Goal: Task Accomplishment & Management: Complete application form

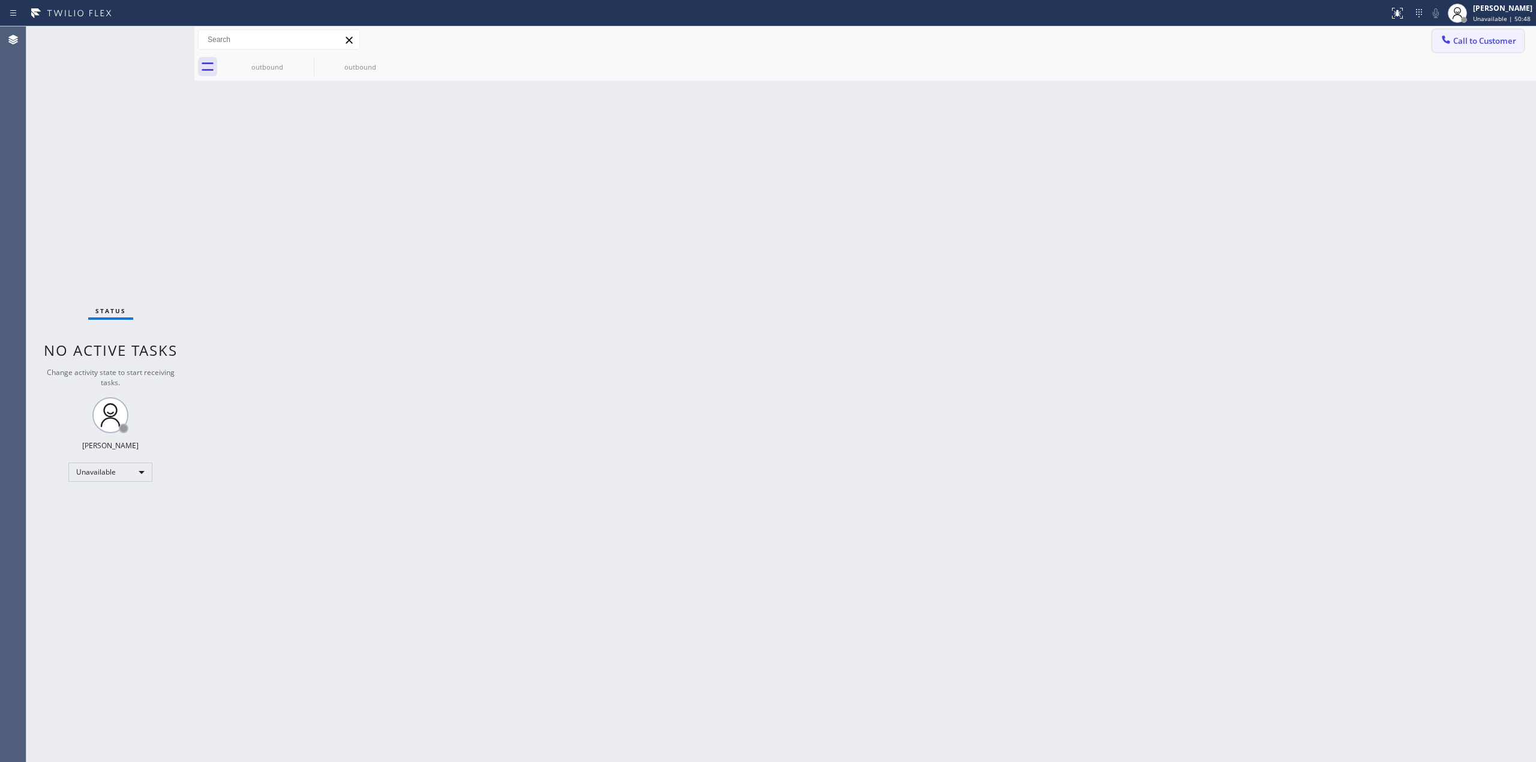
click at [1508, 38] on span "Call to Customer" at bounding box center [1484, 40] width 63 height 11
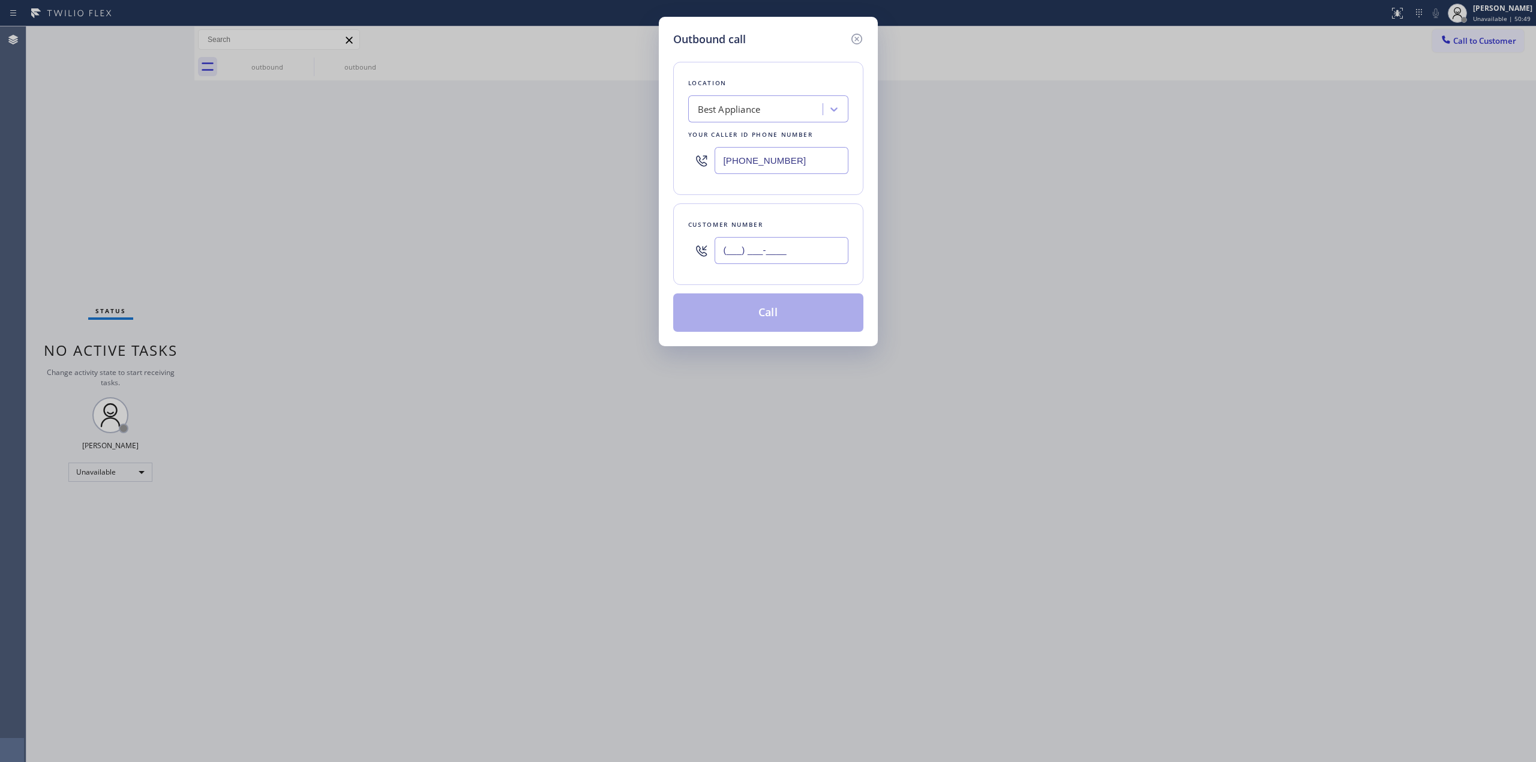
paste input "818) 447-7406"
click at [811, 243] on input "[PHONE_NUMBER]" at bounding box center [782, 250] width 134 height 27
type input "[PHONE_NUMBER]"
drag, startPoint x: 811, startPoint y: 170, endPoint x: 644, endPoint y: 155, distance: 168.2
click at [644, 155] on div "Outbound call Location Best Appliance Your caller id phone number [PHONE_NUMBER…" at bounding box center [768, 381] width 1536 height 762
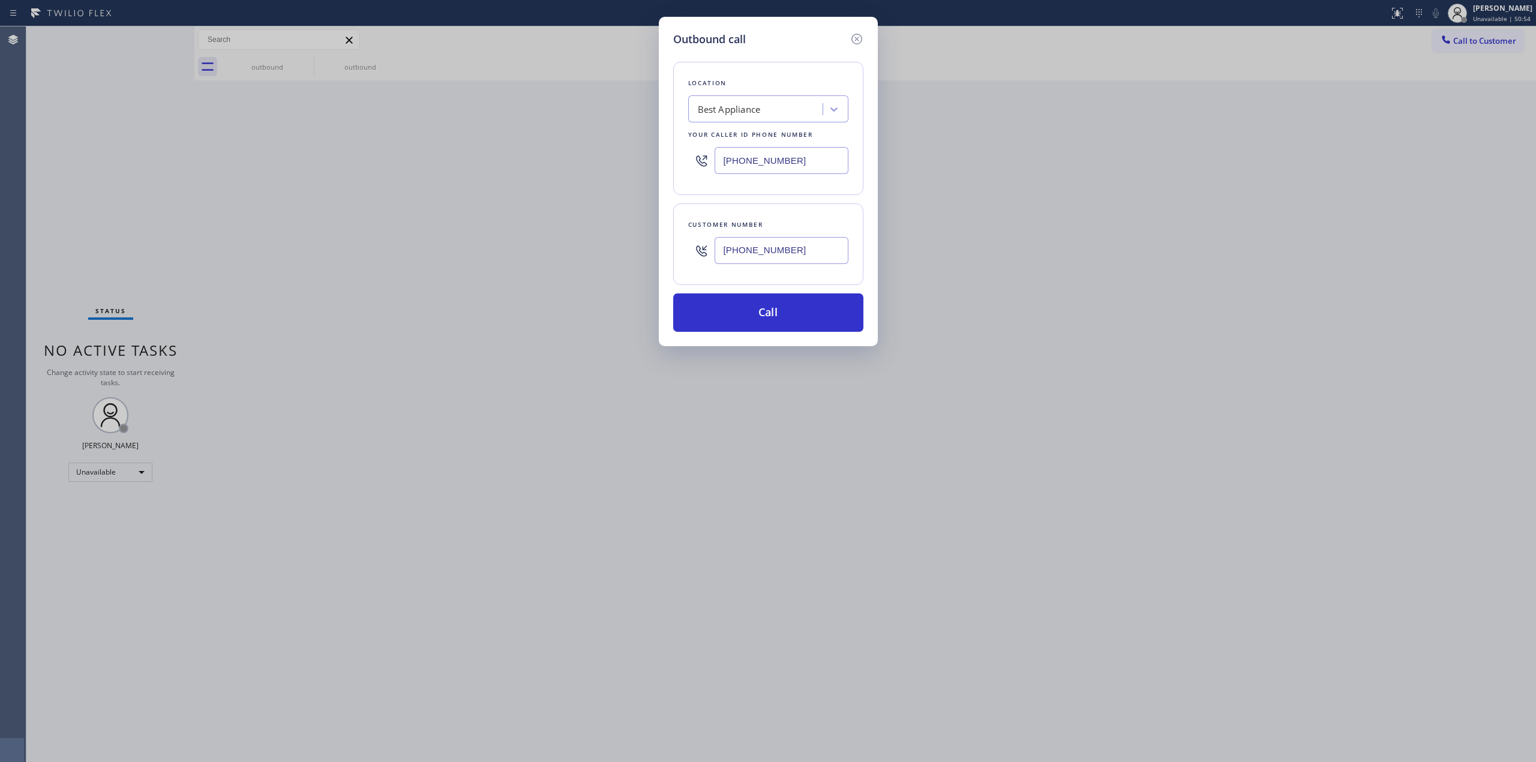
paste input "310) 362-4873"
type input "[PHONE_NUMBER]"
click at [821, 318] on button "Call" at bounding box center [768, 312] width 190 height 38
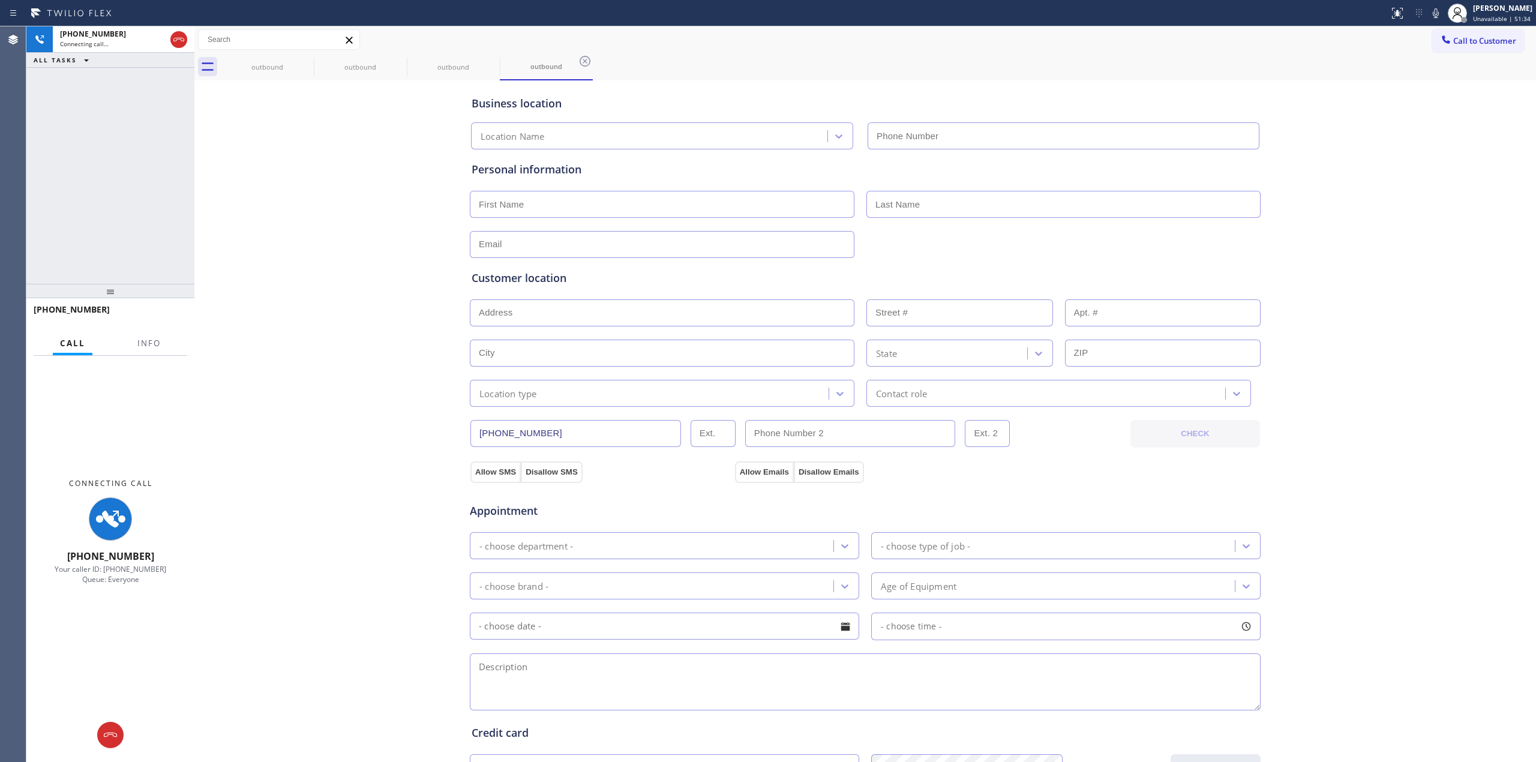
type input "[PHONE_NUMBER]"
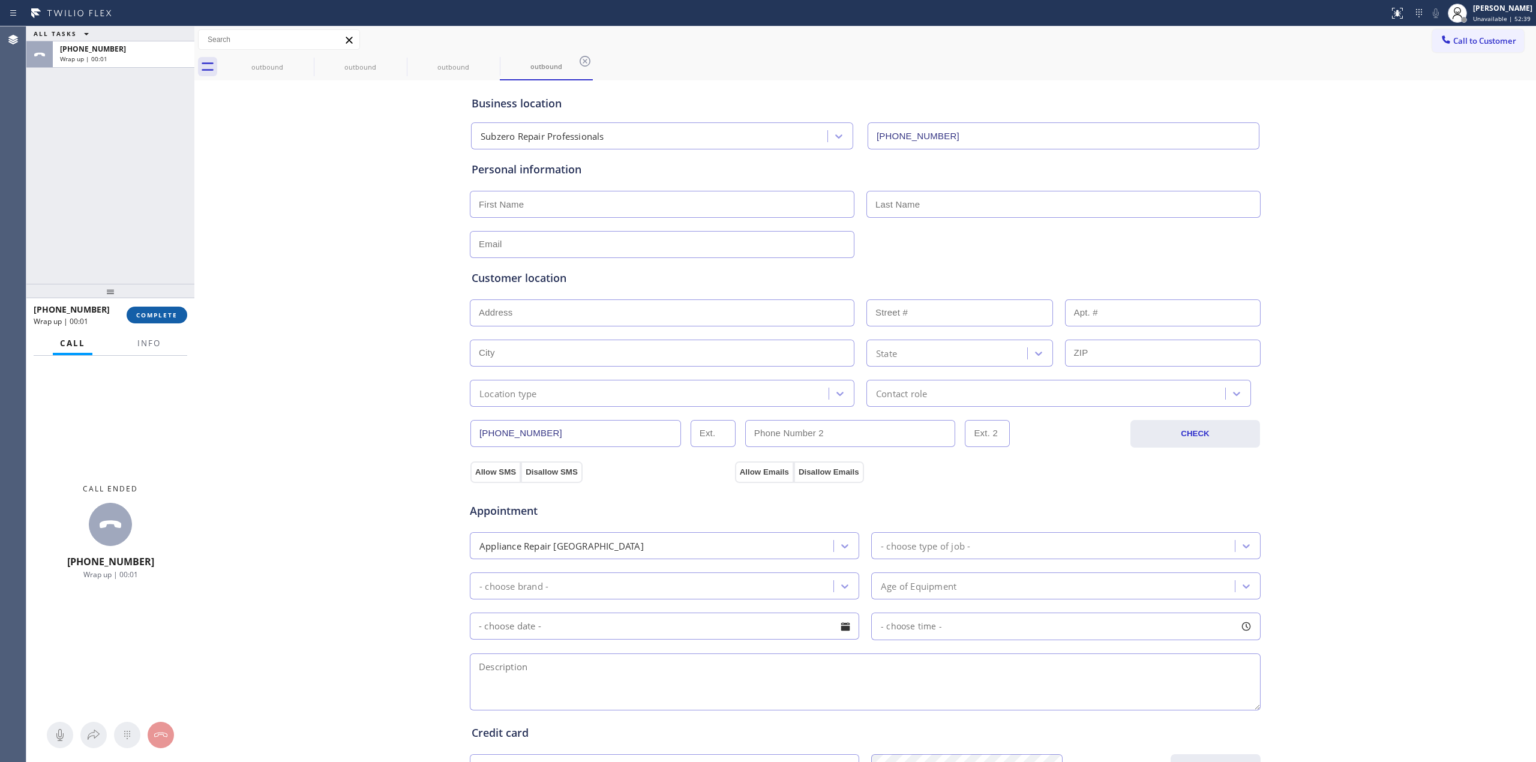
click at [151, 310] on button "COMPLETE" at bounding box center [157, 315] width 61 height 17
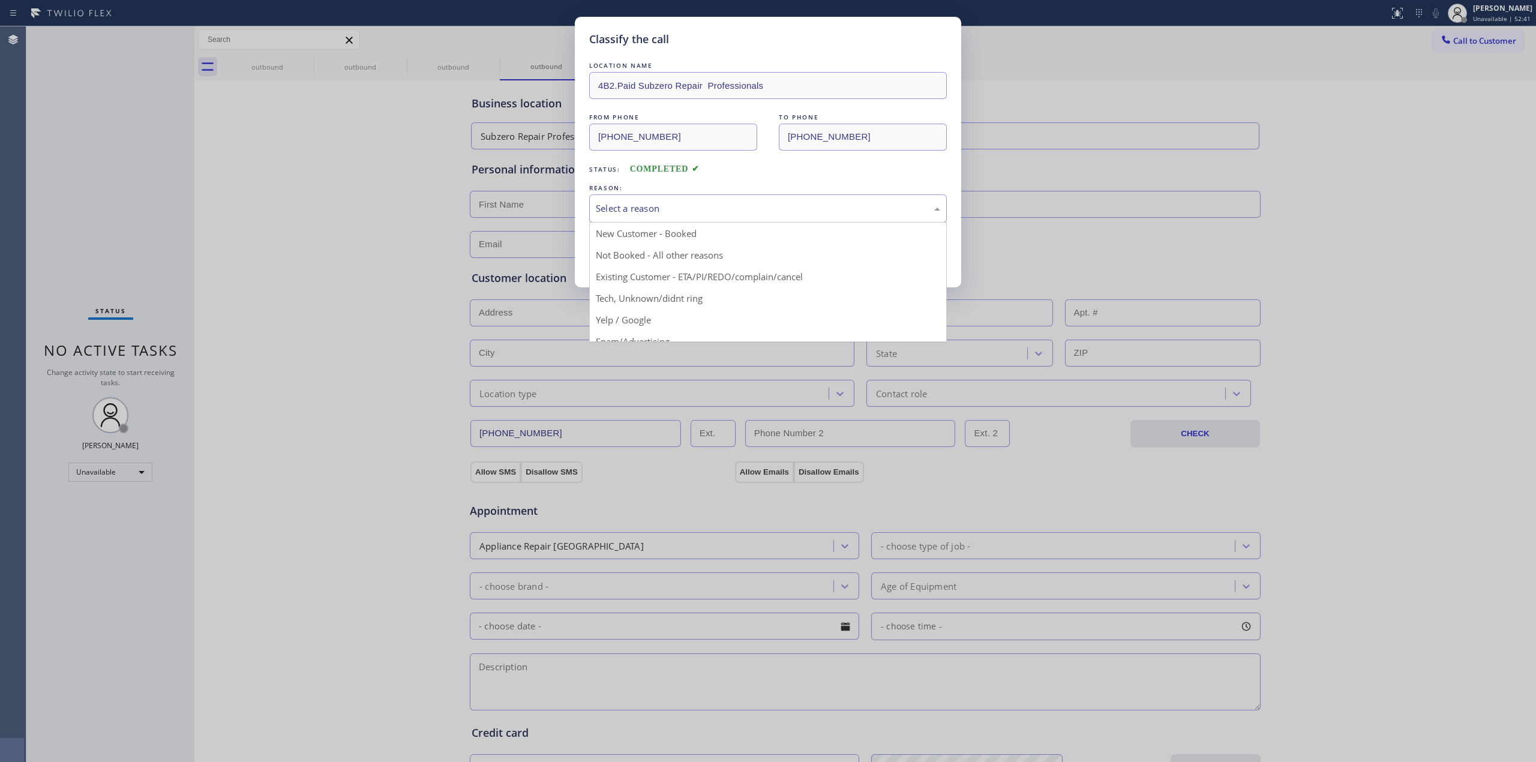
click at [678, 214] on div "Select a reason" at bounding box center [768, 209] width 344 height 14
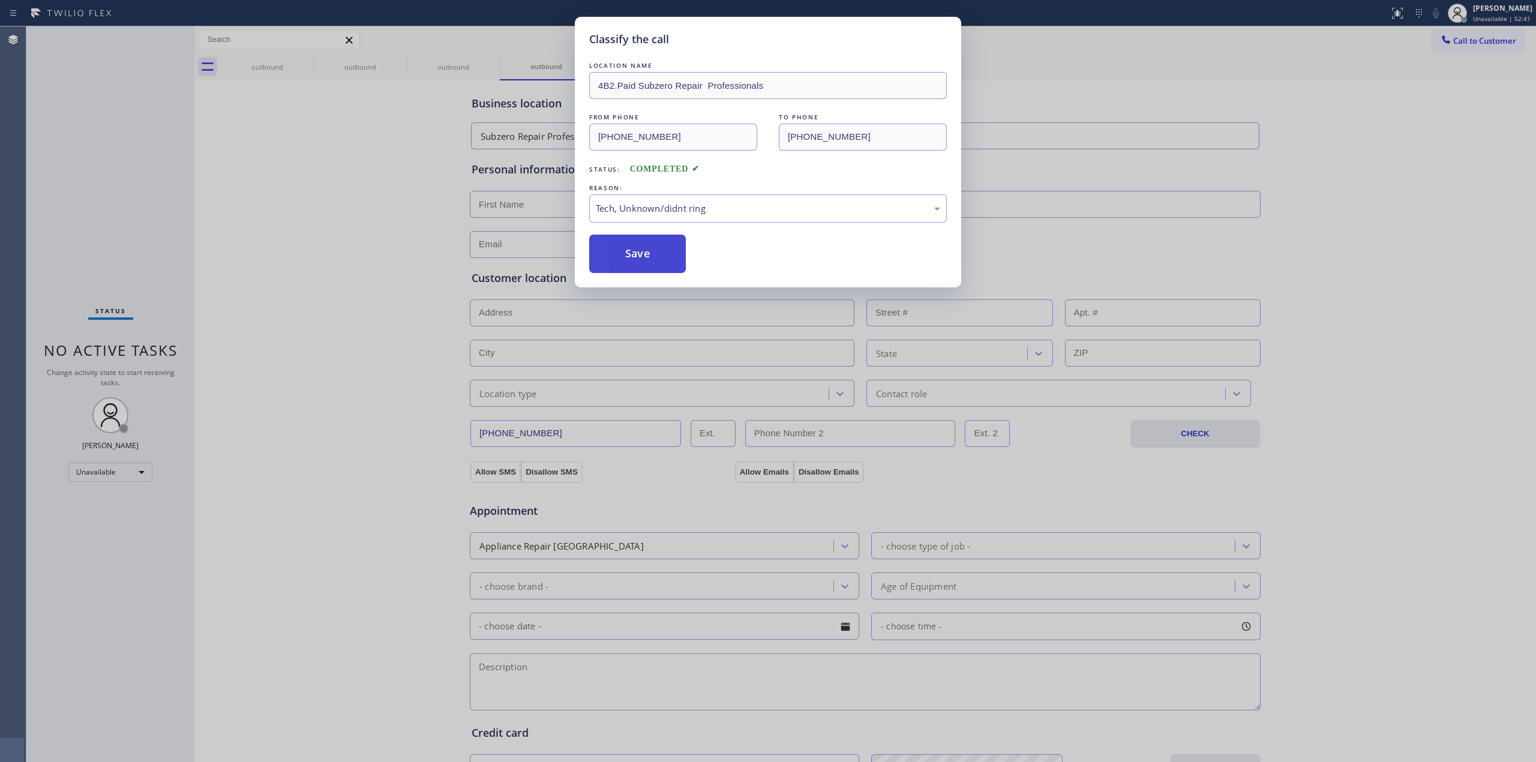
click at [636, 270] on button "Save" at bounding box center [637, 254] width 97 height 38
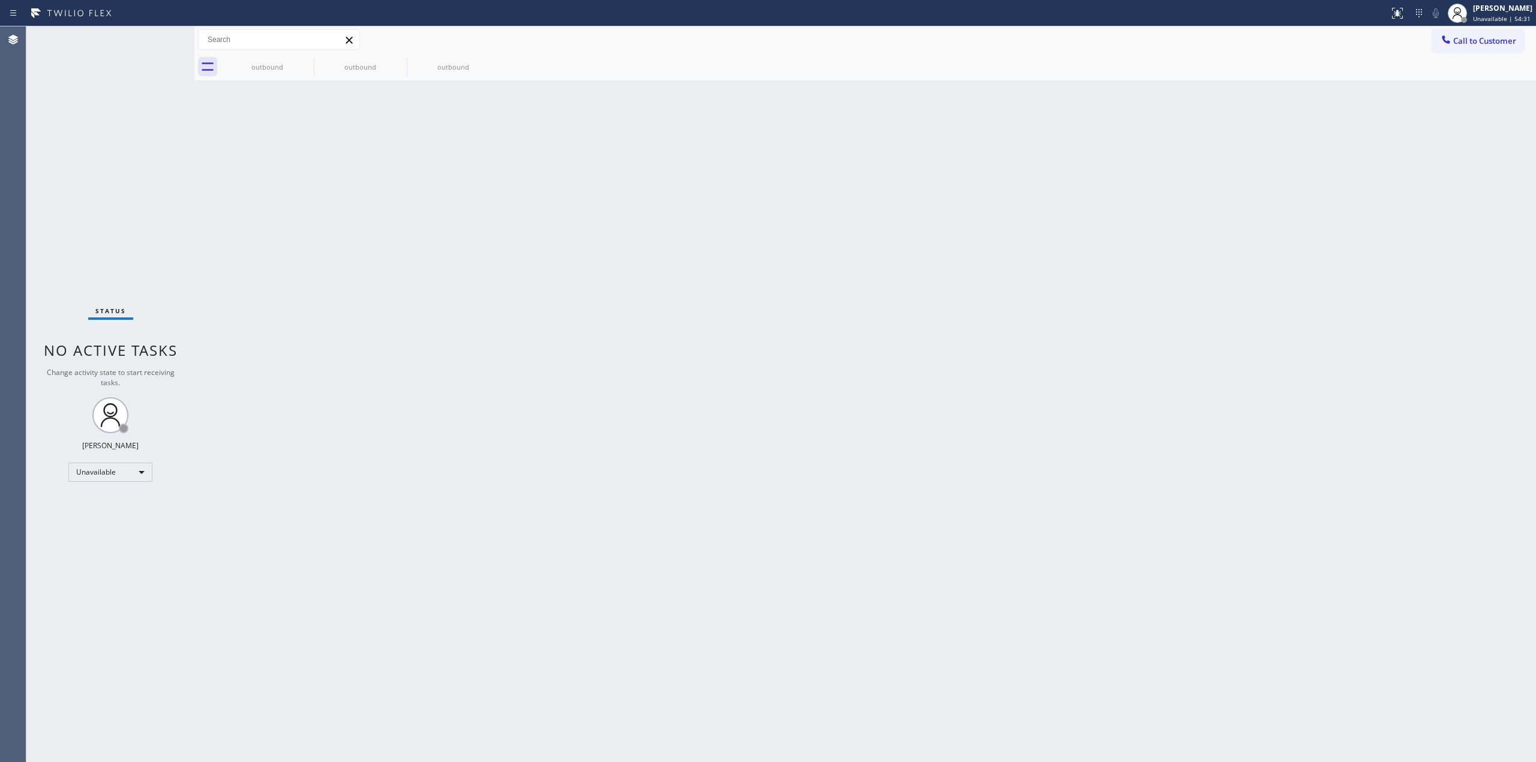
click at [1489, 49] on button "Call to Customer" at bounding box center [1478, 40] width 92 height 23
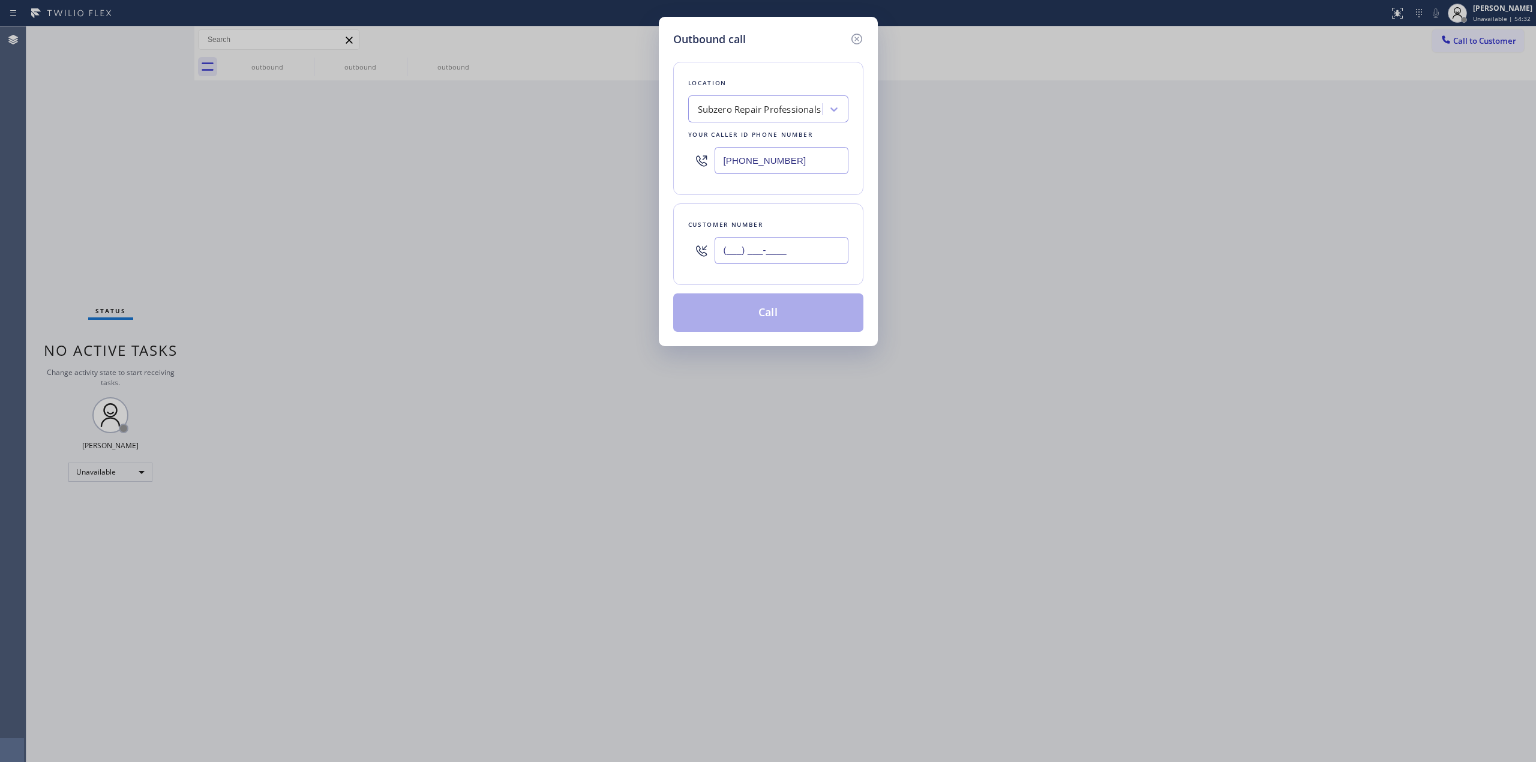
drag, startPoint x: 838, startPoint y: 250, endPoint x: 827, endPoint y: 250, distance: 11.4
click at [833, 250] on input "(___) ___-____" at bounding box center [782, 250] width 134 height 27
paste input "702) 496-8947"
type input "[PHONE_NUMBER]"
drag, startPoint x: 807, startPoint y: 169, endPoint x: 619, endPoint y: 164, distance: 187.3
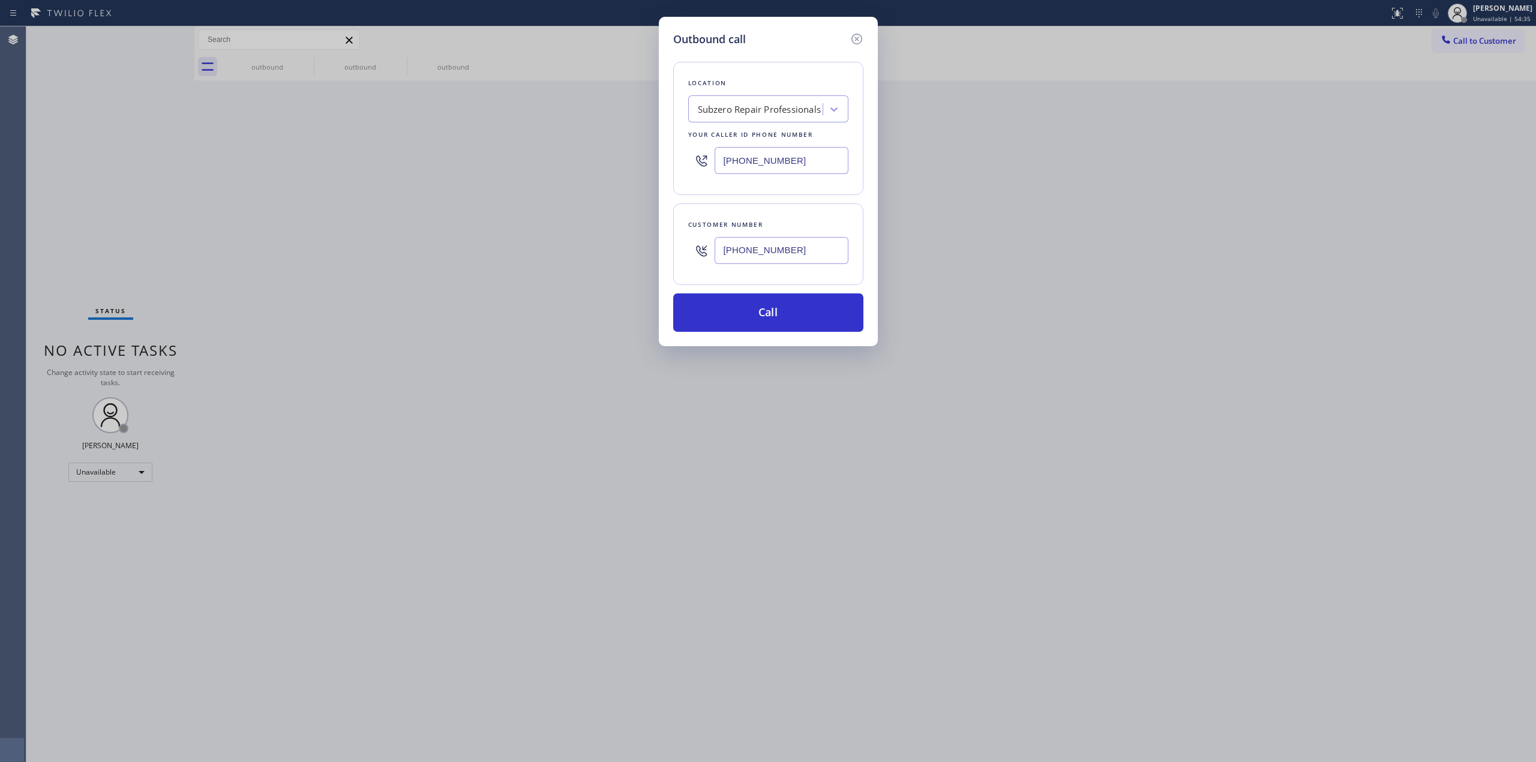
click at [620, 164] on div "Outbound call Location Subzero Repair Professionals Your caller id phone number…" at bounding box center [768, 381] width 1536 height 762
paste input "851) 1__-____"
drag, startPoint x: 744, startPoint y: 160, endPoint x: 556, endPoint y: 160, distance: 188.4
click at [556, 160] on div "Outbound call Location Search location Your caller id phone number (851) 1__-__…" at bounding box center [768, 381] width 1536 height 762
paste input "text"
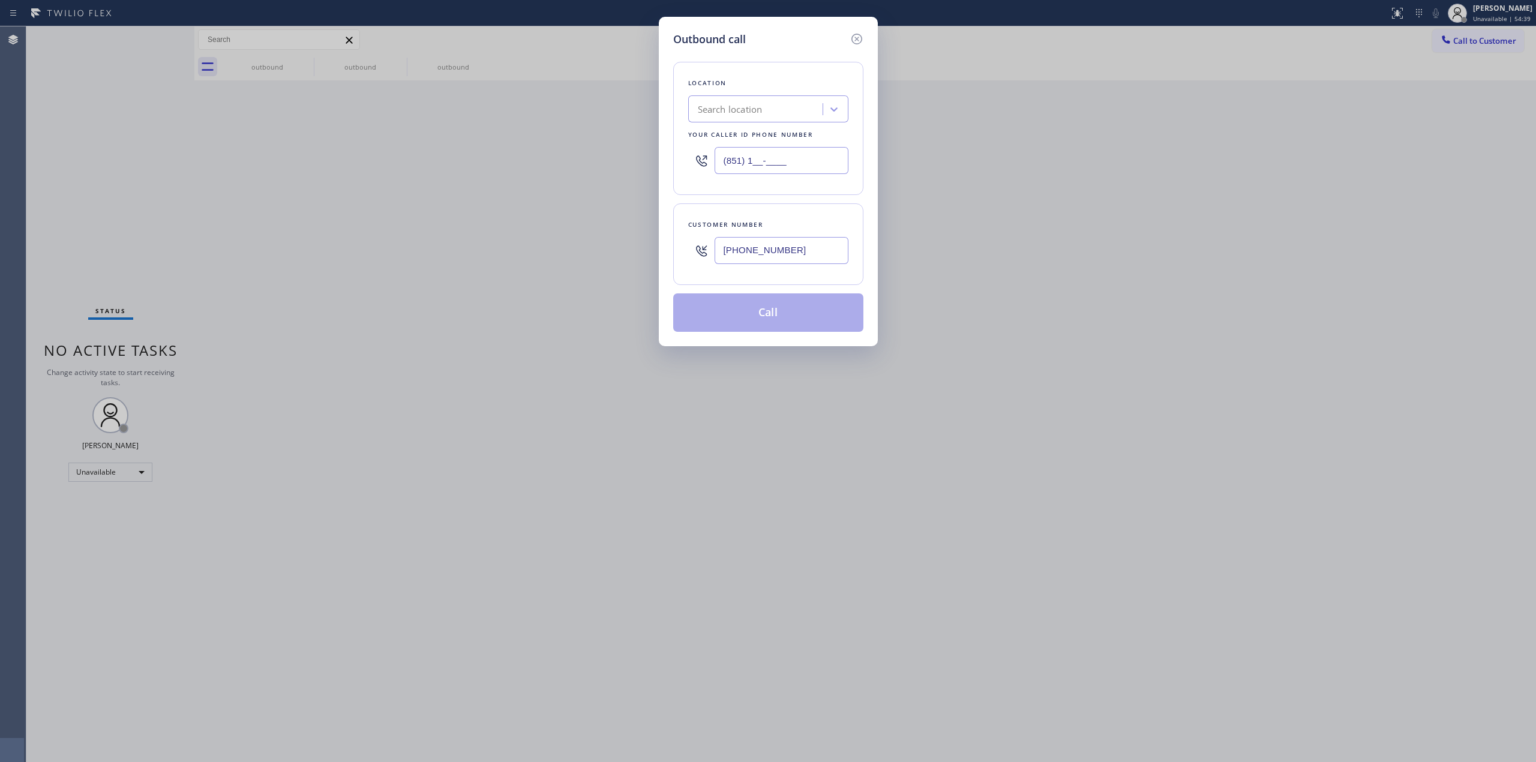
drag, startPoint x: 632, startPoint y: 160, endPoint x: 530, endPoint y: 157, distance: 101.5
click at [535, 158] on div "Outbound call Location Search location Your caller id phone number (851) 1__-__…" at bounding box center [768, 381] width 1536 height 762
paste input "725) 800-8511"
type input "[PHONE_NUMBER]"
click at [786, 325] on button "Call" at bounding box center [768, 312] width 190 height 38
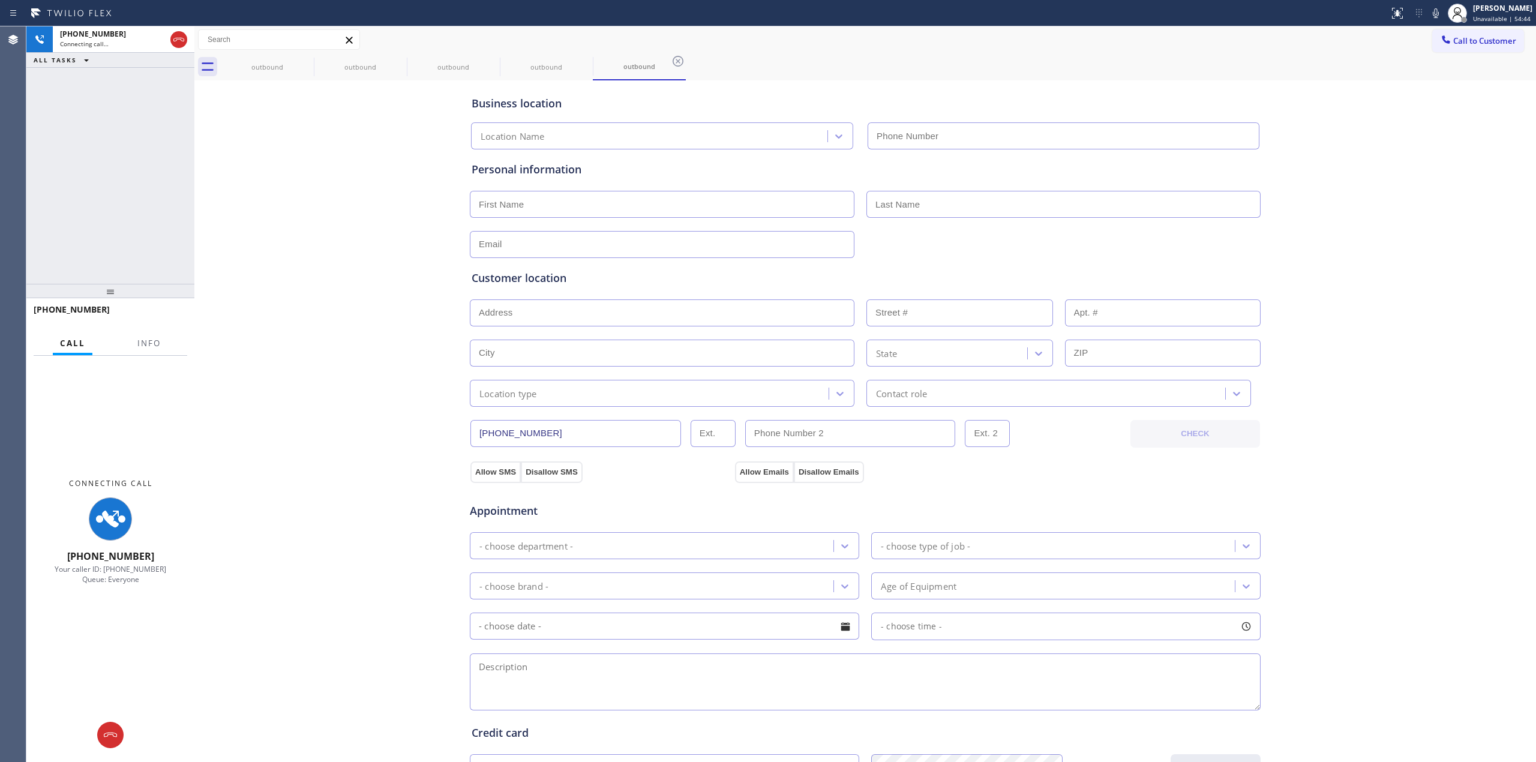
type input "[PHONE_NUMBER]"
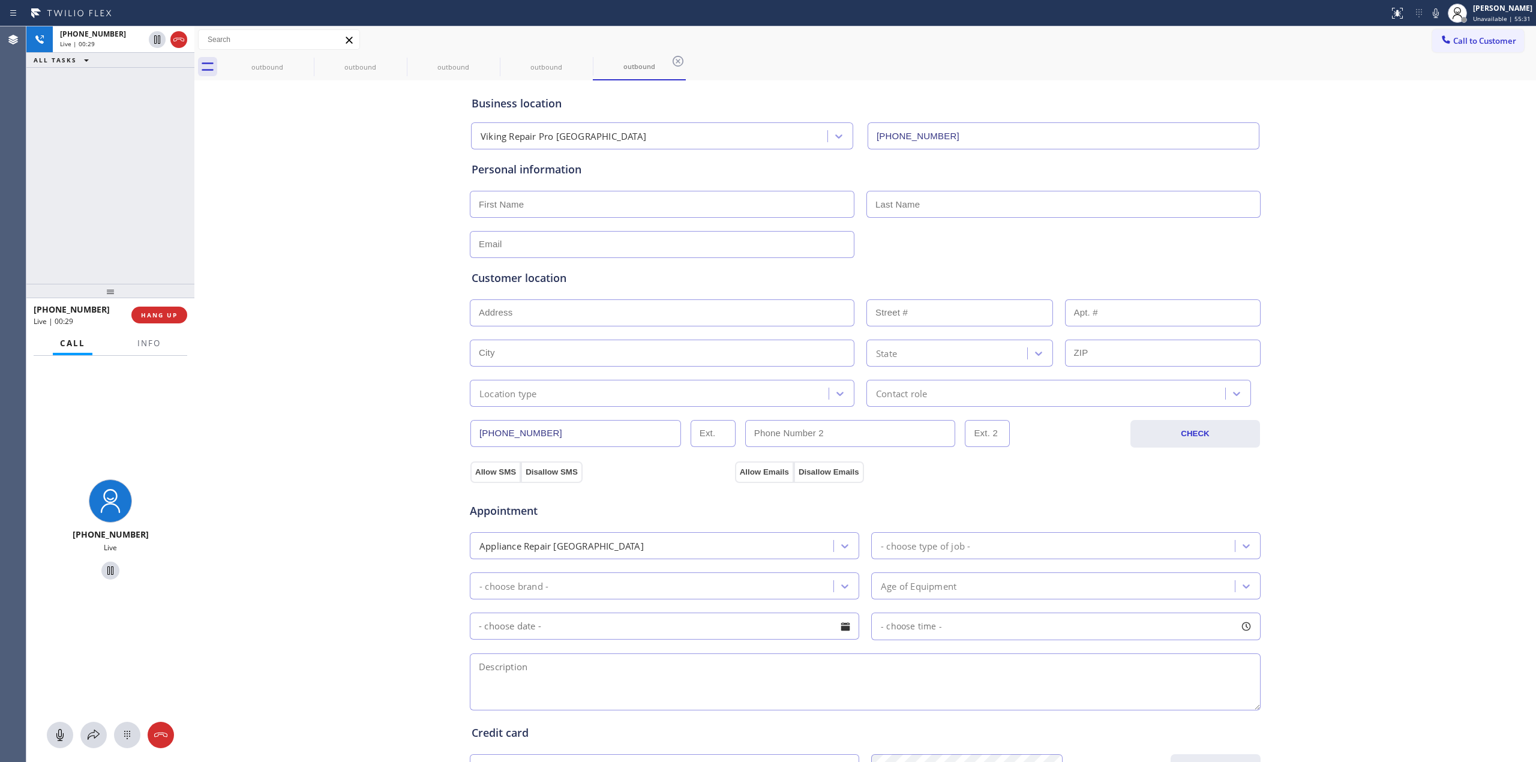
drag, startPoint x: 182, startPoint y: 41, endPoint x: 190, endPoint y: 301, distance: 260.0
click at [182, 41] on icon at bounding box center [178, 40] width 11 height 4
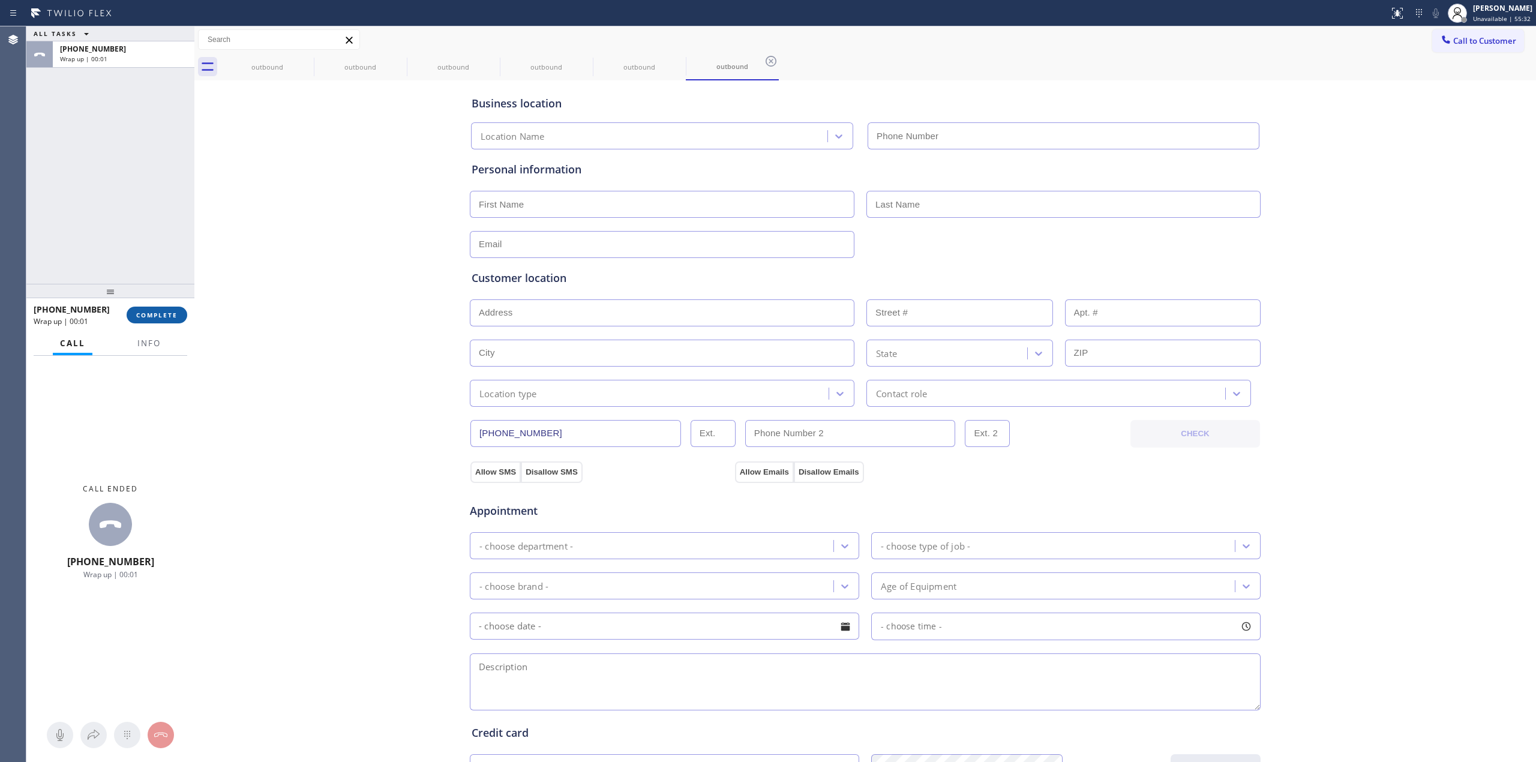
click at [161, 318] on button "COMPLETE" at bounding box center [157, 315] width 61 height 17
type input "[PHONE_NUMBER]"
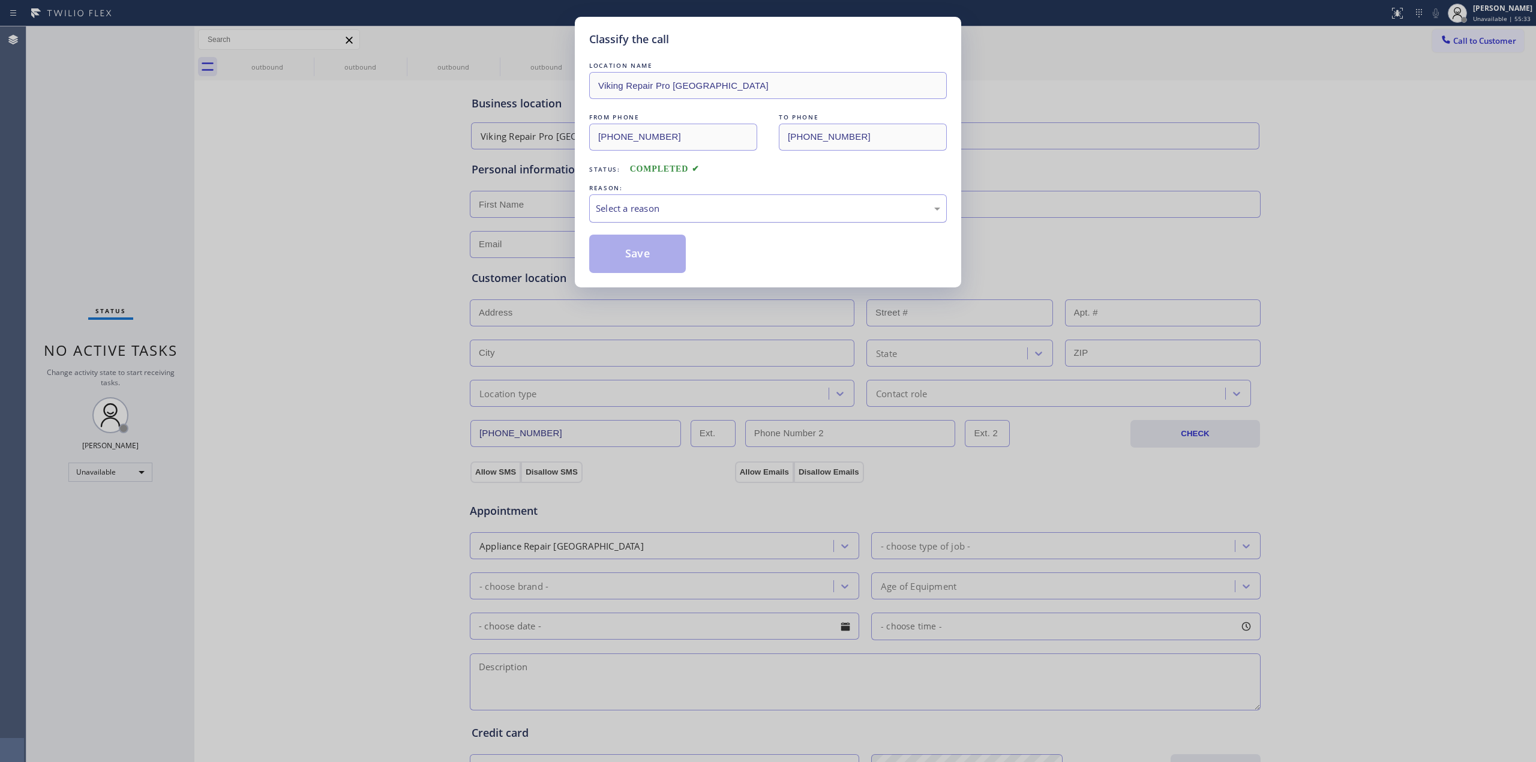
click at [786, 209] on div "Select a reason" at bounding box center [768, 209] width 344 height 14
click at [651, 256] on button "Save" at bounding box center [637, 254] width 97 height 38
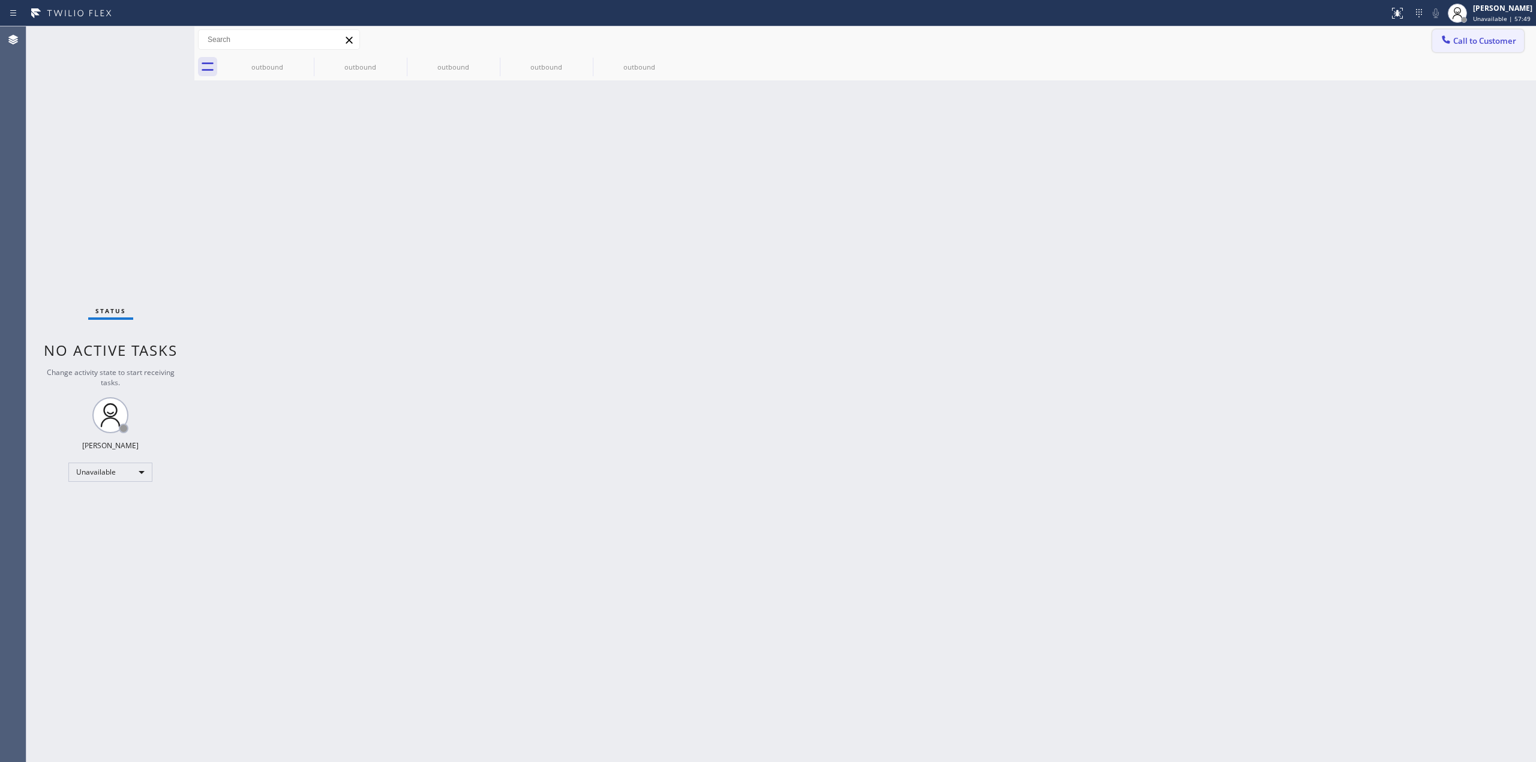
click at [1474, 44] on span "Call to Customer" at bounding box center [1484, 40] width 63 height 11
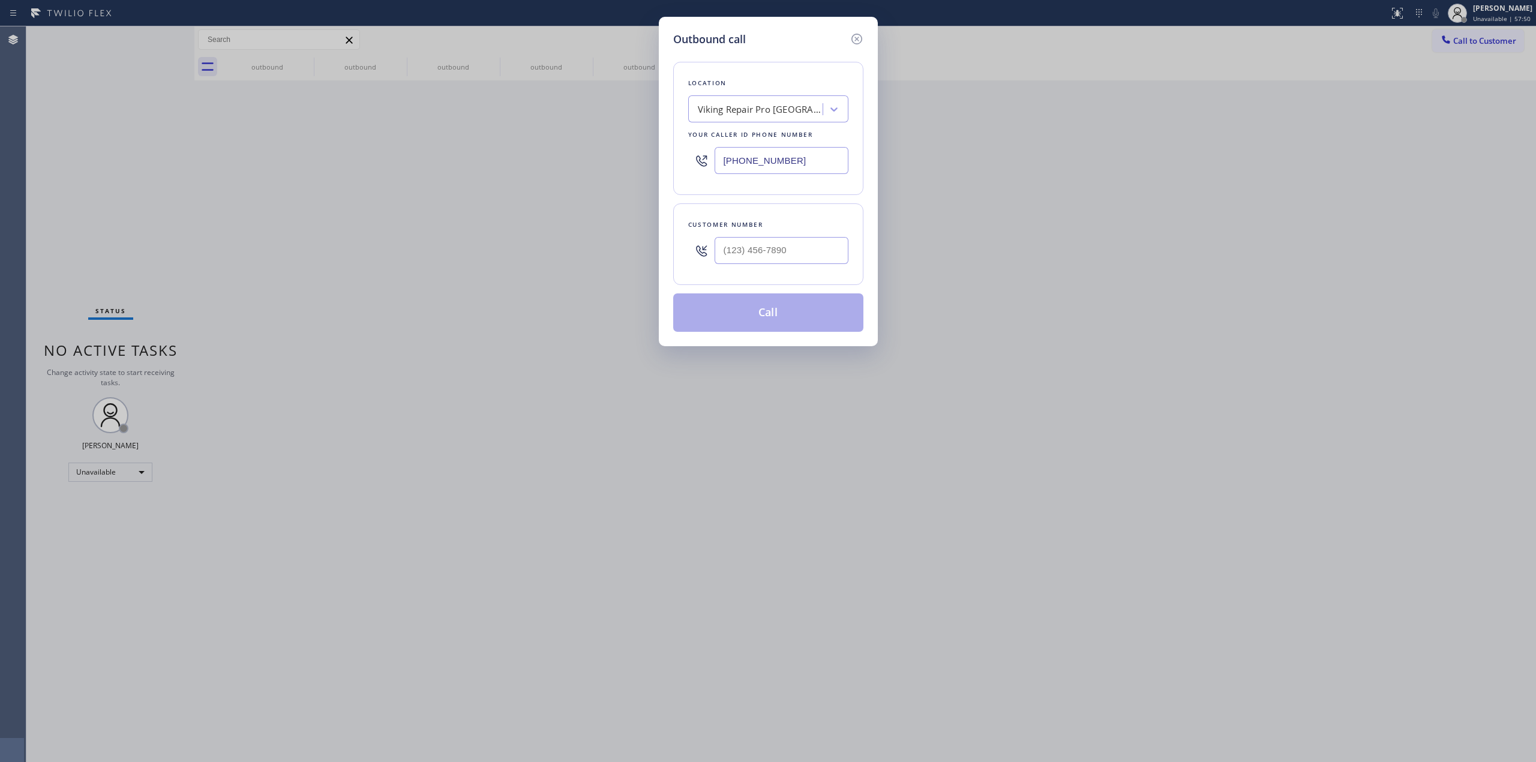
click at [811, 266] on div at bounding box center [782, 250] width 134 height 39
click at [781, 253] on input "(___) ___-____" at bounding box center [782, 250] width 134 height 27
paste input "562) 280-3189"
type input "[PHONE_NUMBER]"
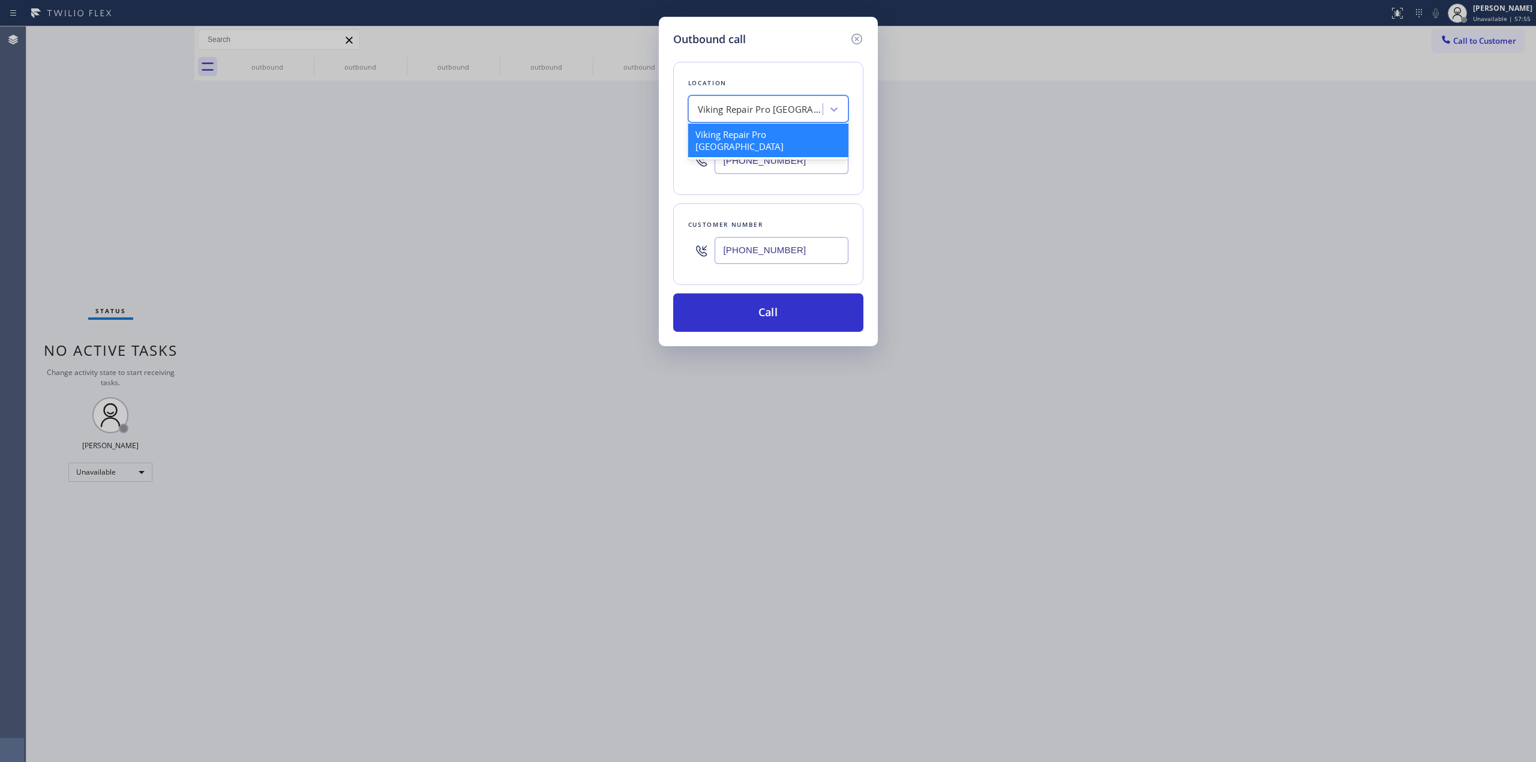
paste input "5 Star Appliance Repair"
type input "5 Star Appliance Repair"
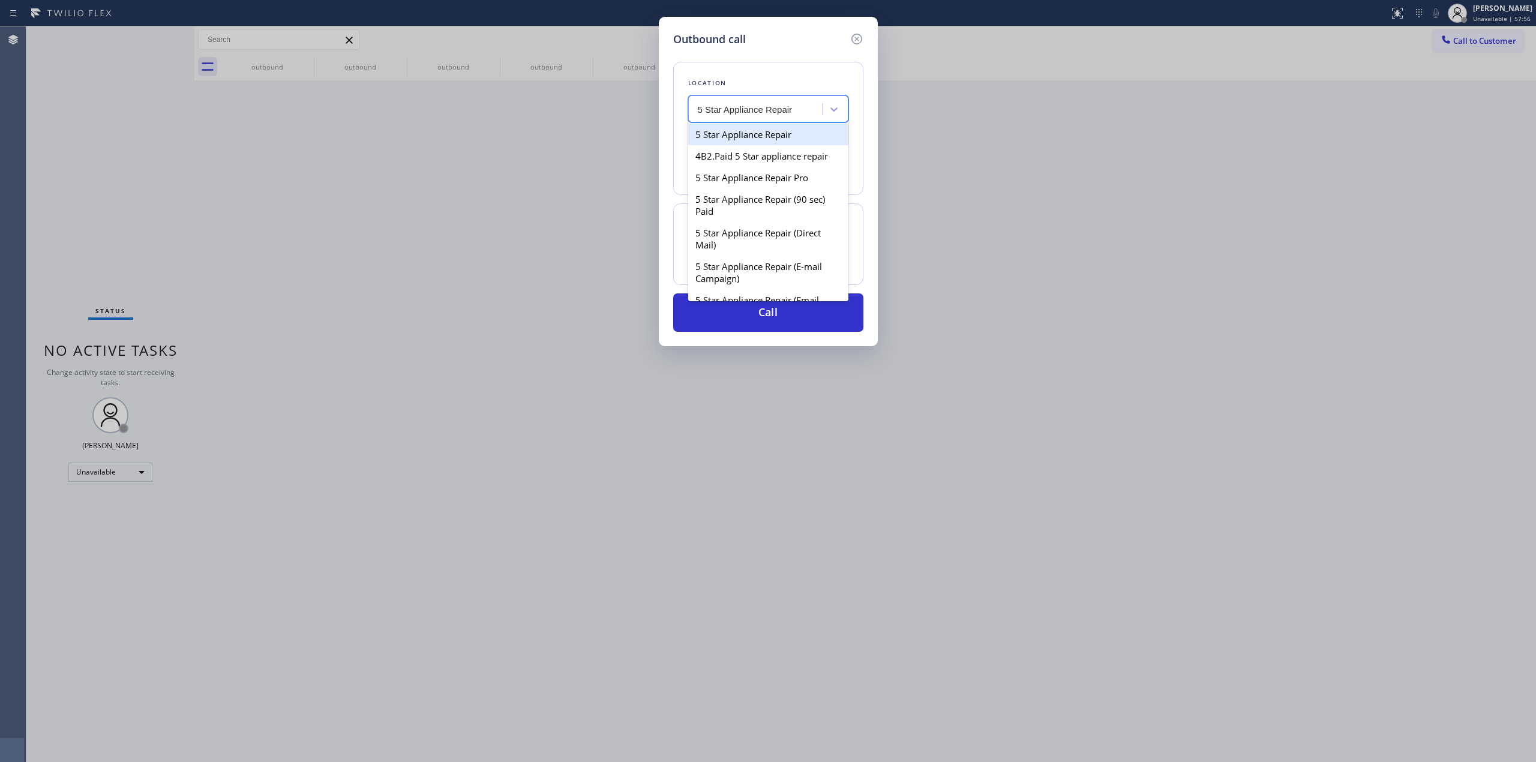
click at [754, 131] on div "5 Star Appliance Repair" at bounding box center [768, 135] width 160 height 22
type input "[PHONE_NUMBER]"
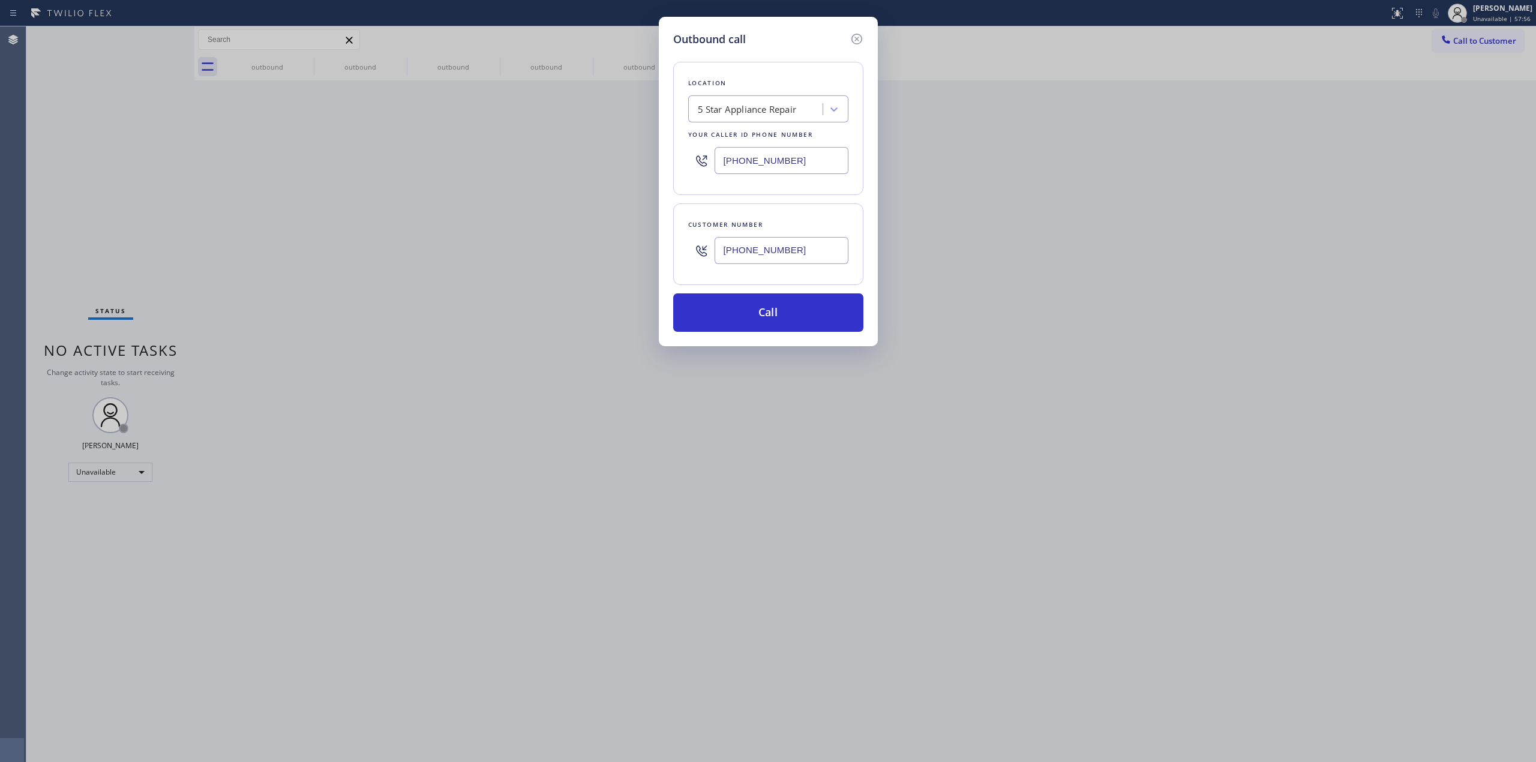
click at [783, 166] on input "[PHONE_NUMBER]" at bounding box center [782, 160] width 134 height 27
click at [781, 323] on button "Call" at bounding box center [768, 312] width 190 height 38
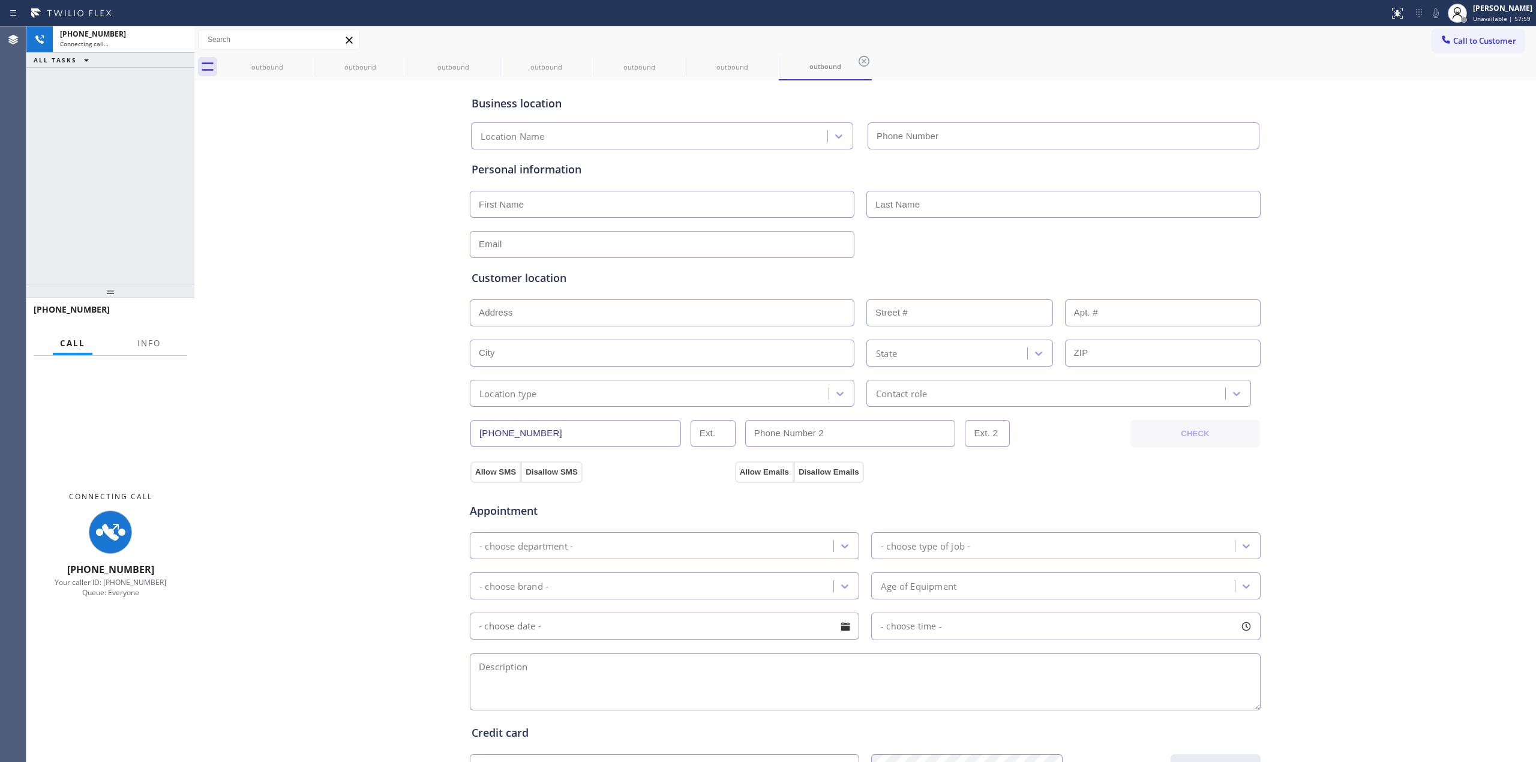
type input "[PHONE_NUMBER]"
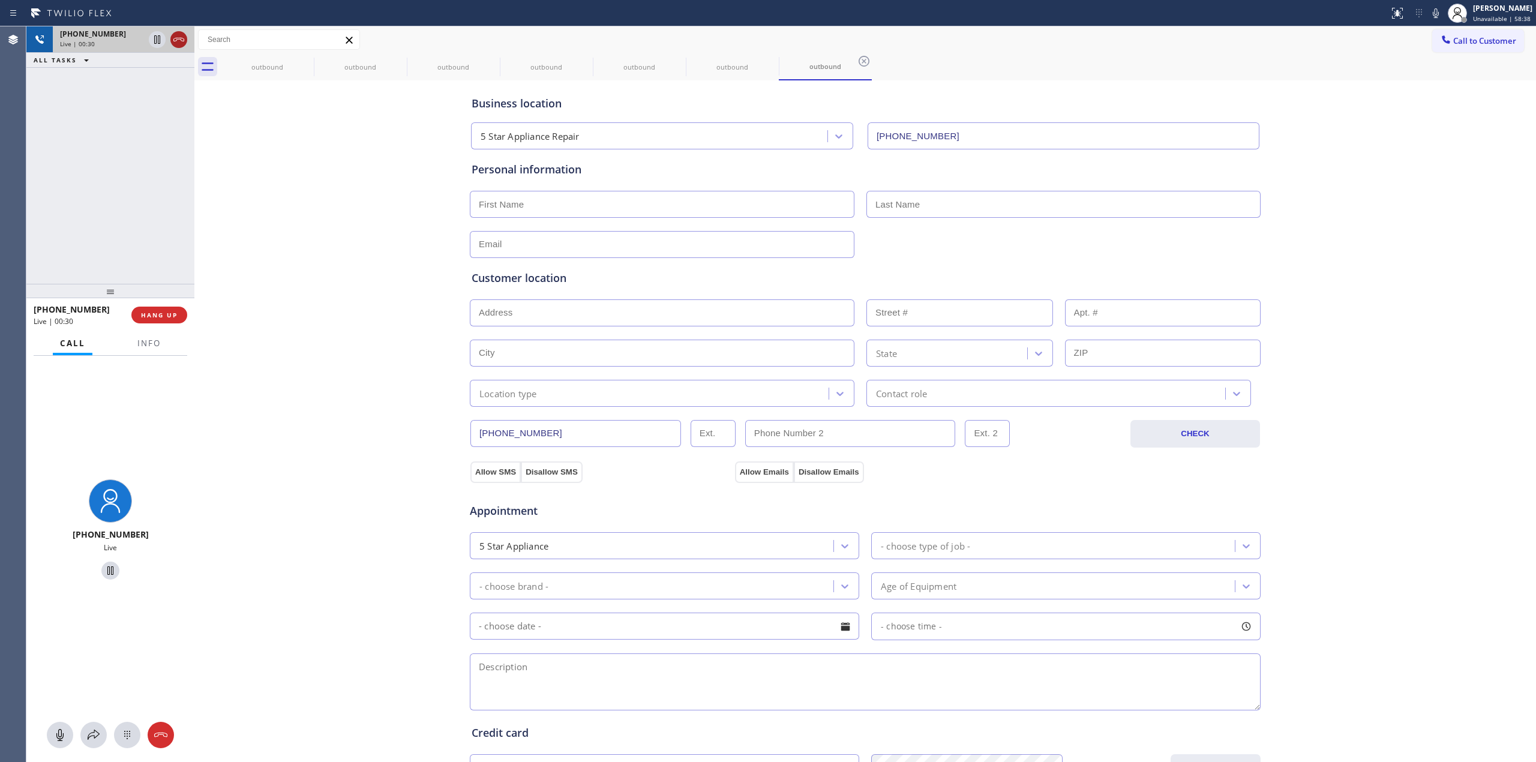
click at [182, 44] on icon at bounding box center [179, 39] width 14 height 14
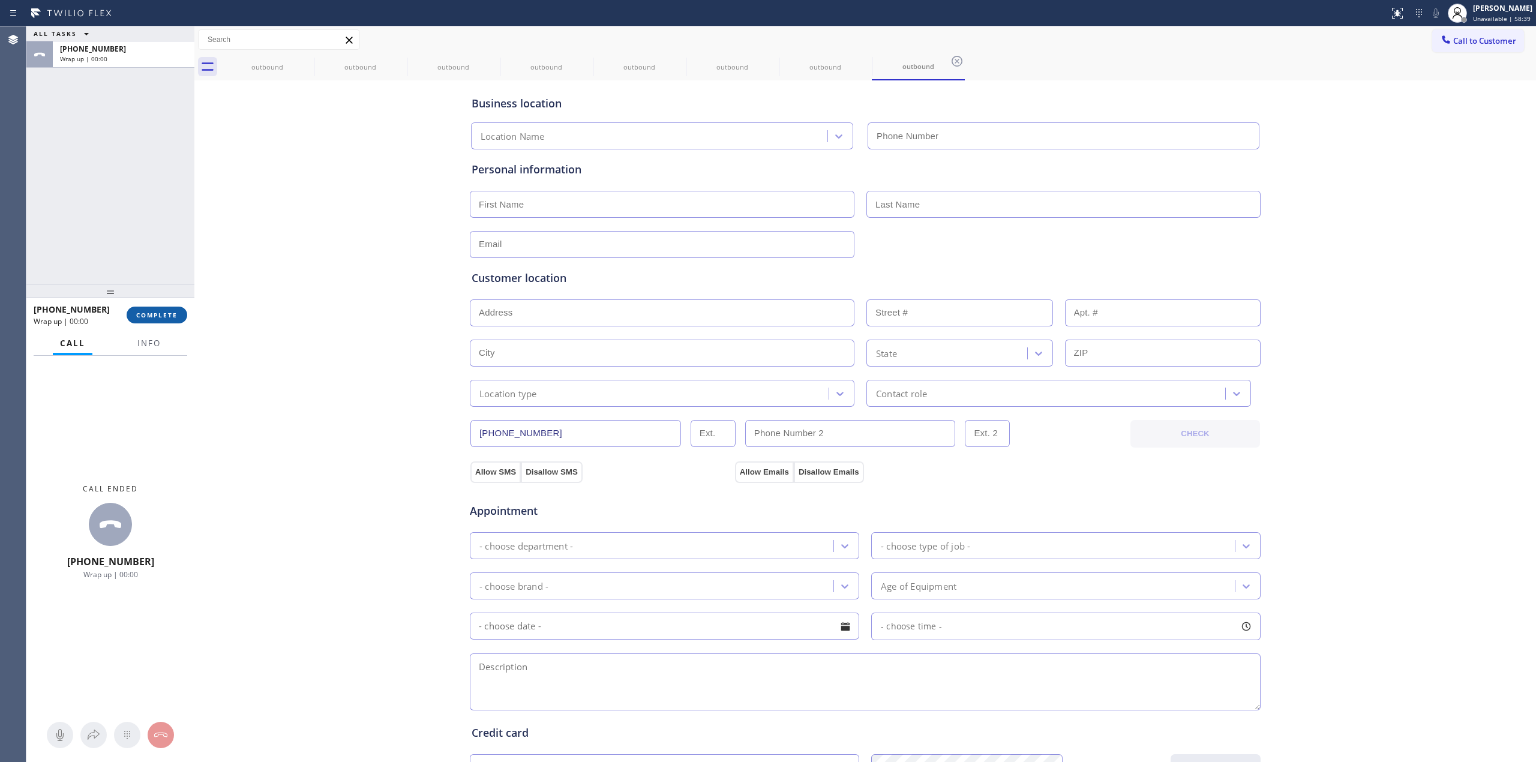
click at [168, 318] on span "COMPLETE" at bounding box center [156, 315] width 41 height 8
type input "[PHONE_NUMBER]"
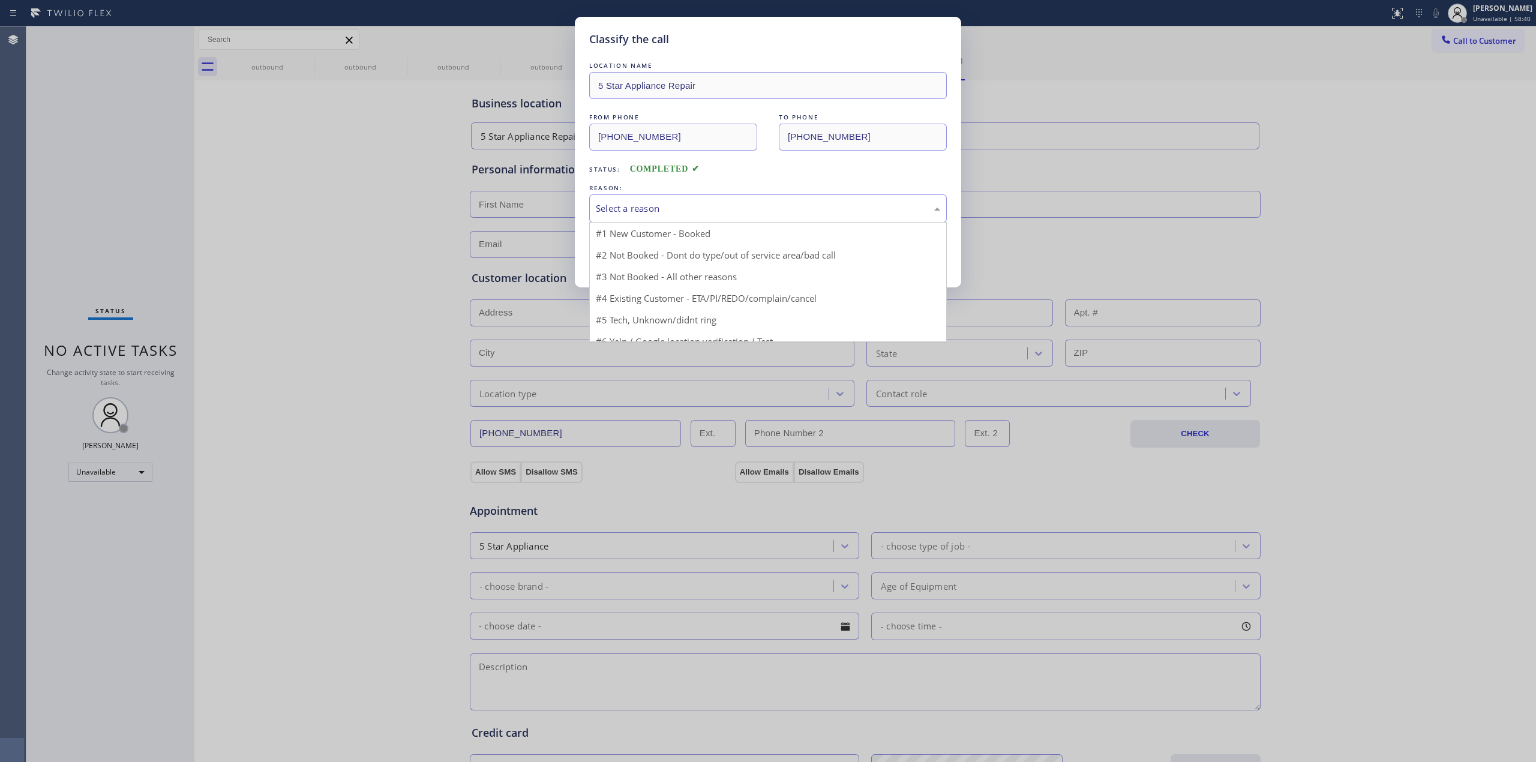
drag, startPoint x: 658, startPoint y: 210, endPoint x: 666, endPoint y: 217, distance: 10.2
click at [658, 210] on div "Select a reason" at bounding box center [768, 209] width 344 height 14
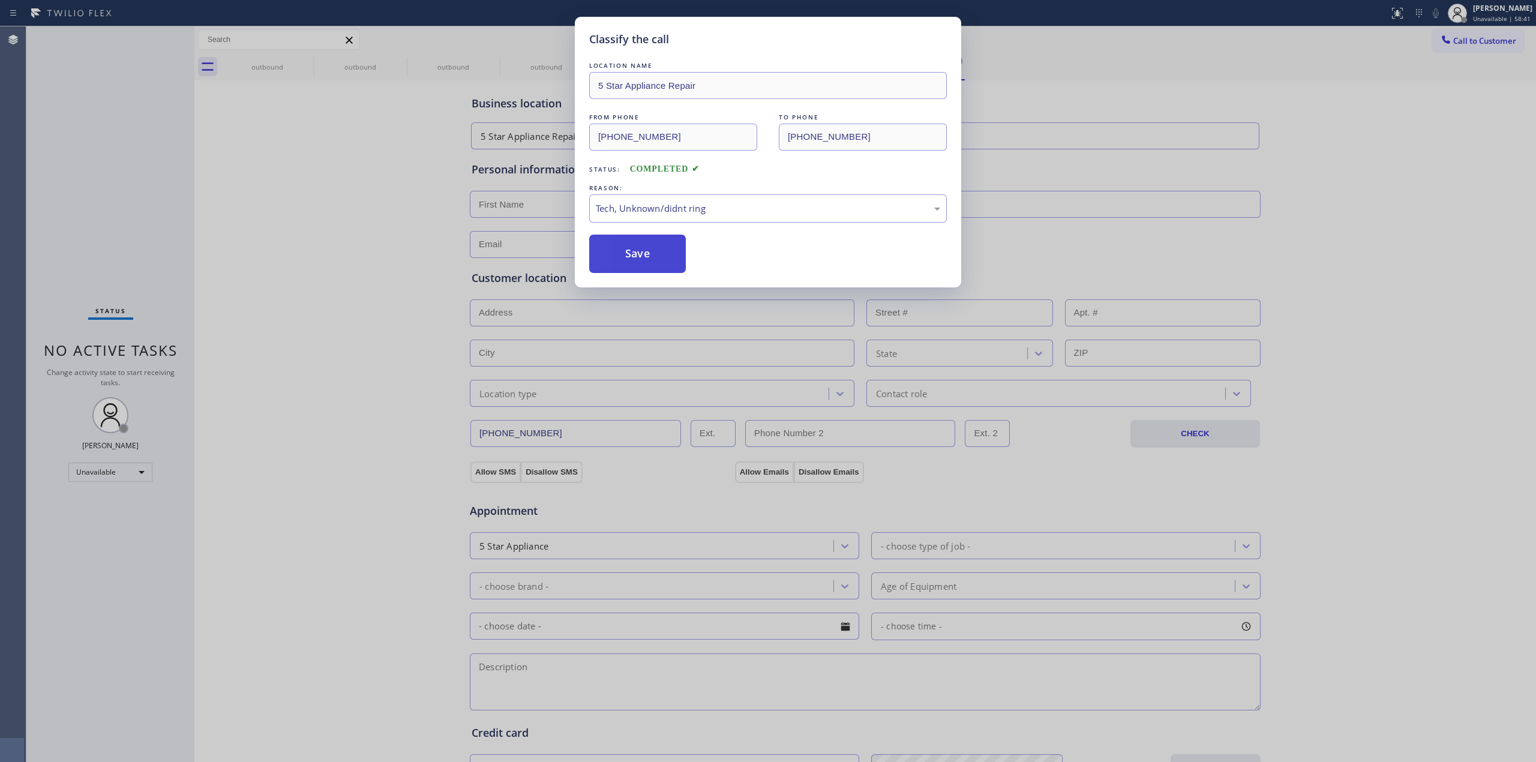
click at [647, 247] on button "Save" at bounding box center [637, 254] width 97 height 38
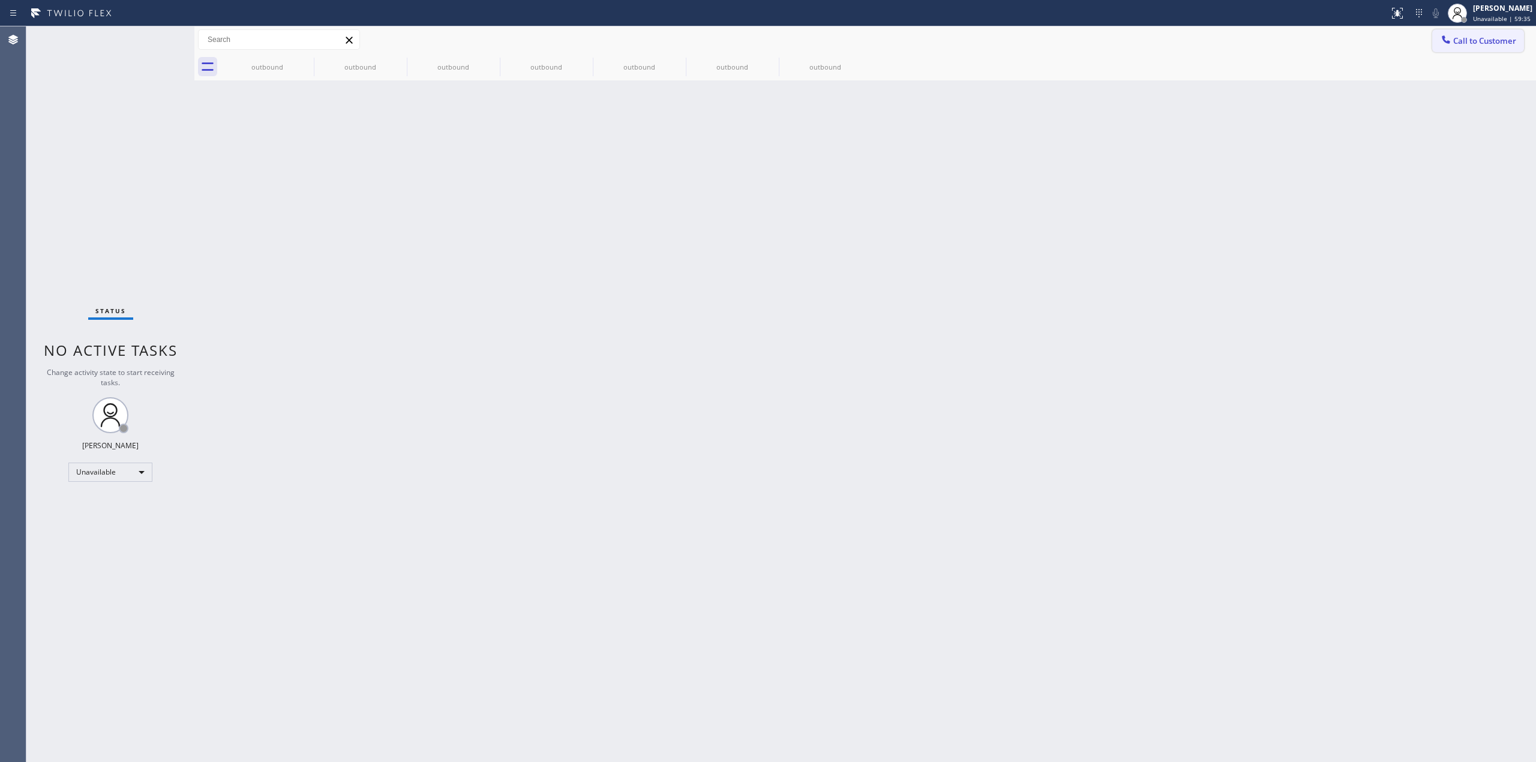
click at [1465, 37] on span "Call to Customer" at bounding box center [1484, 40] width 63 height 11
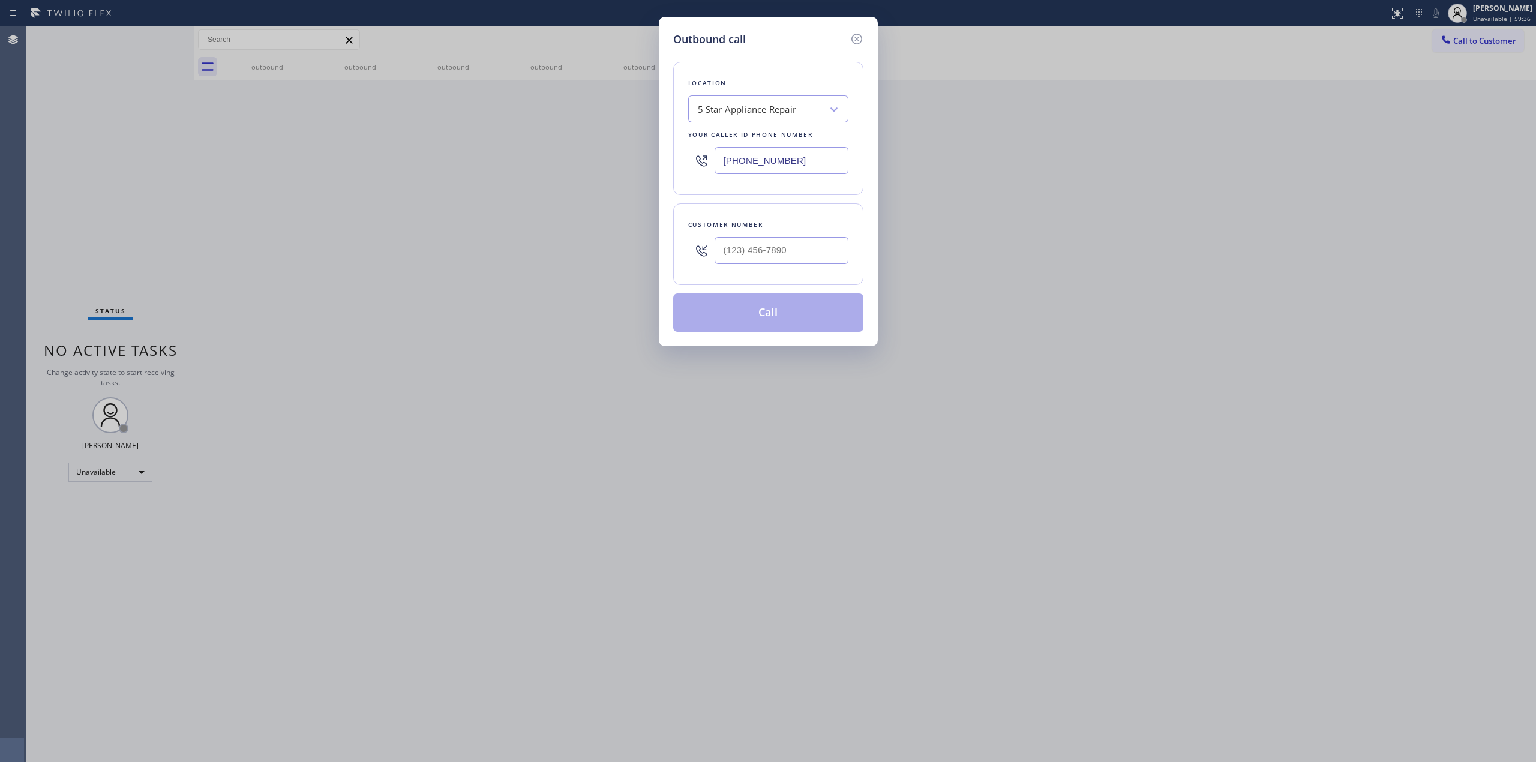
drag, startPoint x: 815, startPoint y: 229, endPoint x: 793, endPoint y: 250, distance: 31.0
click at [807, 233] on div "Customer number" at bounding box center [768, 244] width 190 height 82
click at [790, 256] on input "(___) ___-____" at bounding box center [782, 250] width 134 height 27
paste input "503) 929-2201"
type input "[PHONE_NUMBER]"
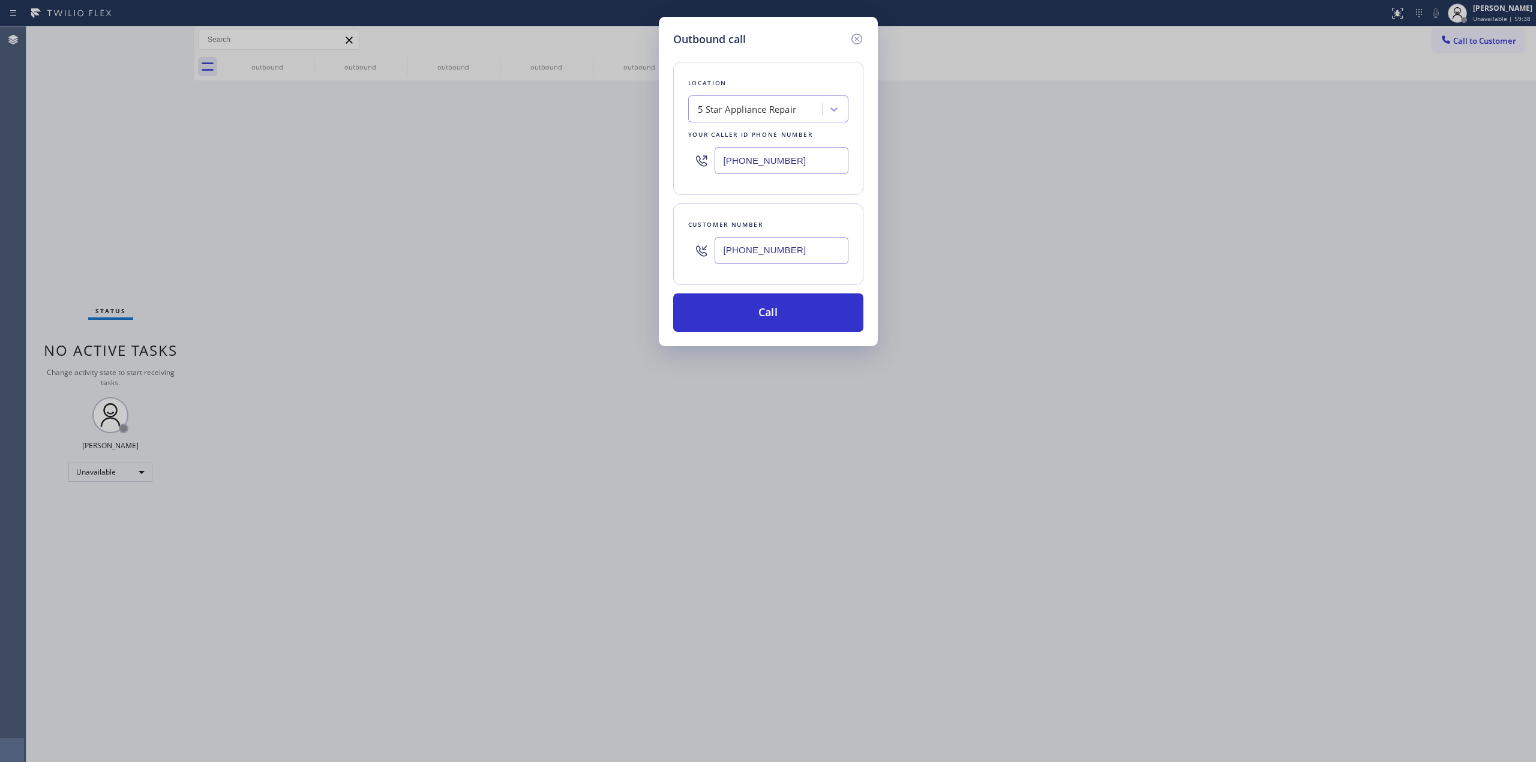
drag, startPoint x: 778, startPoint y: 312, endPoint x: 1012, endPoint y: 340, distance: 235.1
click at [784, 311] on button "Call" at bounding box center [768, 312] width 190 height 38
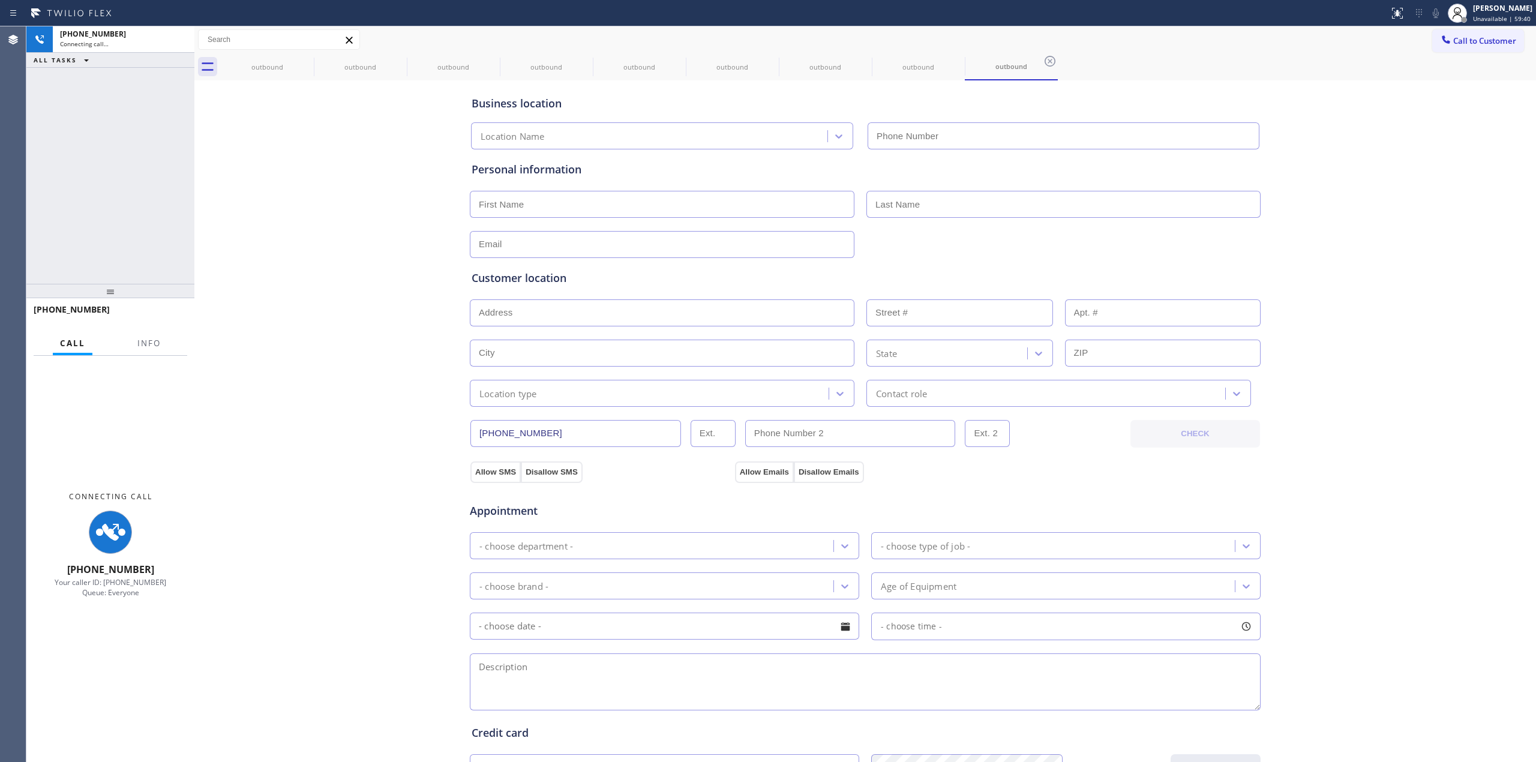
type input "[PHONE_NUMBER]"
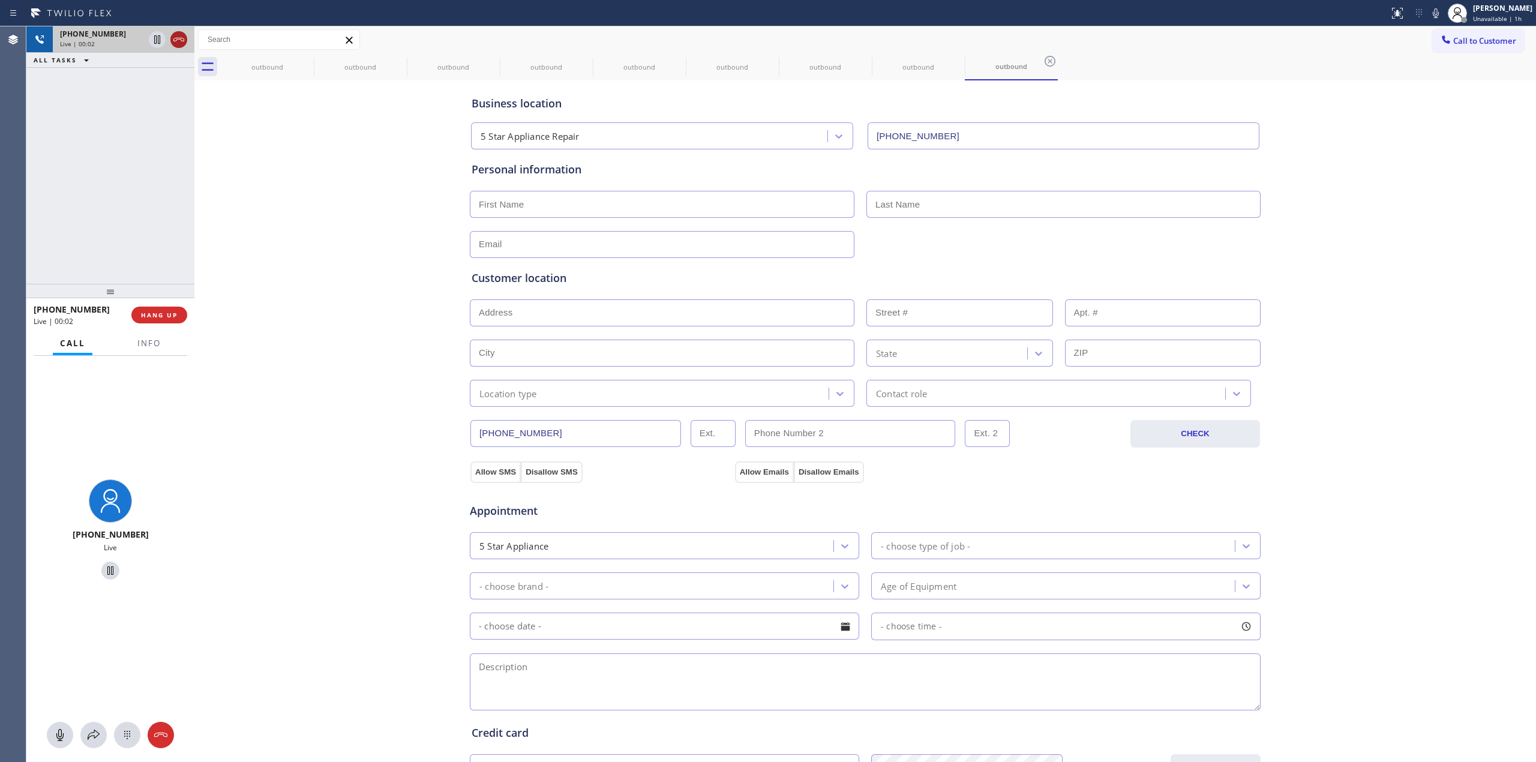
click at [178, 41] on icon at bounding box center [179, 39] width 14 height 14
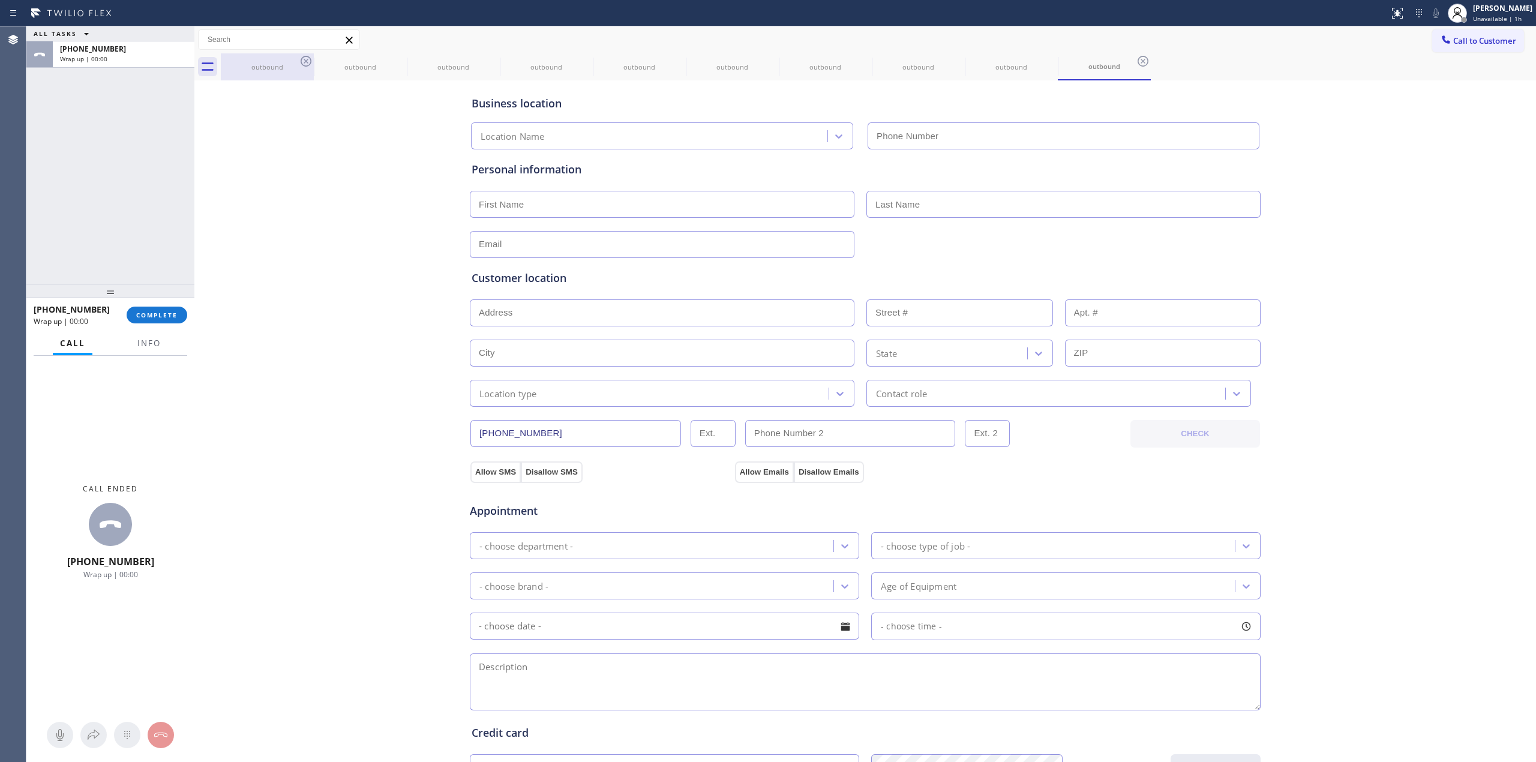
drag, startPoint x: 289, startPoint y: 63, endPoint x: 301, endPoint y: 61, distance: 11.5
click at [295, 63] on div "outbound" at bounding box center [267, 66] width 91 height 9
click at [314, 61] on div "outbound" at bounding box center [360, 66] width 93 height 27
click at [301, 61] on icon at bounding box center [306, 61] width 11 height 11
click at [0, 0] on icon at bounding box center [0, 0] width 0 height 0
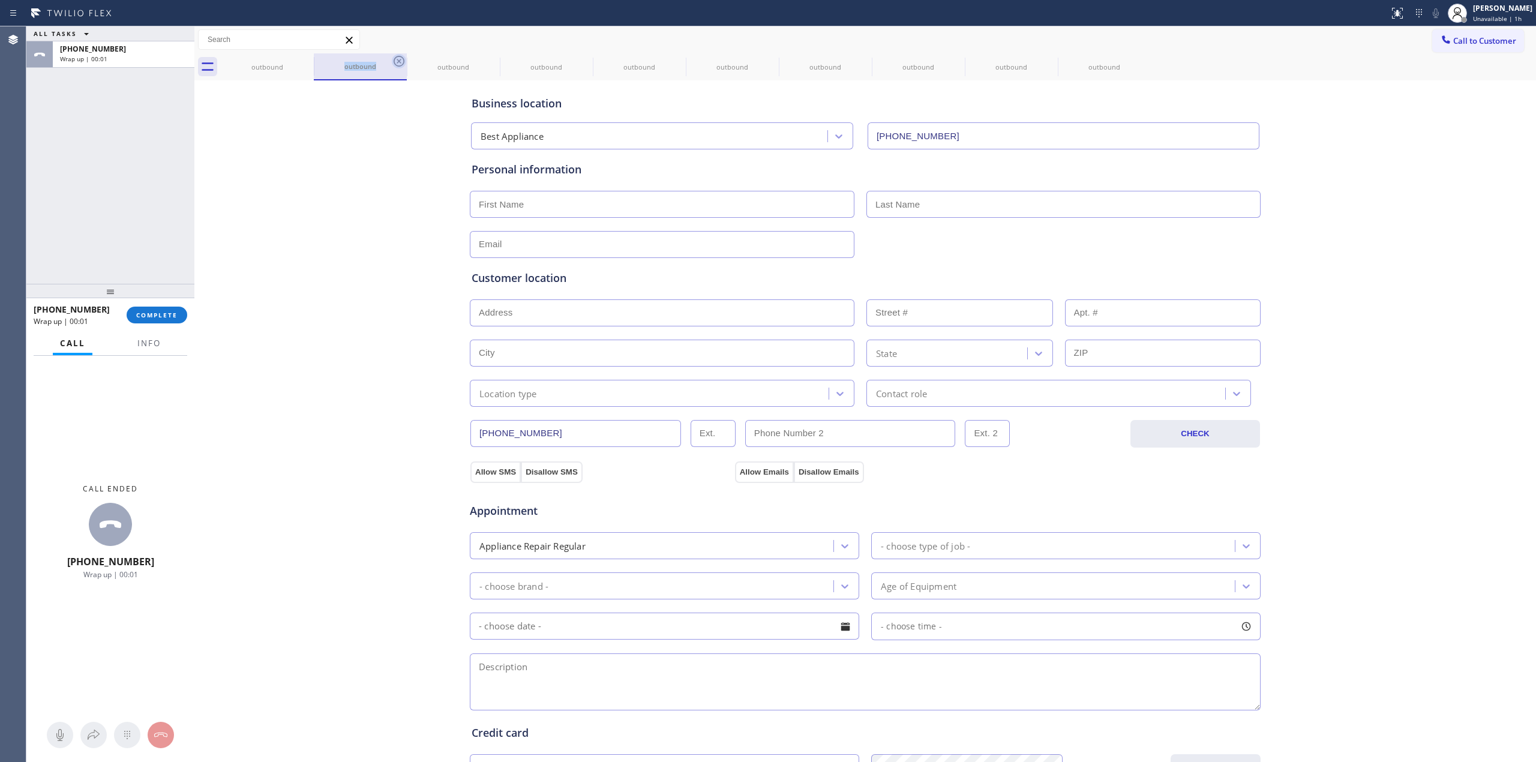
click at [314, 61] on div "outbound" at bounding box center [360, 66] width 93 height 27
click at [305, 59] on icon at bounding box center [306, 61] width 14 height 14
click at [0, 0] on icon at bounding box center [0, 0] width 0 height 0
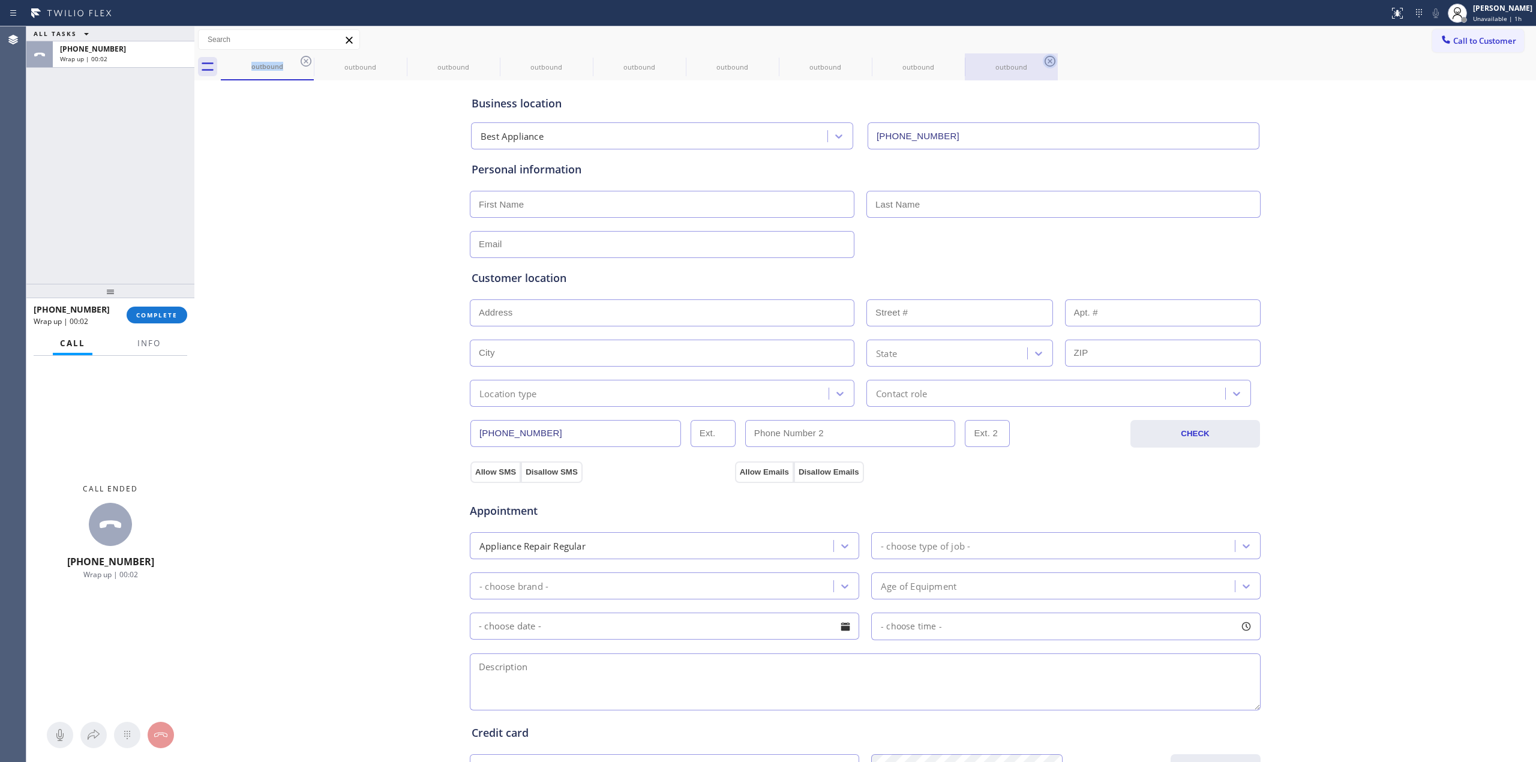
click at [0, 0] on icon at bounding box center [0, 0] width 0 height 0
click at [1043, 60] on icon at bounding box center [1050, 61] width 14 height 14
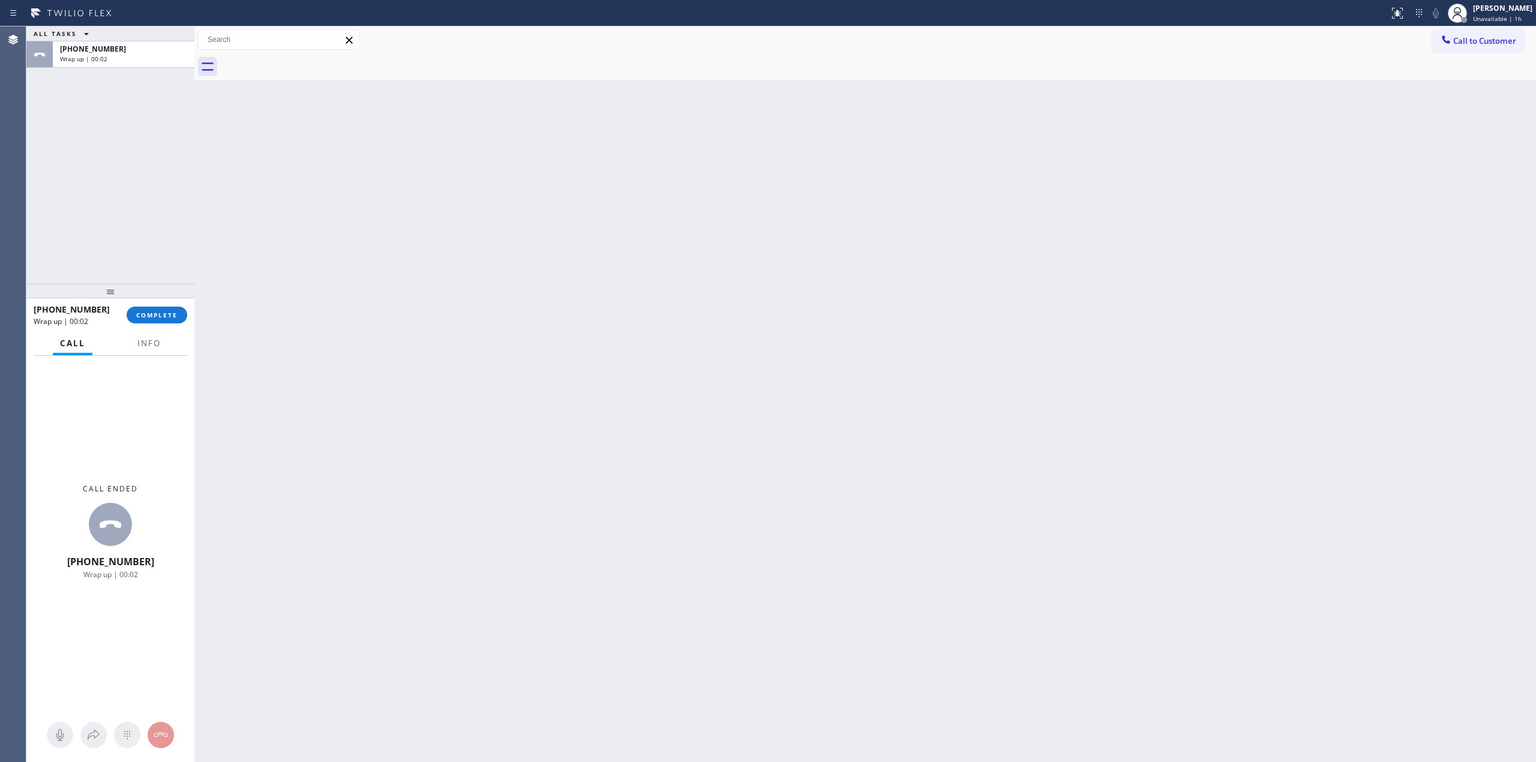
click at [302, 60] on div at bounding box center [878, 66] width 1315 height 27
click at [167, 61] on div "Wrap up | 00:54" at bounding box center [123, 59] width 127 height 8
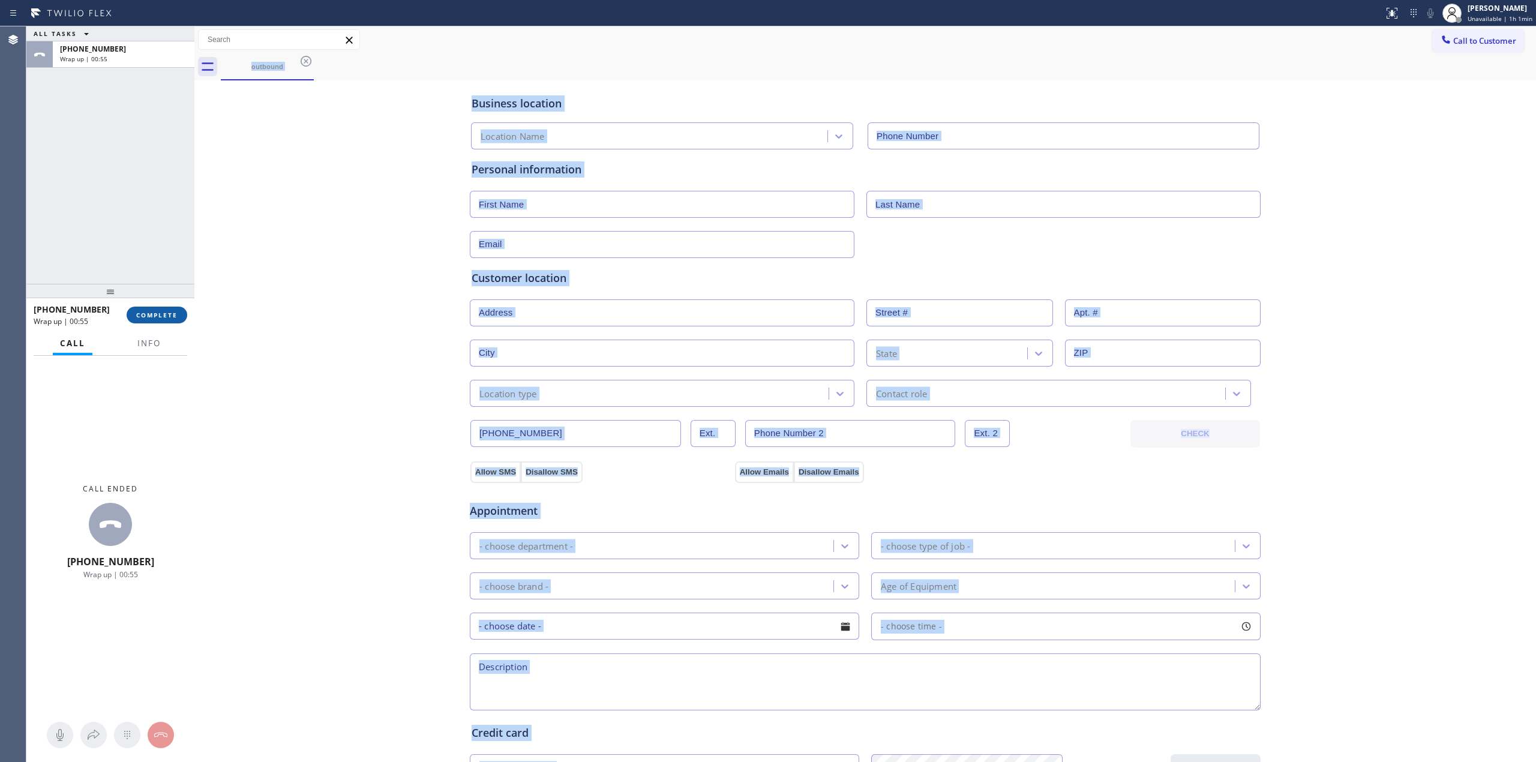
type input "[PHONE_NUMBER]"
click at [149, 313] on span "COMPLETE" at bounding box center [156, 315] width 41 height 8
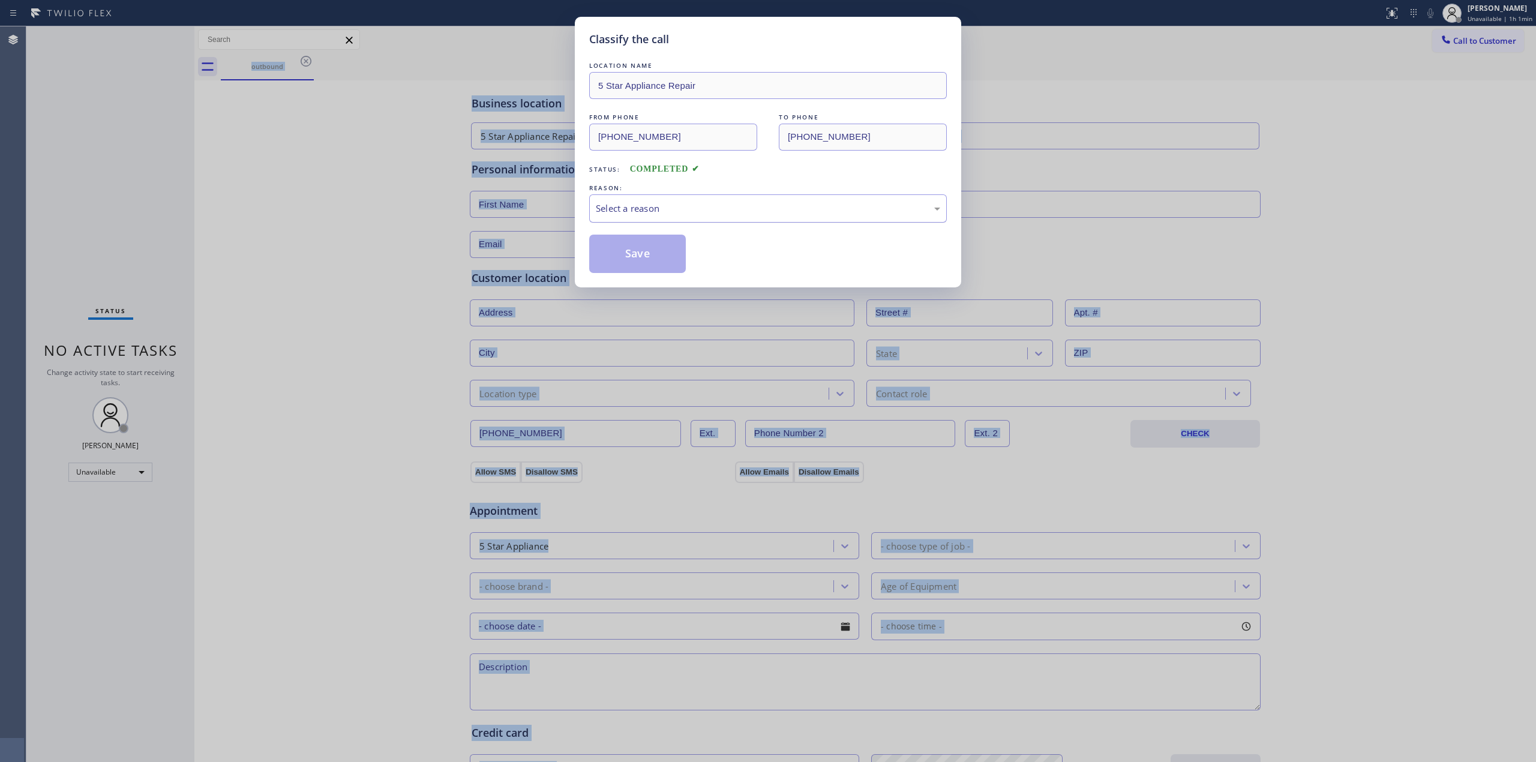
click at [660, 205] on div "Select a reason" at bounding box center [768, 209] width 344 height 14
drag, startPoint x: 670, startPoint y: 301, endPoint x: 654, endPoint y: 258, distance: 45.8
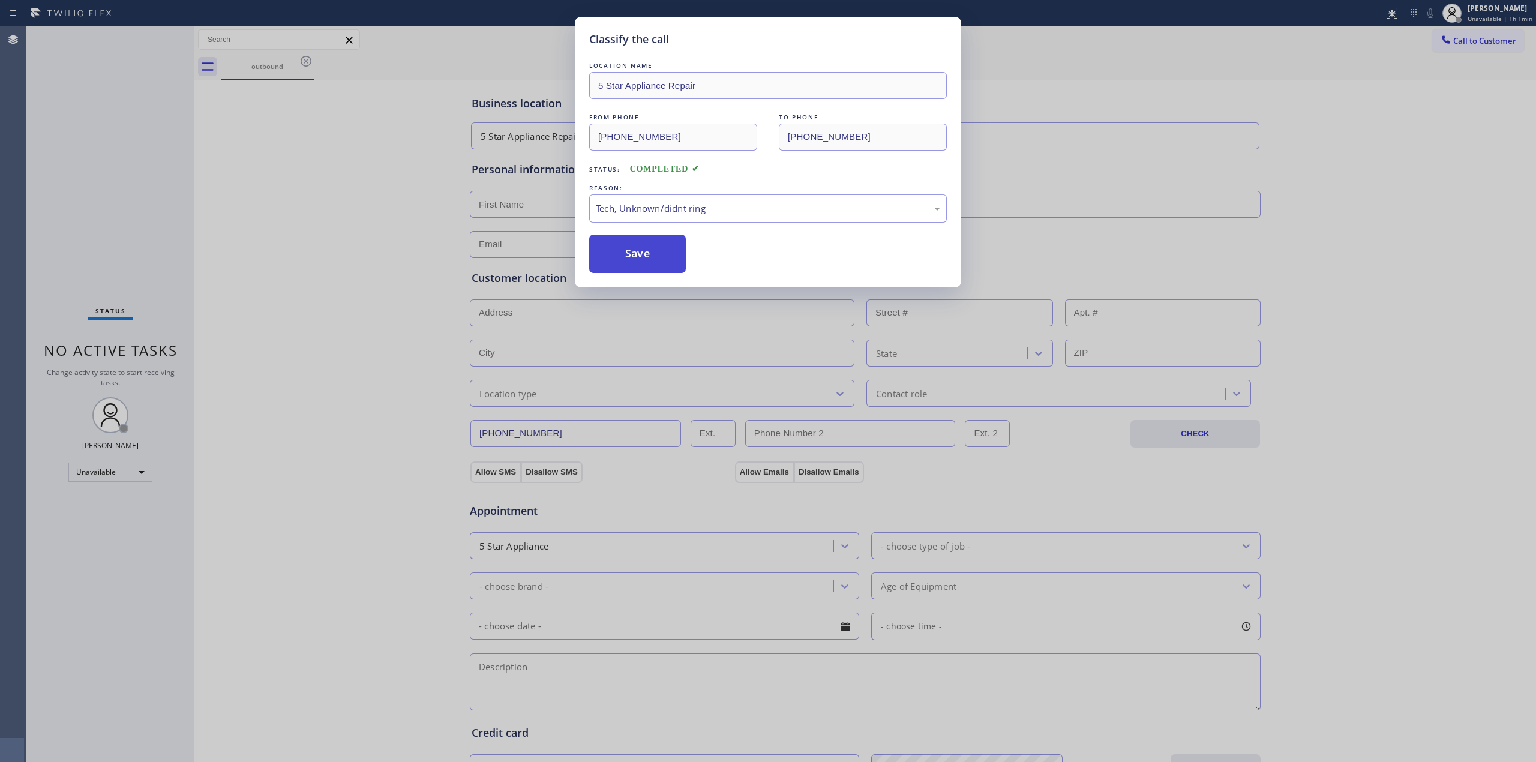
click at [654, 258] on button "Save" at bounding box center [637, 254] width 97 height 38
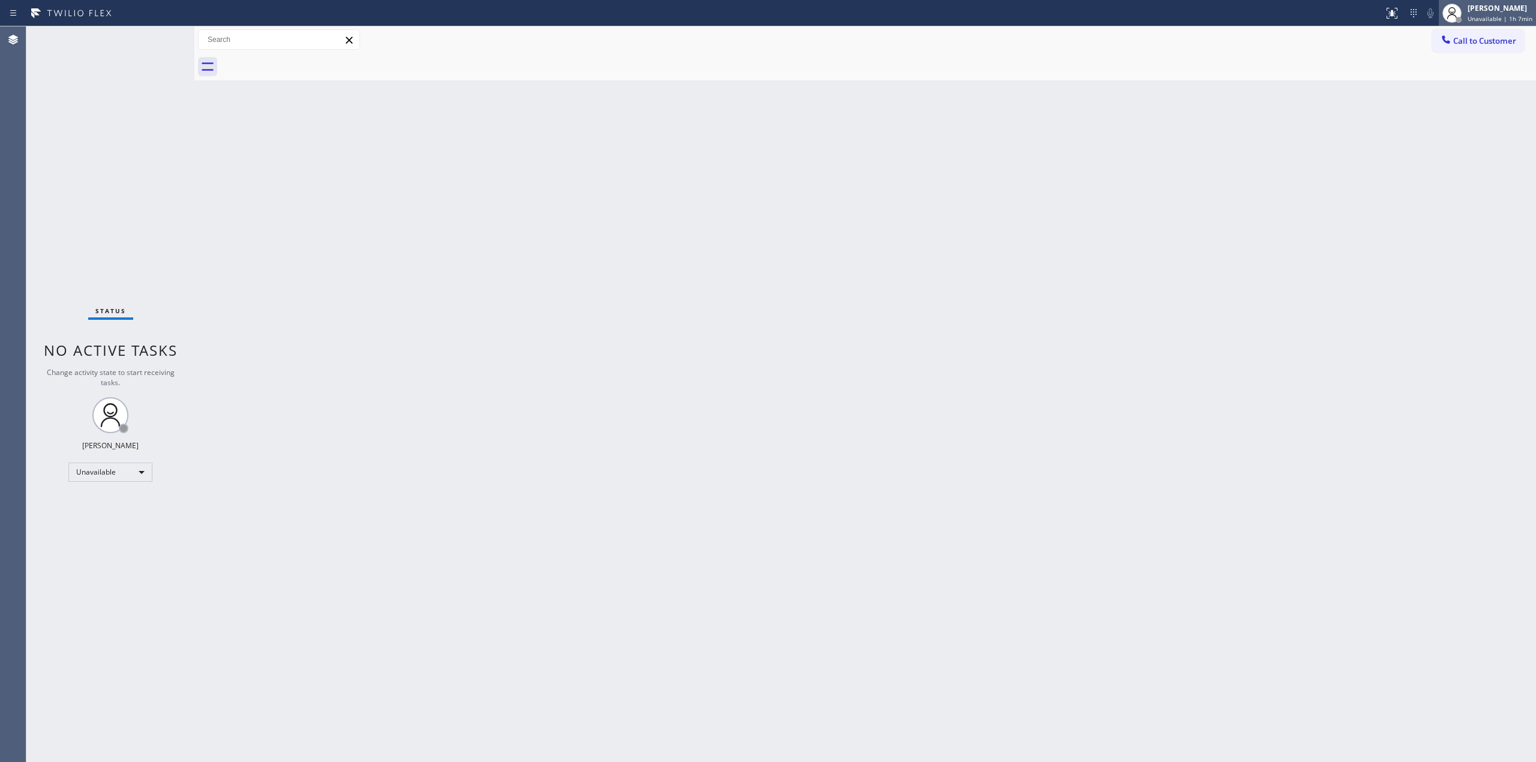
click at [1505, 22] on span "Unavailable | 1h 7min" at bounding box center [1500, 18] width 65 height 8
click at [1445, 63] on button "Available" at bounding box center [1476, 64] width 120 height 16
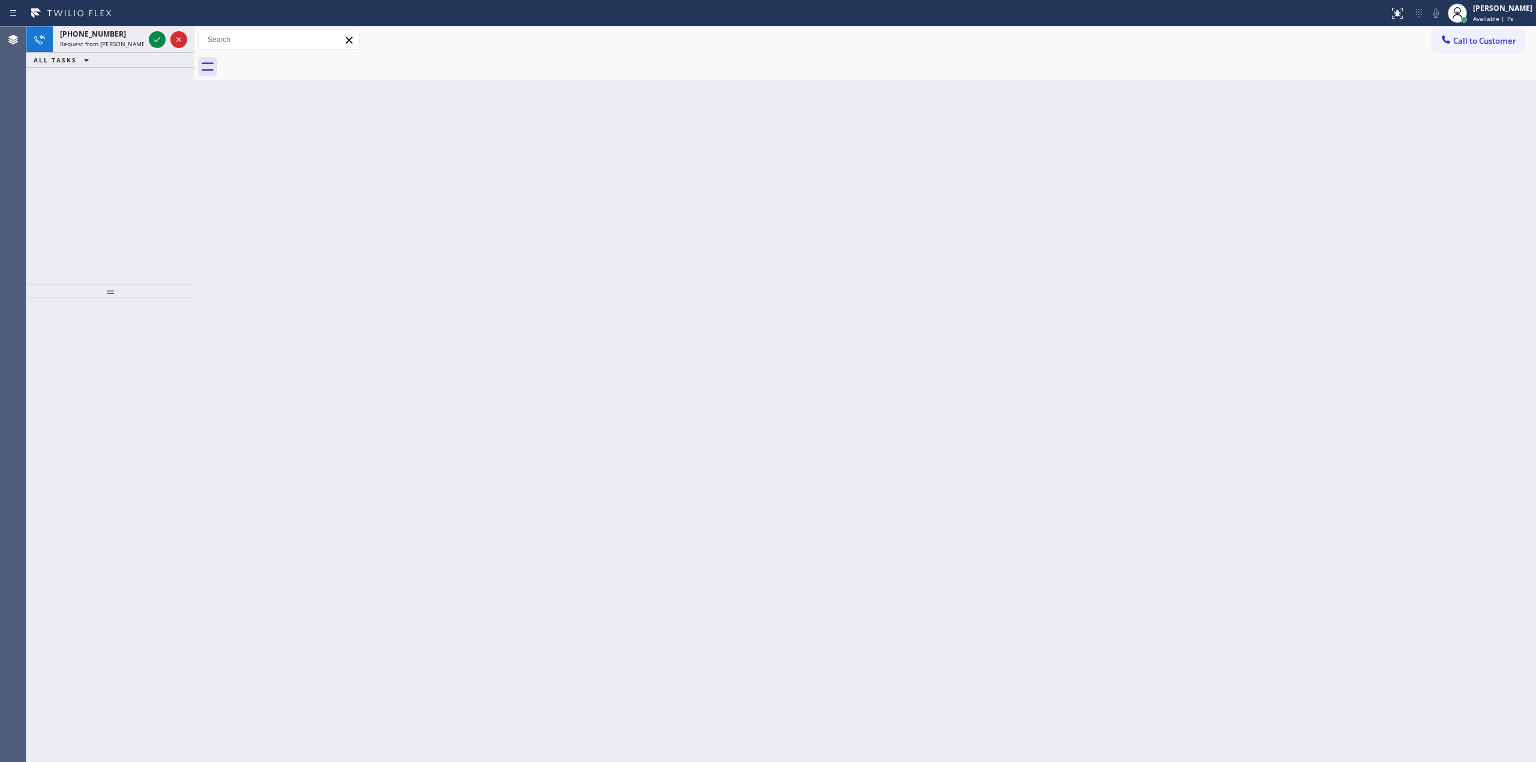
drag, startPoint x: 1450, startPoint y: 503, endPoint x: 1422, endPoint y: 498, distance: 29.2
click at [1450, 503] on div "Back to Dashboard Change Sender ID Customers Technicians Select a contact Outbo…" at bounding box center [865, 394] width 1342 height 736
click at [154, 37] on icon at bounding box center [157, 39] width 14 height 14
click at [326, 233] on div "Back to Dashboard Change Sender ID Customers Technicians Select a contact Outbo…" at bounding box center [865, 394] width 1342 height 736
click at [569, 253] on div "Back to Dashboard Change Sender ID Customers Technicians Select a contact Outbo…" at bounding box center [865, 394] width 1342 height 736
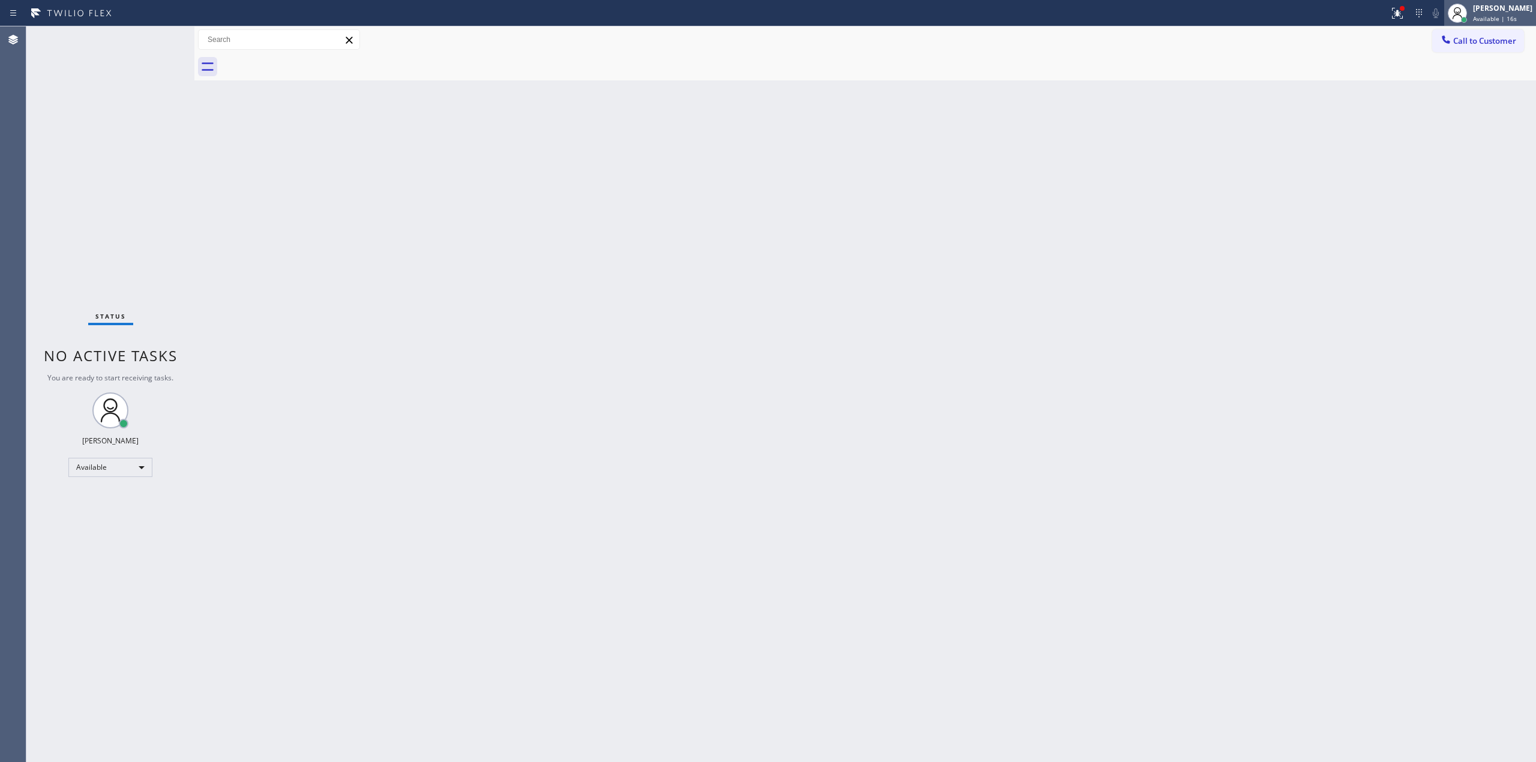
click at [1471, 16] on div at bounding box center [1457, 13] width 26 height 26
click at [1457, 80] on button "Unavailable" at bounding box center [1476, 79] width 120 height 16
drag, startPoint x: 1462, startPoint y: 133, endPoint x: 1459, endPoint y: 78, distance: 54.7
click at [1462, 130] on div "Back to Dashboard Change Sender ID Customers Technicians Select a contact Outbo…" at bounding box center [865, 394] width 1342 height 736
click at [1468, 38] on span "Call to Customer" at bounding box center [1484, 40] width 63 height 11
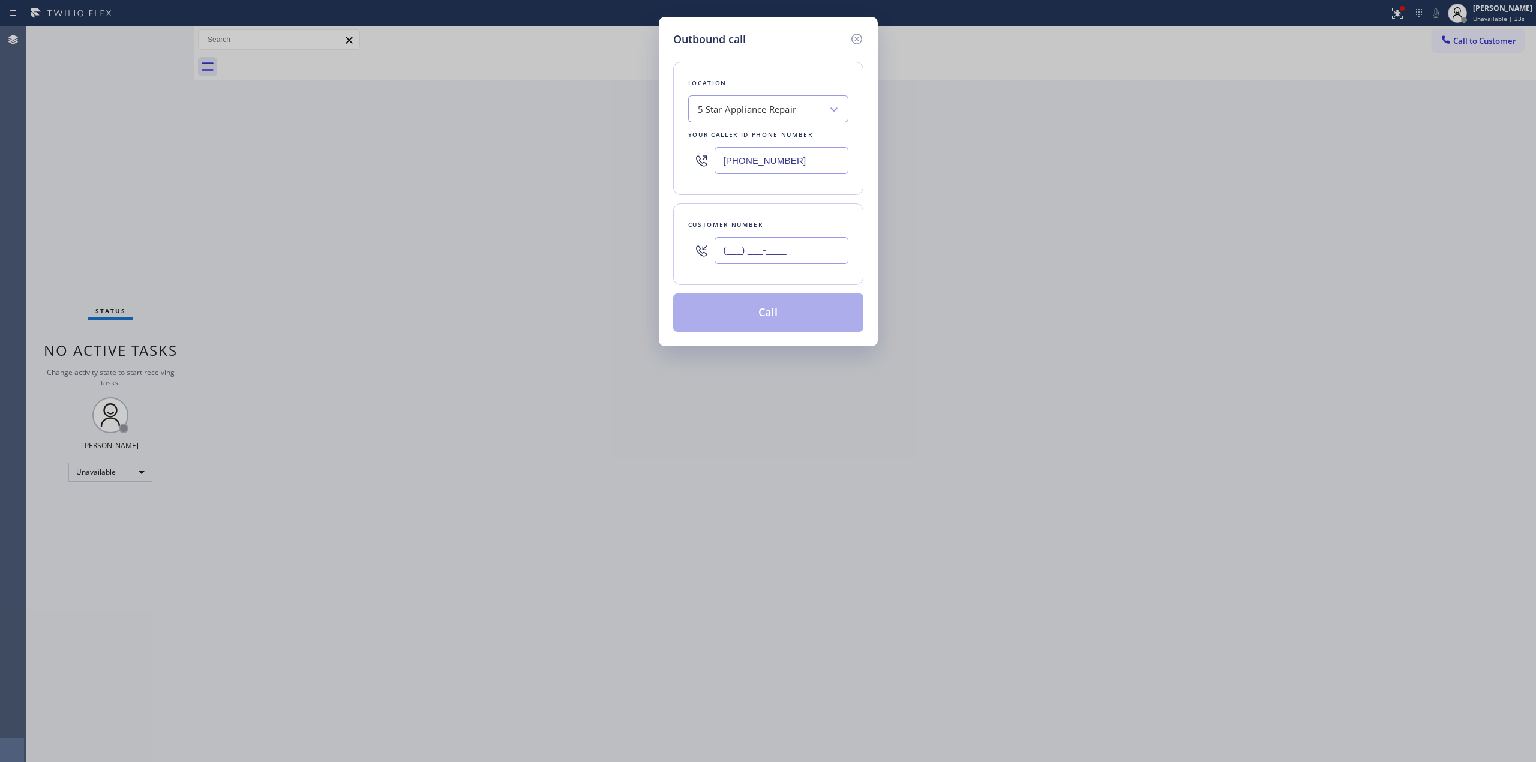
click at [773, 260] on input "(___) ___-____" at bounding box center [782, 250] width 134 height 27
paste input "702) 496-8947"
type input "[PHONE_NUMBER]"
click at [1469, 176] on div "Outbound call Location 5 Star Appliance Repair Your caller id phone number [PHO…" at bounding box center [768, 381] width 1536 height 762
drag, startPoint x: 805, startPoint y: 166, endPoint x: 615, endPoint y: 164, distance: 190.2
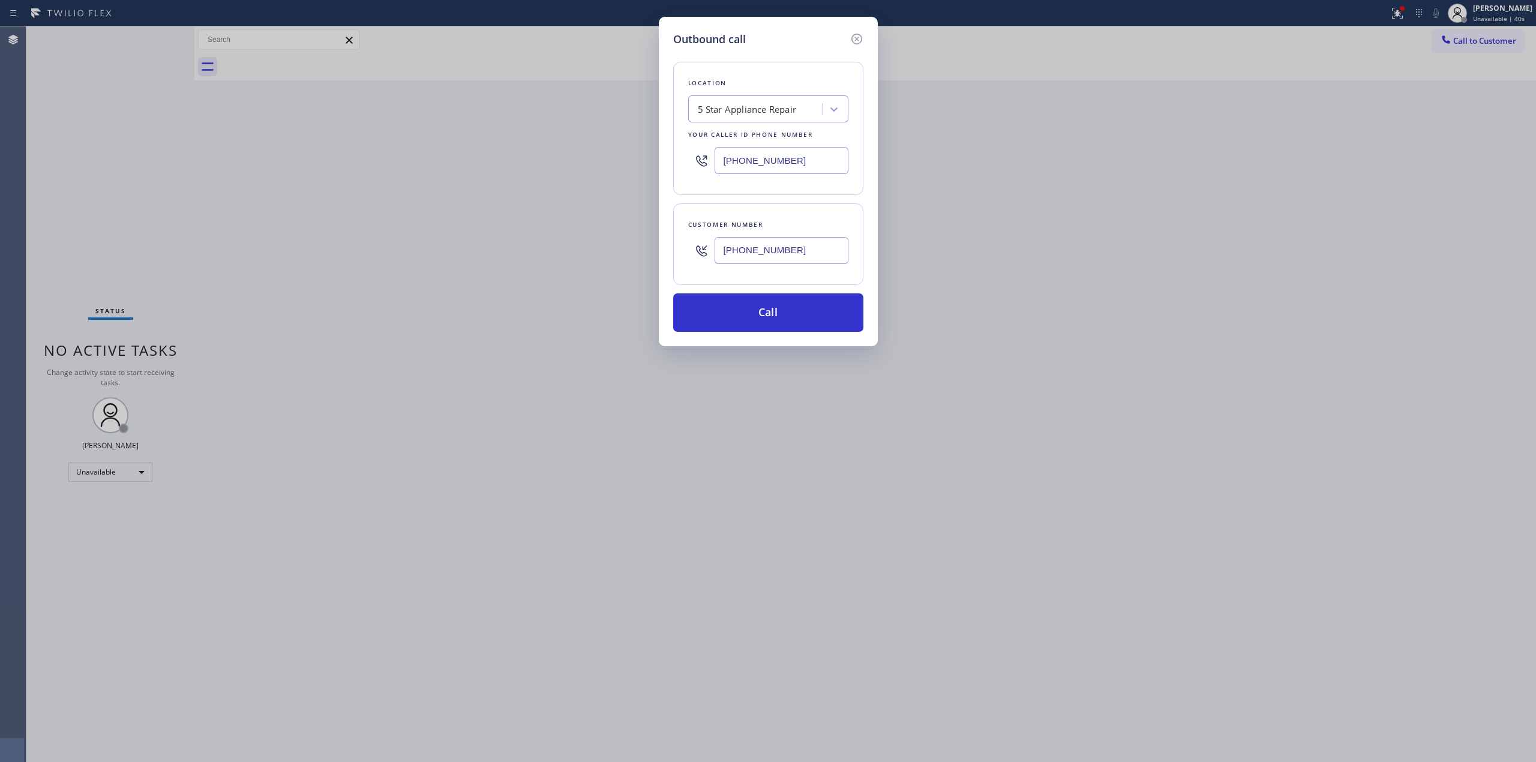
click at [615, 164] on div "Outbound call Location 5 Star Appliance Repair Your caller id phone number [PHO…" at bounding box center [768, 381] width 1536 height 762
paste input "725) 800-8511"
type input "[PHONE_NUMBER]"
click at [810, 319] on button "Call" at bounding box center [768, 312] width 190 height 38
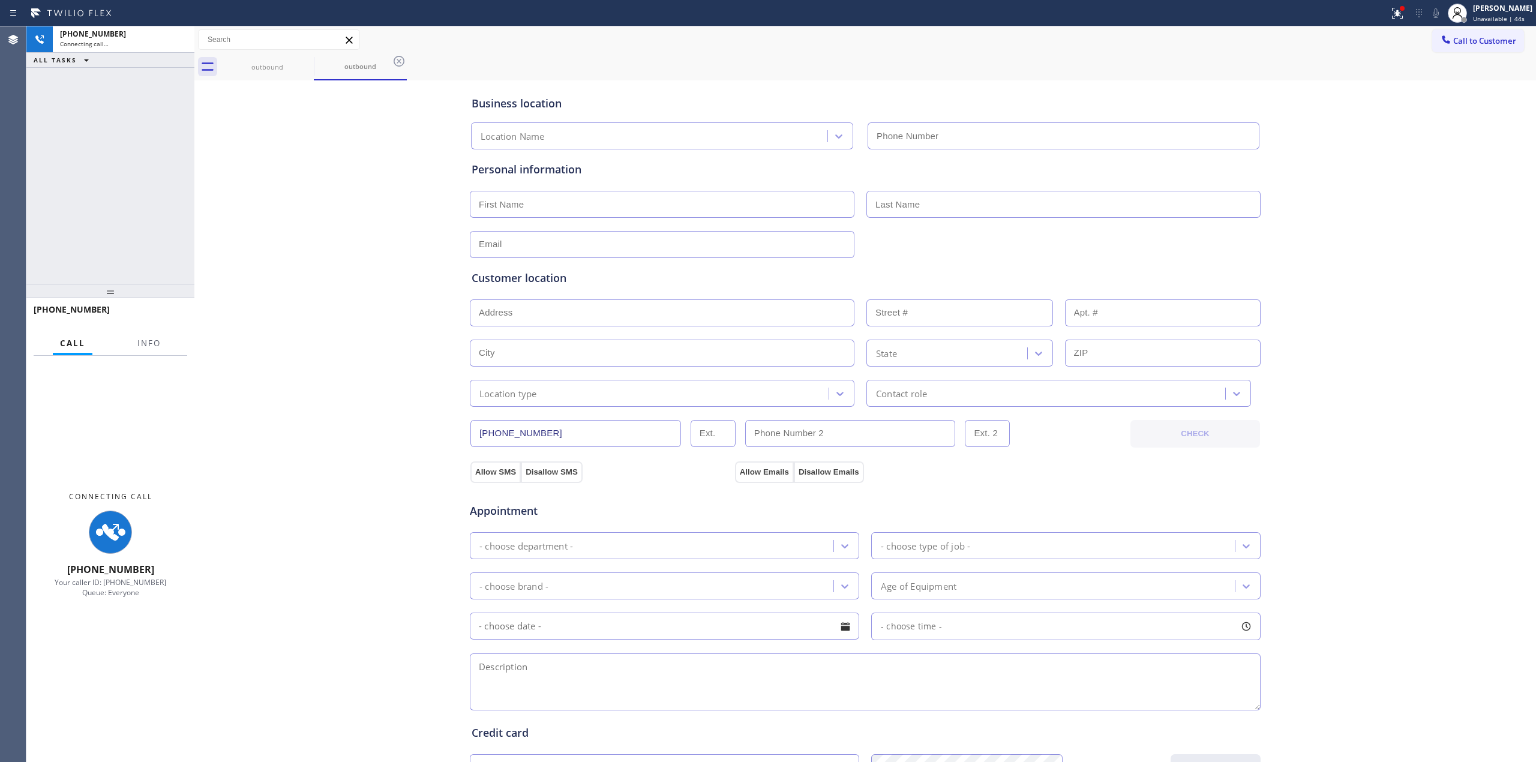
type input "[PHONE_NUMBER]"
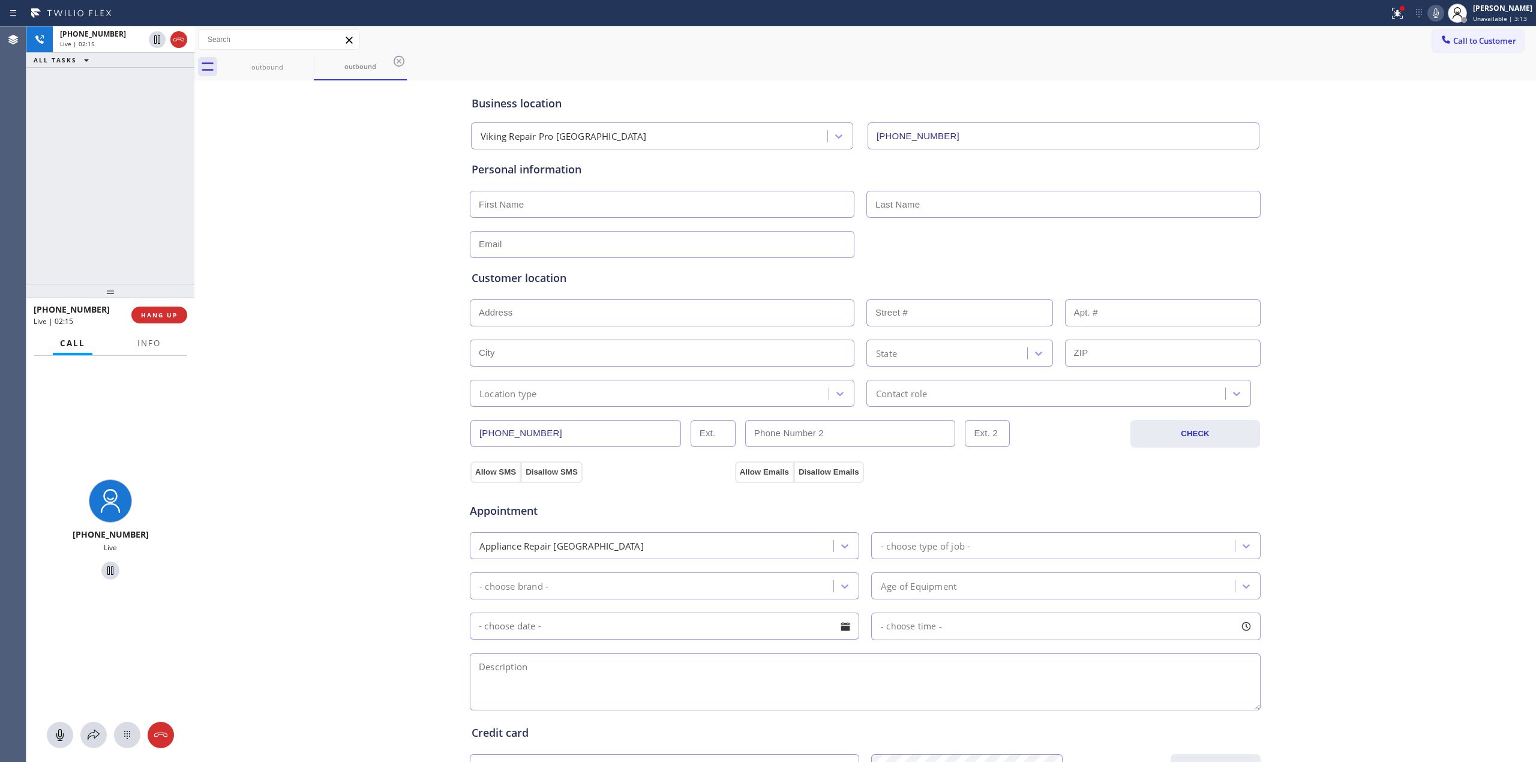
click at [1441, 14] on icon at bounding box center [1436, 13] width 14 height 14
click at [1439, 17] on icon at bounding box center [1436, 13] width 6 height 10
click at [327, 378] on div "Business location Viking Repair Pro [GEOGRAPHIC_DATA] [PHONE_NUMBER] Personal i…" at bounding box center [865, 493] width 1336 height 820
click at [1323, 439] on div "Business location Viking Repair Pro [GEOGRAPHIC_DATA] [PHONE_NUMBER] Personal i…" at bounding box center [865, 493] width 1336 height 820
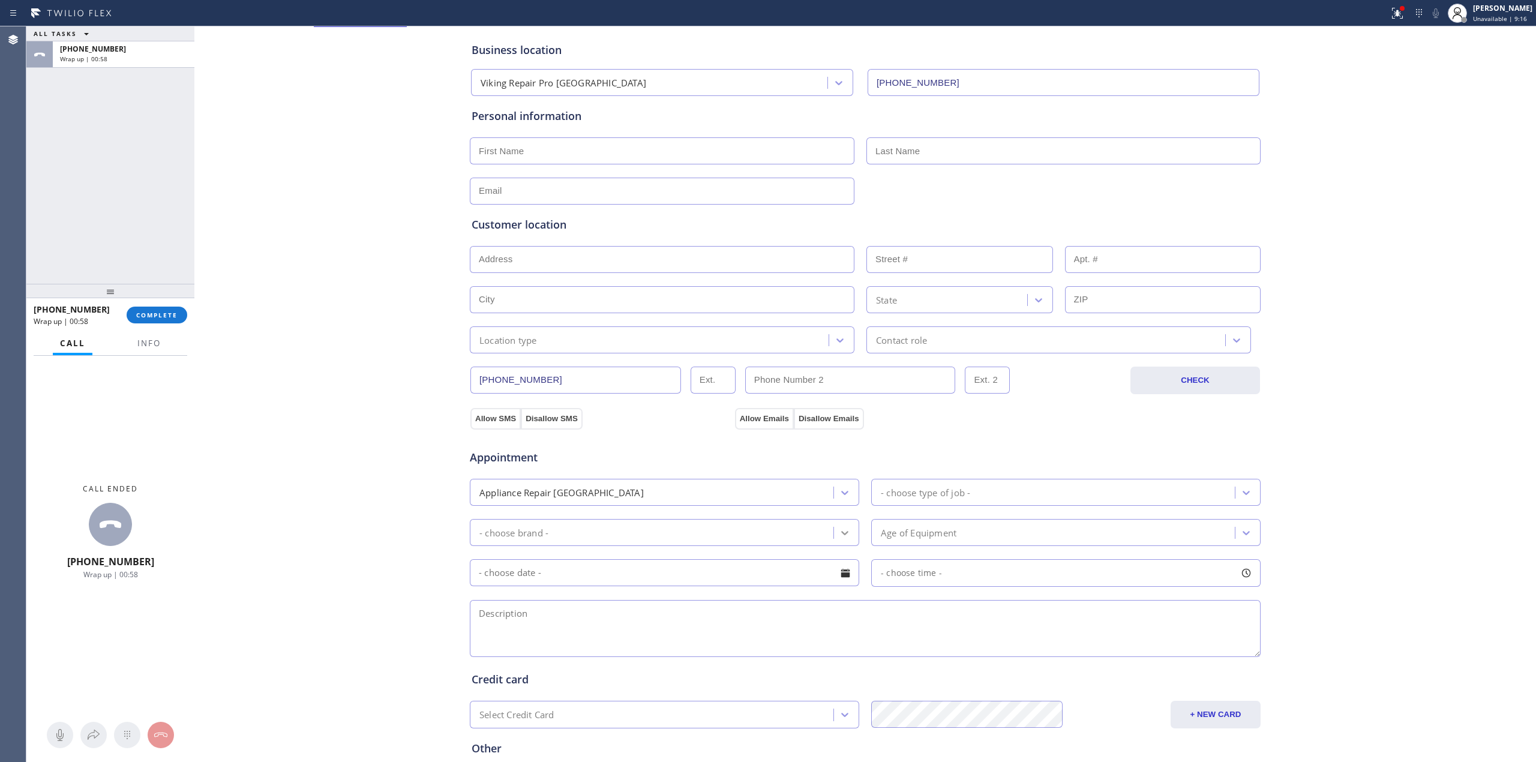
scroll to position [80, 0]
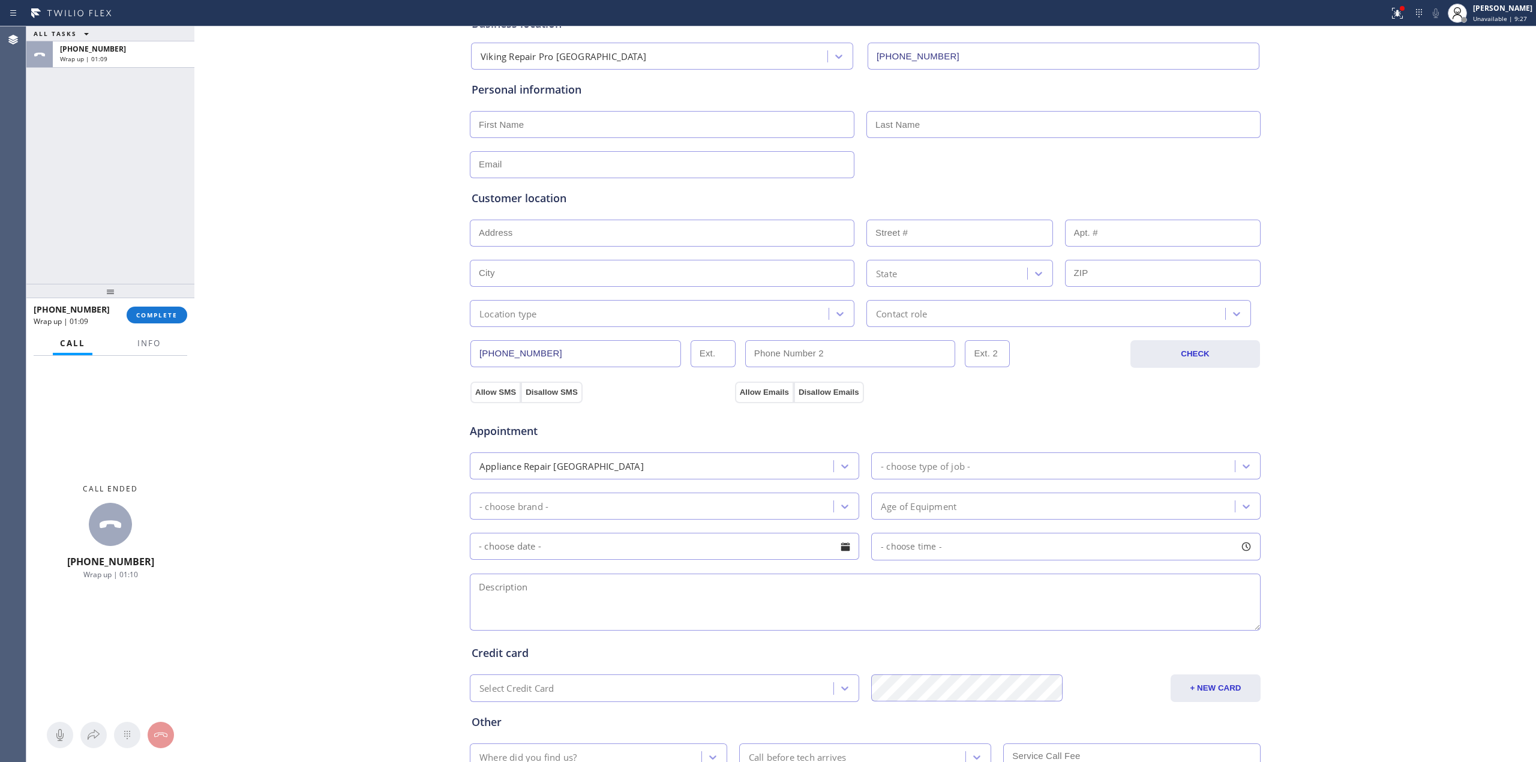
click at [536, 625] on textarea at bounding box center [865, 602] width 791 height 57
paste textarea "12 -3 | $75 | Viking | cooktop | 2014 | one of the burner is not working, VGRT5…"
click at [565, 598] on textarea at bounding box center [865, 602] width 791 height 57
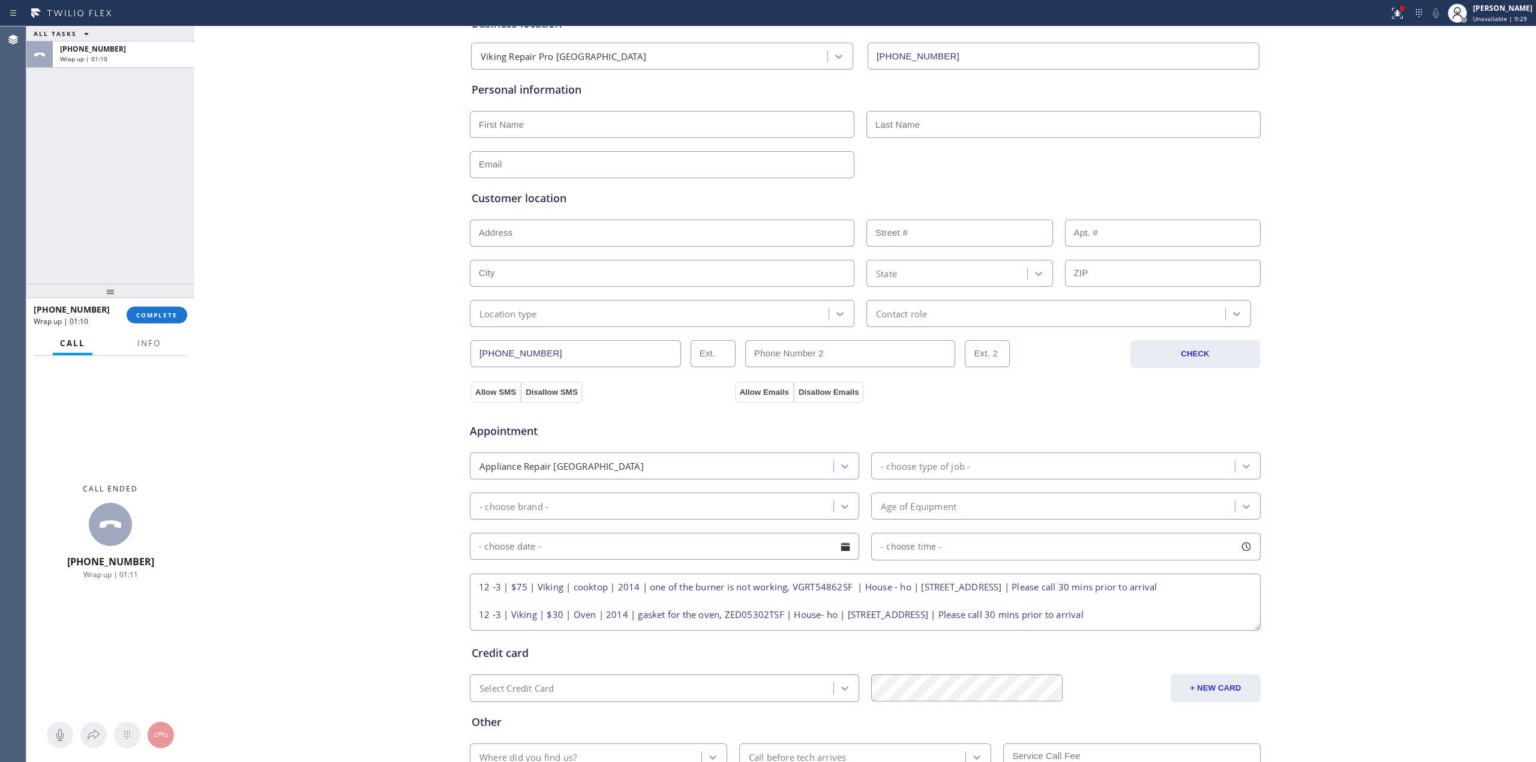
scroll to position [12, 0]
click at [500, 605] on textarea "12 -3 | $75 | Viking | cooktop | 2014 | one of the burner is not working, VGRT5…" at bounding box center [865, 602] width 791 height 57
click at [711, 621] on textarea "12 -3 | $75 | Viking | cooktop | 2014 | one of the burner is not working, VGRT5…" at bounding box center [865, 602] width 791 height 57
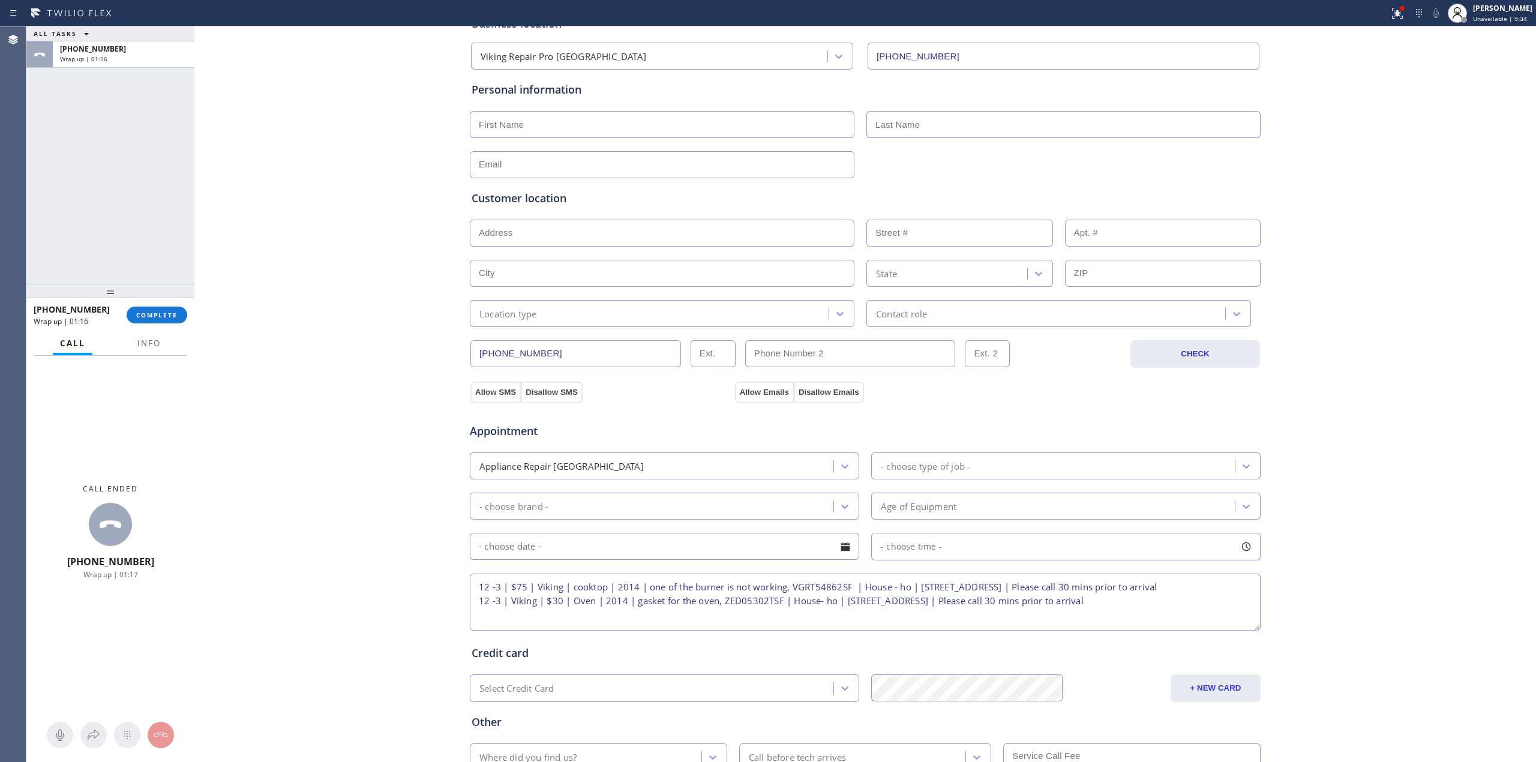
click at [721, 620] on textarea "12 -3 | $75 | Viking | cooktop | 2014 | one of the burner is not working, VGRT5…" at bounding box center [865, 602] width 791 height 57
click at [708, 622] on textarea "12 -3 | $75 | Viking | cooktop | 2014 | one of the burner is not working, VGRT5…" at bounding box center [865, 602] width 791 height 57
click at [743, 622] on textarea "12 -3 | $75 | Viking | cooktop | 2014 | one of the burner is not working, VGRT5…" at bounding box center [865, 602] width 791 height 57
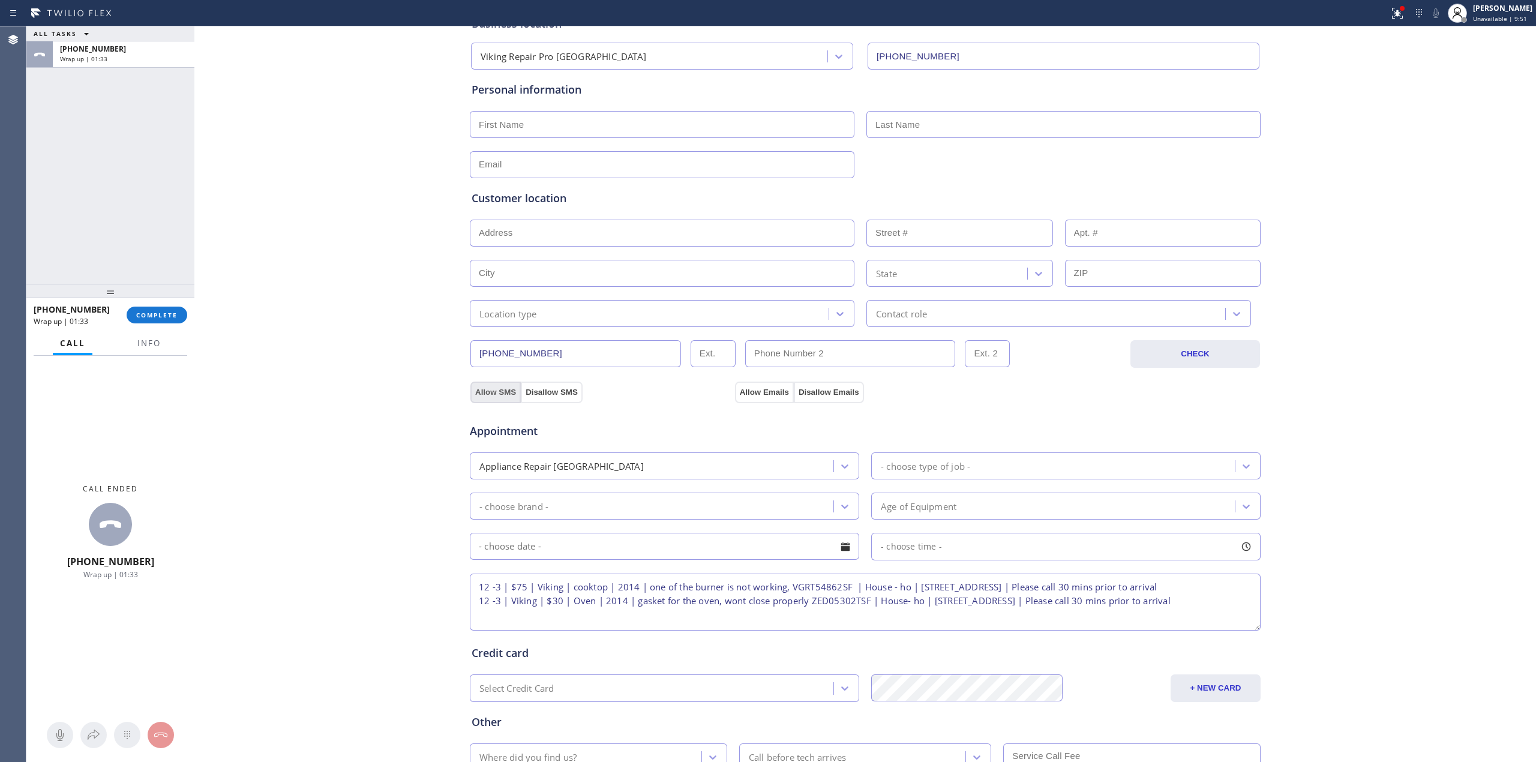
type textarea "12 -3 | $75 | Viking | cooktop | 2014 | one of the burner is not working, VGRT5…"
click at [486, 397] on button "Allow SMS" at bounding box center [495, 393] width 50 height 22
click at [754, 396] on button "Allow Emails" at bounding box center [764, 393] width 59 height 22
click at [548, 301] on div "Location type Contact role" at bounding box center [865, 312] width 793 height 29
drag, startPoint x: 547, startPoint y: 310, endPoint x: 524, endPoint y: 340, distance: 37.2
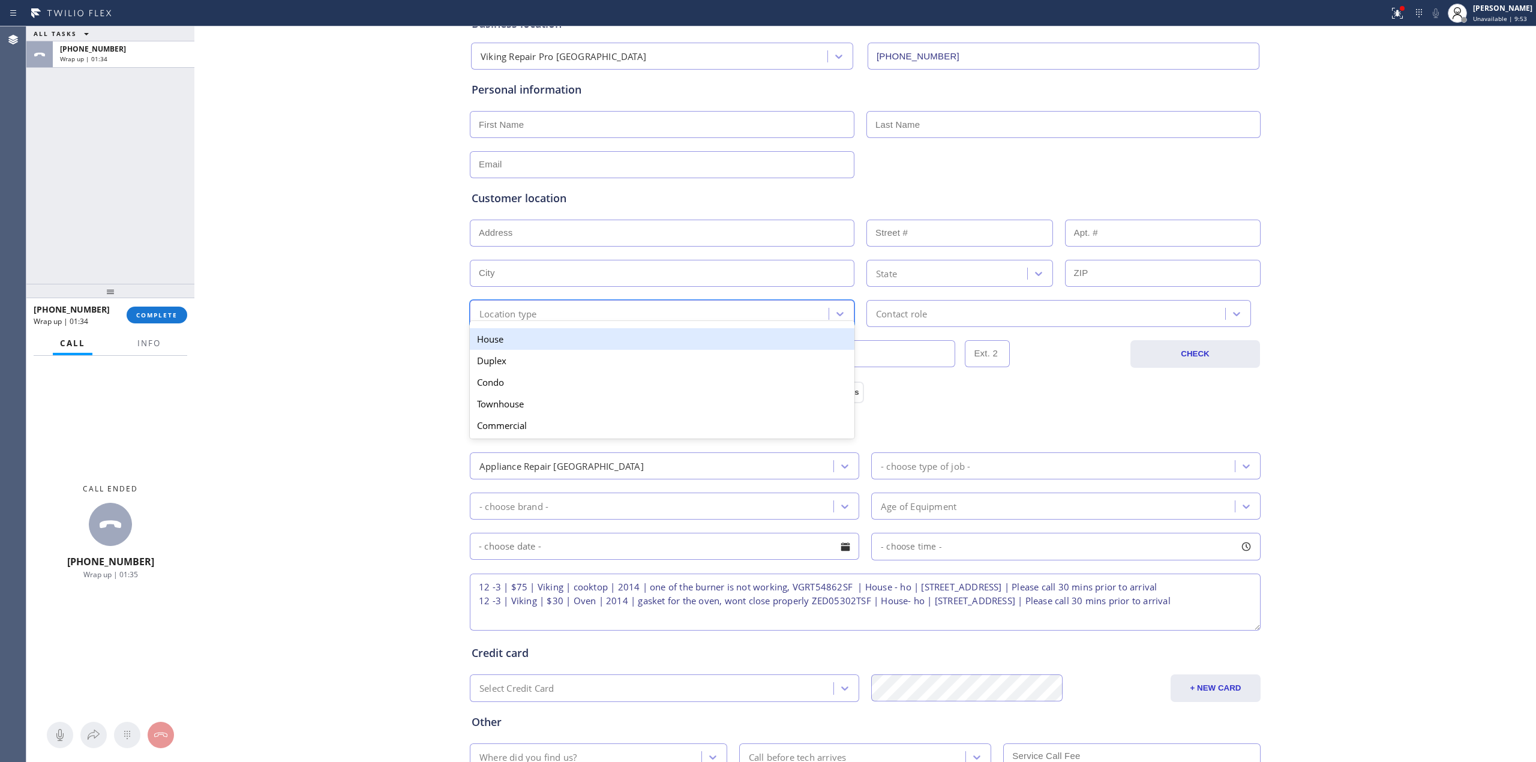
click at [547, 311] on div "Location type" at bounding box center [650, 313] width 355 height 21
click at [517, 349] on div "House" at bounding box center [662, 339] width 385 height 22
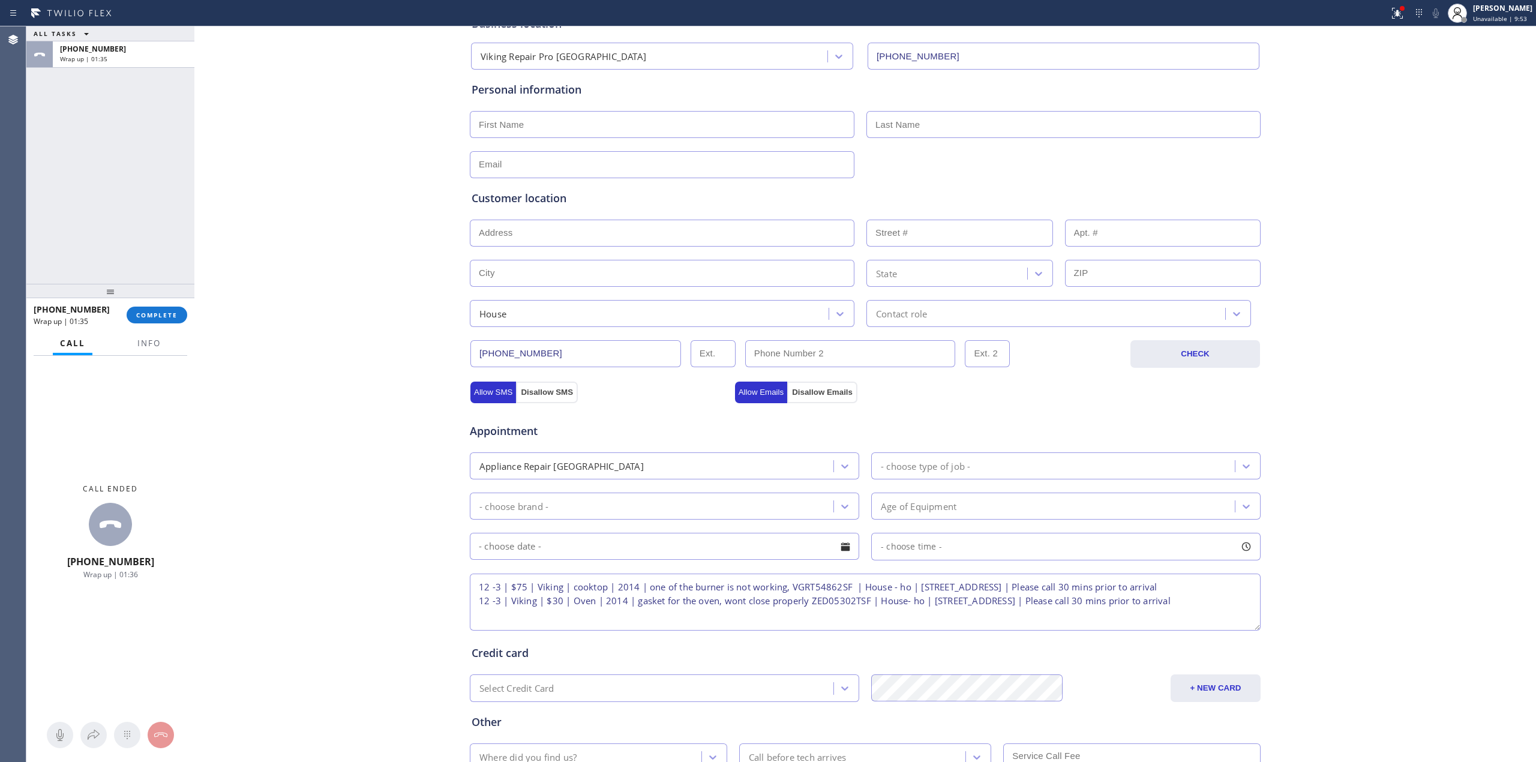
drag, startPoint x: 874, startPoint y: 338, endPoint x: 904, endPoint y: 338, distance: 29.4
click at [901, 337] on div "[PHONE_NUMBER] CHECK" at bounding box center [865, 347] width 792 height 41
click at [910, 320] on div "Contact role" at bounding box center [901, 314] width 51 height 14
click at [894, 347] on div "Homeowner" at bounding box center [1059, 339] width 385 height 22
click at [545, 233] on input "text" at bounding box center [662, 233] width 385 height 27
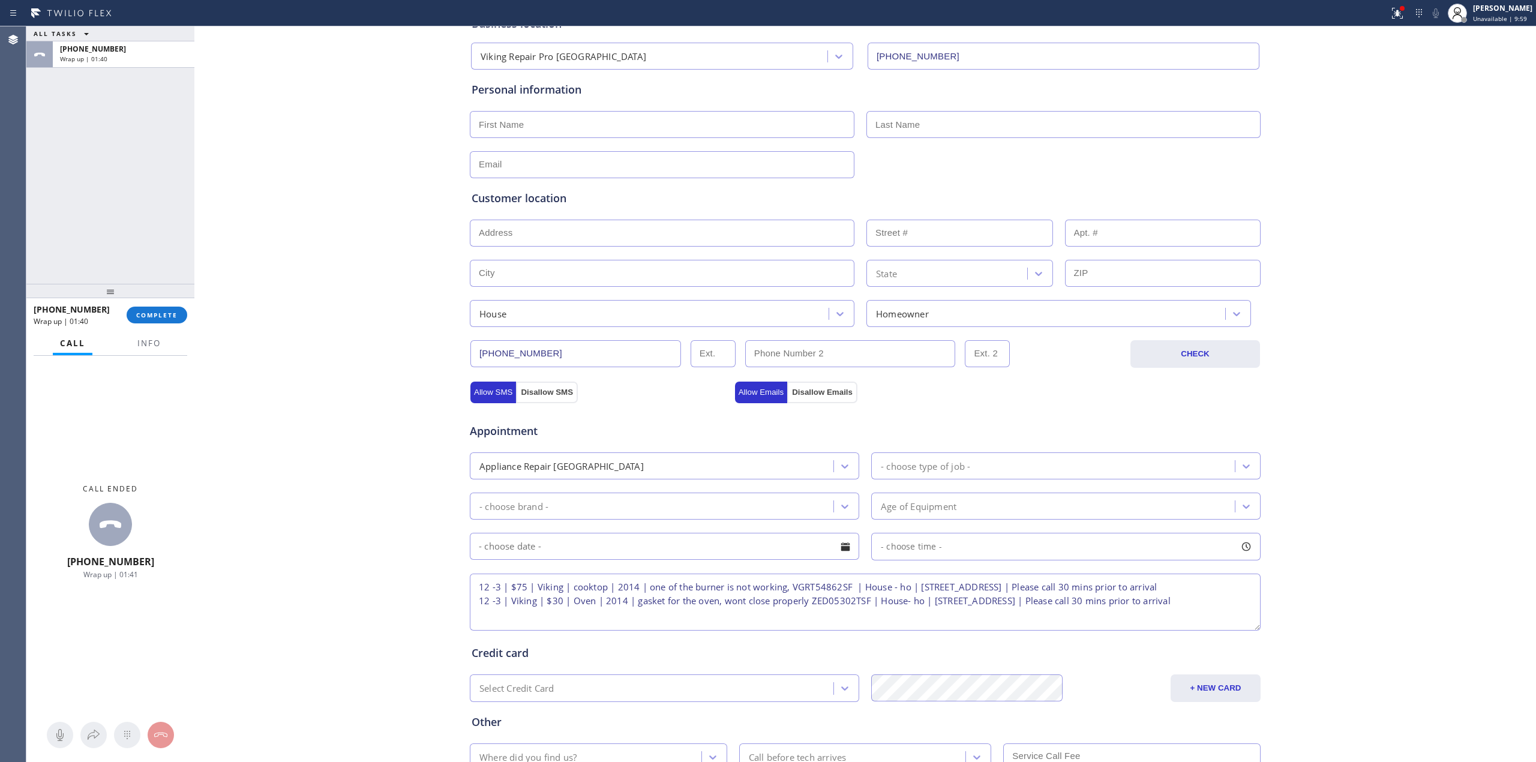
paste input "[STREET_ADDRESS]"
type input "[STREET_ADDRESS]"
type input "8165"
type input "[GEOGRAPHIC_DATA]"
type input "89113"
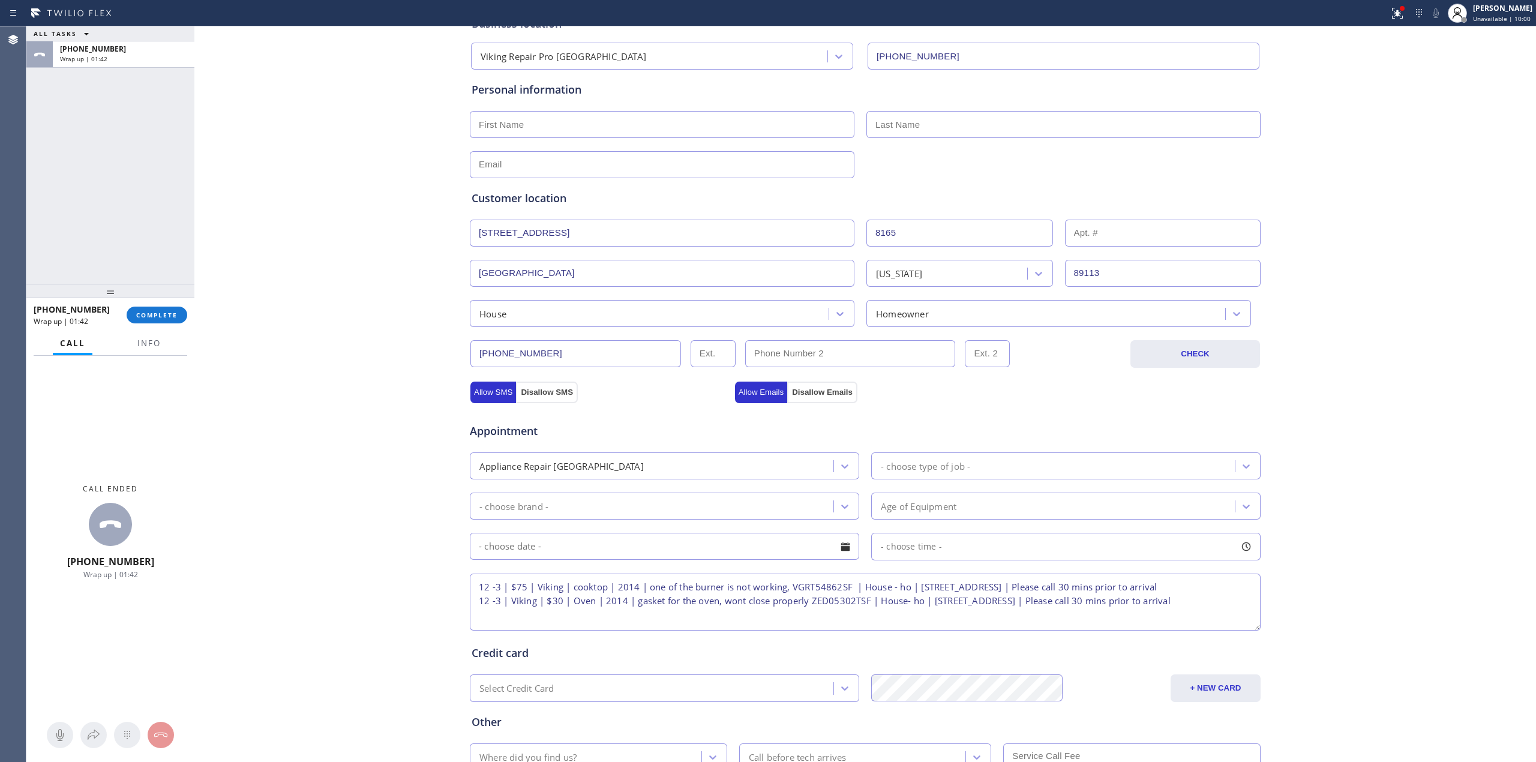
click at [373, 263] on div "Business location Viking Repair Pro [GEOGRAPHIC_DATA] [PHONE_NUMBER] Personal i…" at bounding box center [865, 414] width 1336 height 820
drag, startPoint x: 536, startPoint y: 119, endPoint x: 511, endPoint y: 124, distance: 25.7
click at [536, 119] on input "text" at bounding box center [662, 124] width 385 height 27
paste input "[PERSON_NAME]"
type input "[PERSON_NAME]"
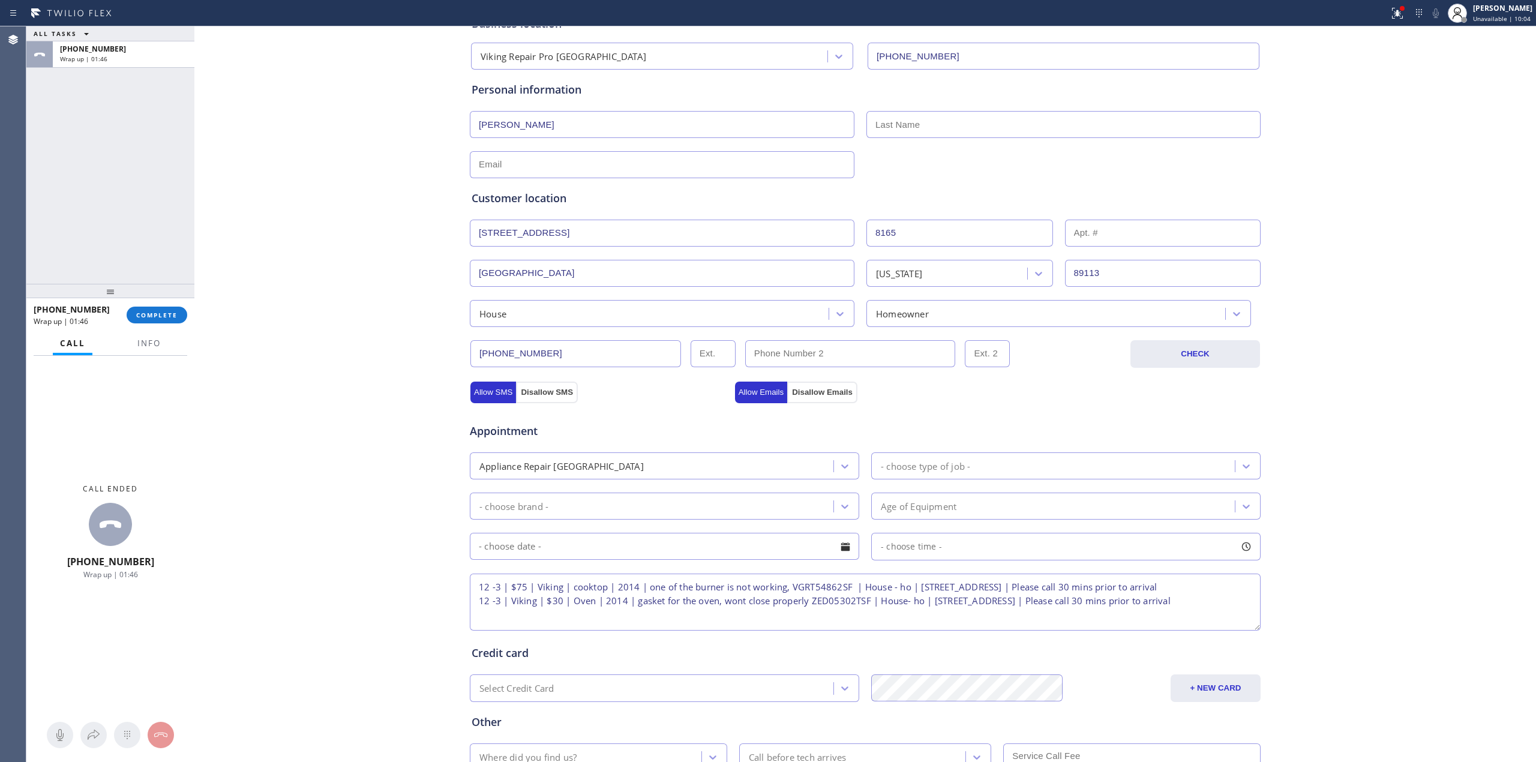
click at [344, 181] on div "Business location Viking Repair Pro [GEOGRAPHIC_DATA] [PHONE_NUMBER] Personal i…" at bounding box center [865, 414] width 1336 height 820
drag, startPoint x: 929, startPoint y: 124, endPoint x: 932, endPoint y: 151, distance: 27.8
click at [929, 124] on input "text" at bounding box center [1064, 124] width 394 height 27
paste input "Alder"
type input "Alder"
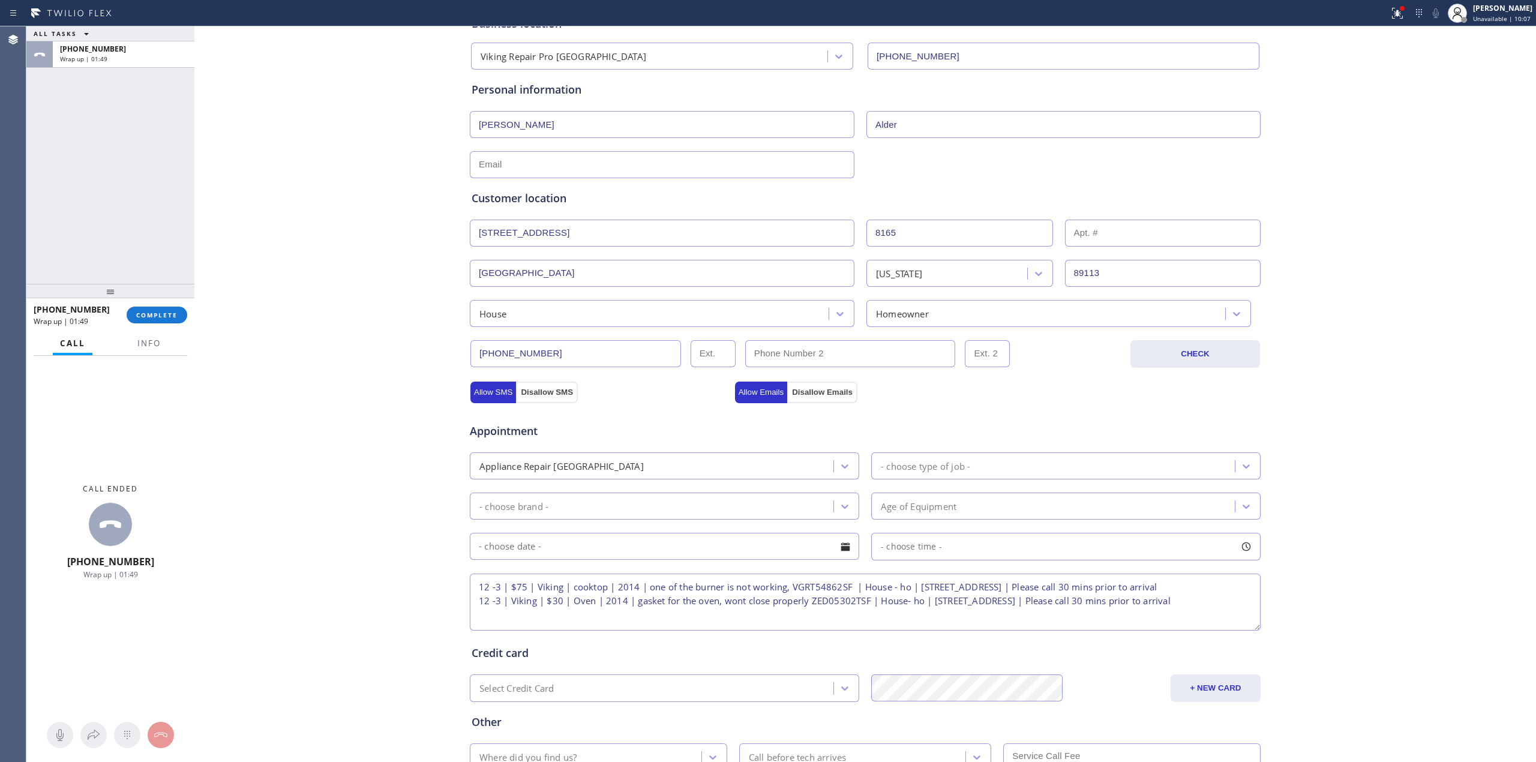
drag, startPoint x: 894, startPoint y: 191, endPoint x: 906, endPoint y: 193, distance: 12.7
click at [893, 190] on div "Customer location" at bounding box center [865, 198] width 787 height 16
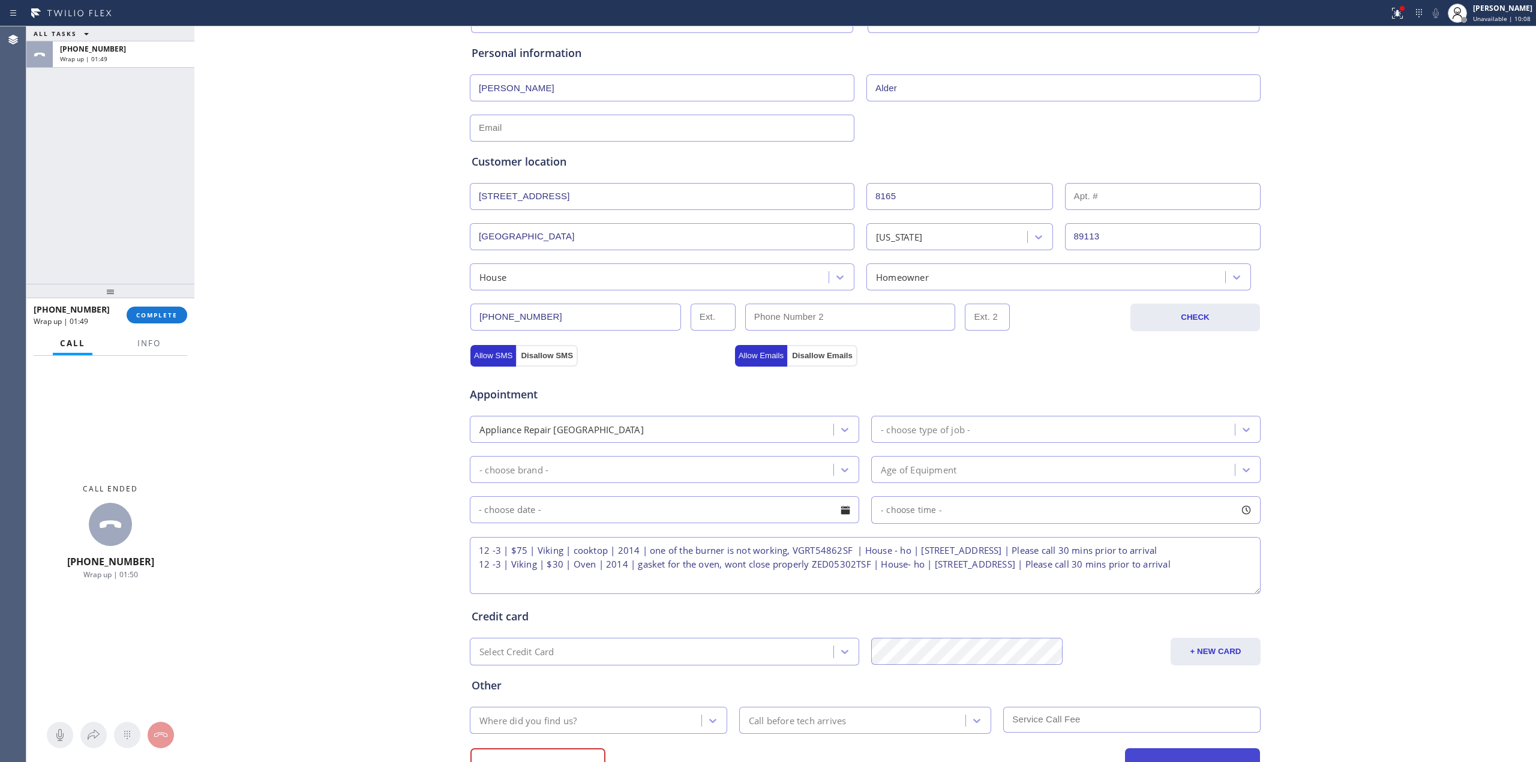
scroll to position [171, 0]
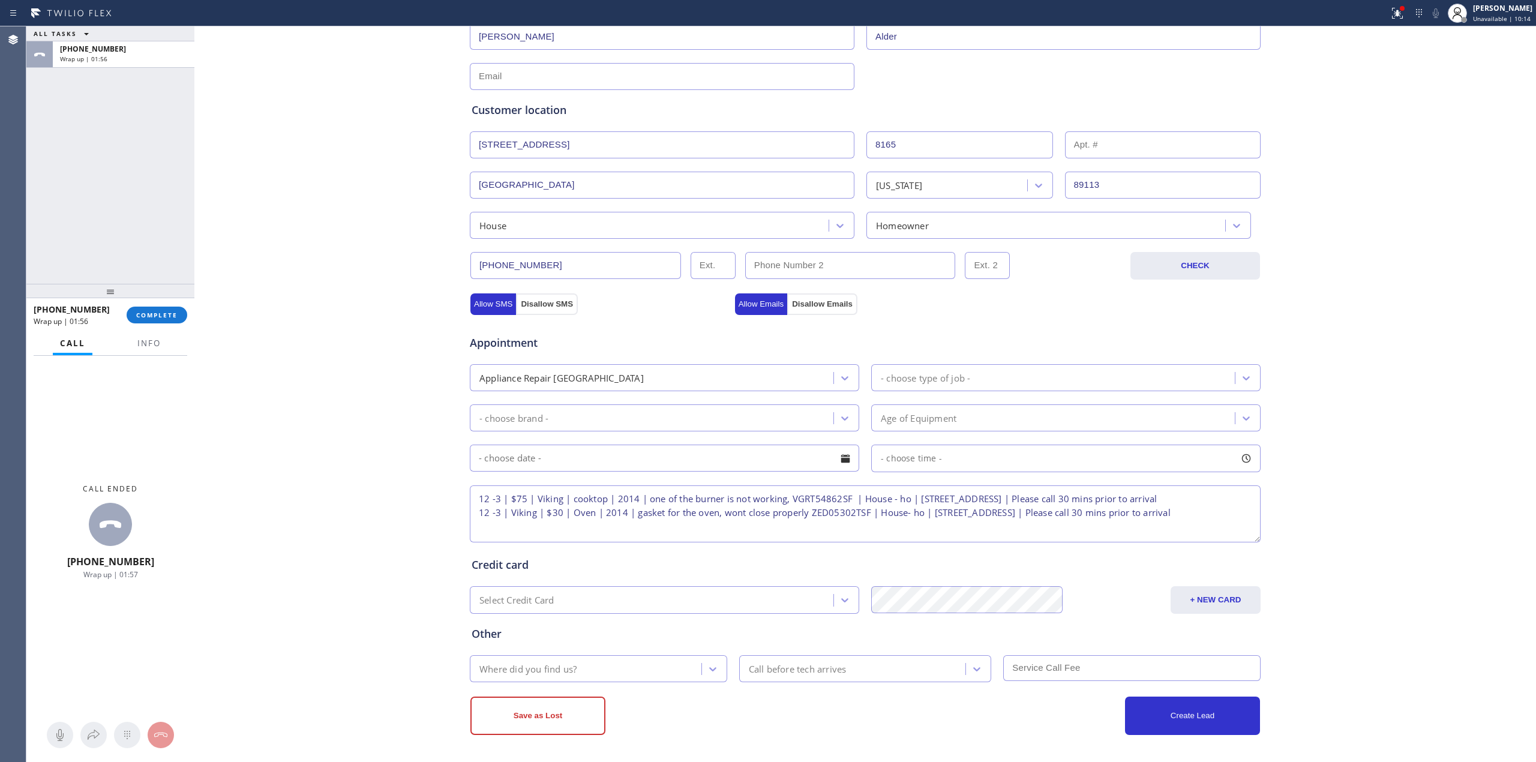
click at [536, 184] on input "[GEOGRAPHIC_DATA]" at bounding box center [662, 185] width 385 height 27
drag, startPoint x: 504, startPoint y: 72, endPoint x: 496, endPoint y: 73, distance: 8.4
click at [504, 72] on input "text" at bounding box center [662, 76] width 385 height 27
paste input "[EMAIL_ADDRESS][DOMAIN_NAME]"
type input "[EMAIL_ADDRESS][DOMAIN_NAME]"
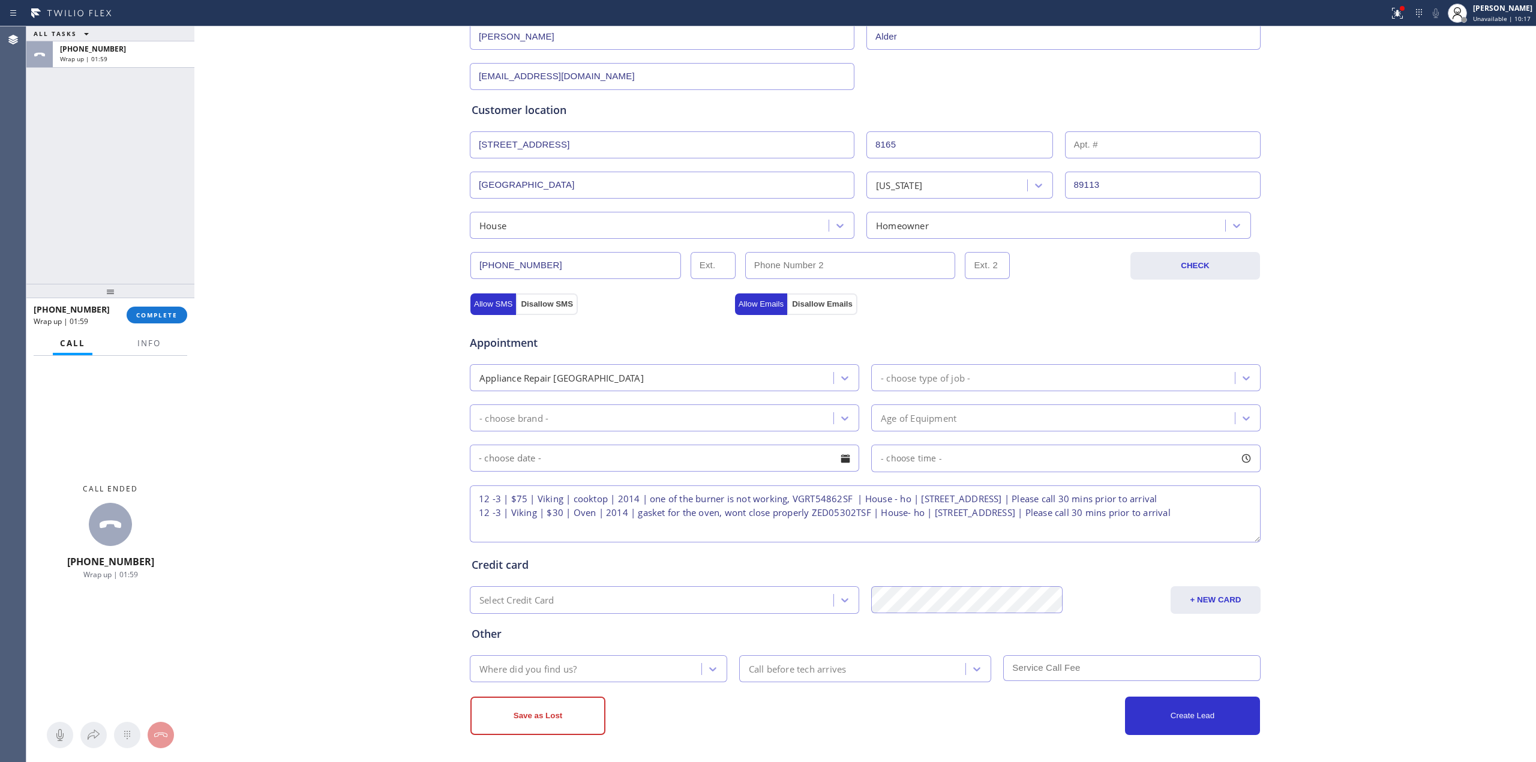
click at [997, 85] on div "Customer location >> ADD NEW ADDRESS << + NEW ADDRESS [STREET_ADDRESS][GEOGRAPH…" at bounding box center [865, 162] width 792 height 154
click at [634, 428] on div "- choose brand -" at bounding box center [653, 417] width 360 height 21
type input "viking"
click at [903, 386] on div "- choose type of job -" at bounding box center [1055, 377] width 360 height 21
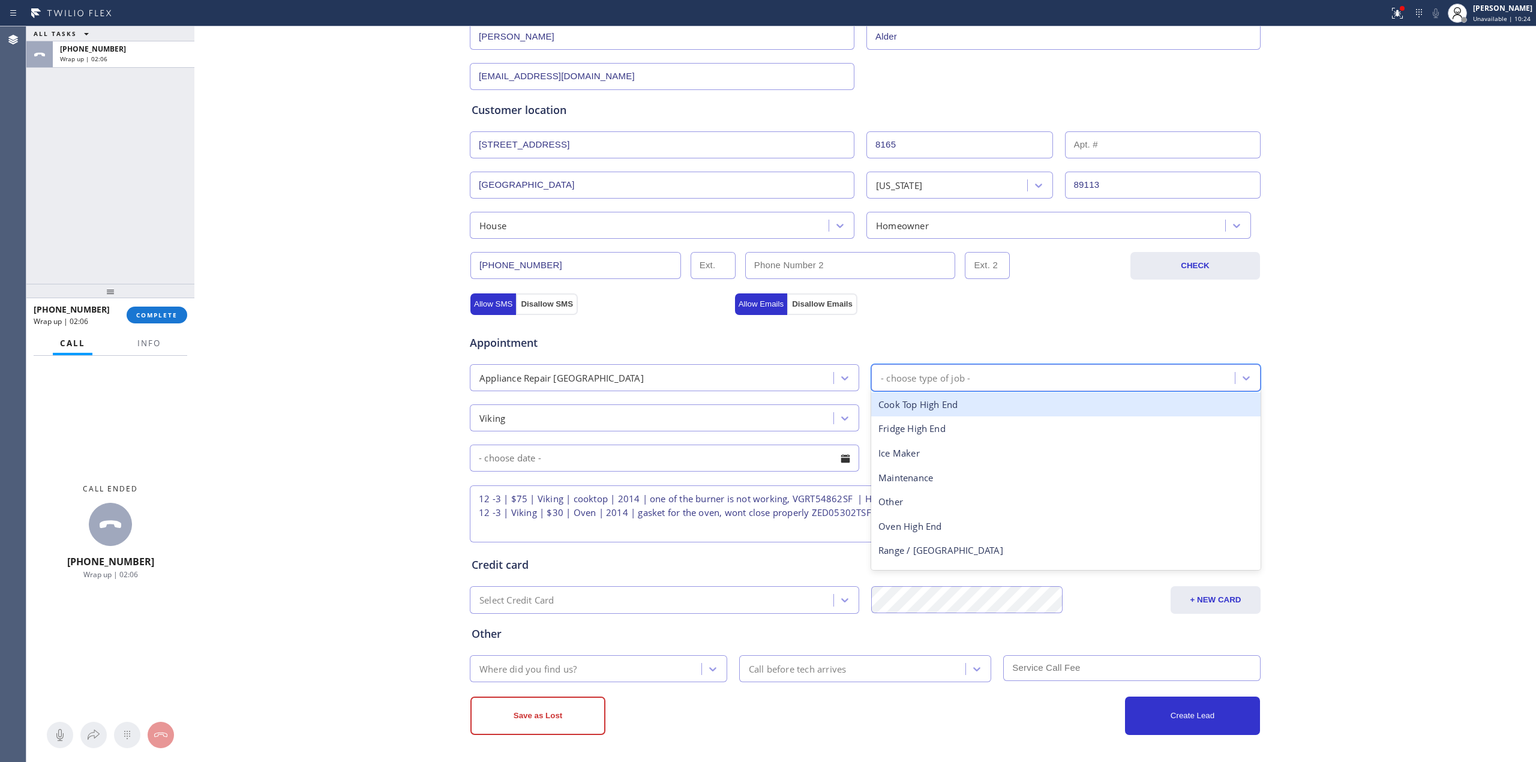
type input "c"
click at [906, 409] on div "Cook Top High End" at bounding box center [1065, 404] width 389 height 25
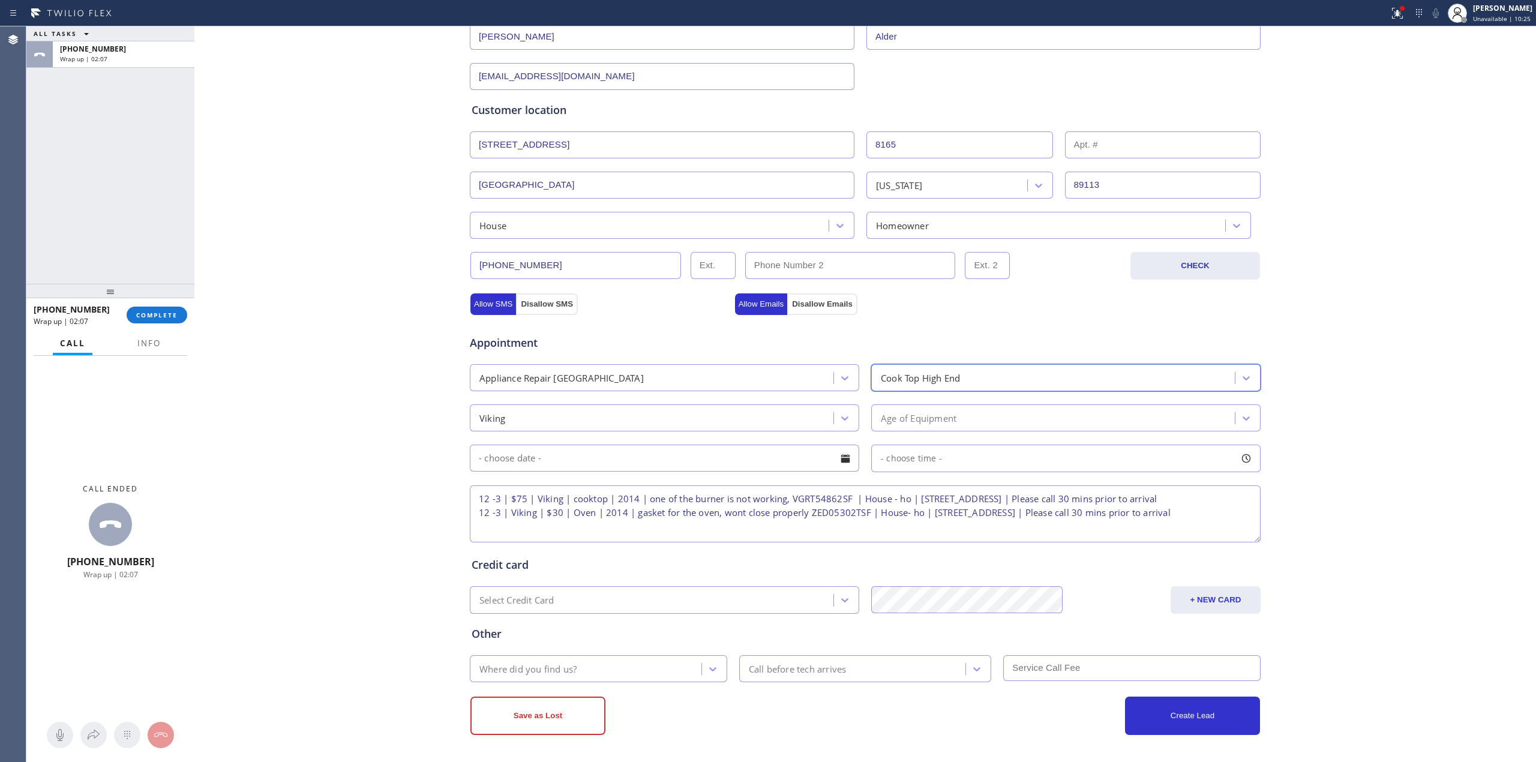
click at [690, 415] on div "Viking" at bounding box center [653, 417] width 360 height 21
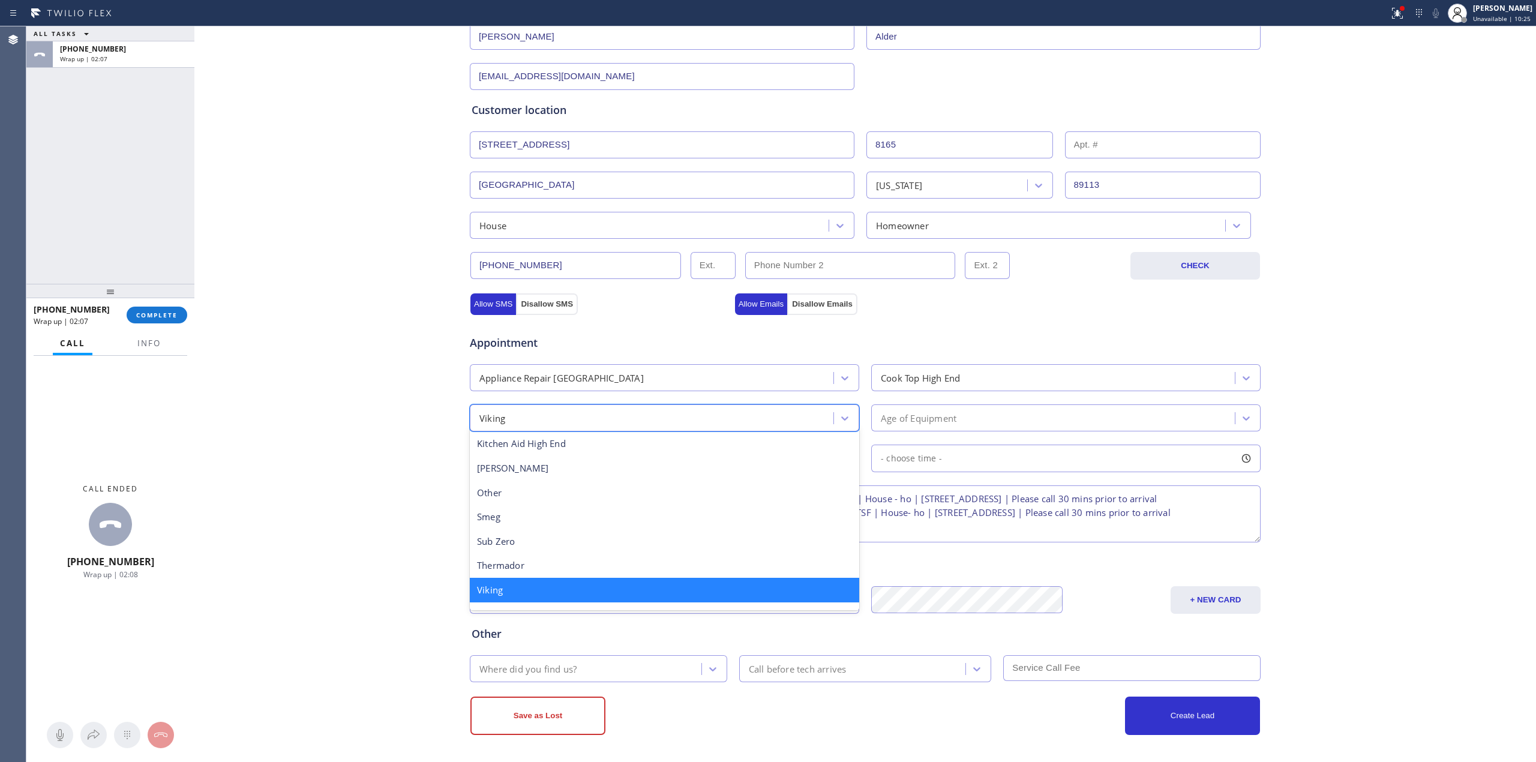
click at [347, 434] on div "Business location Viking Repair Pro [GEOGRAPHIC_DATA] [PHONE_NUMBER] Personal i…" at bounding box center [865, 325] width 1336 height 820
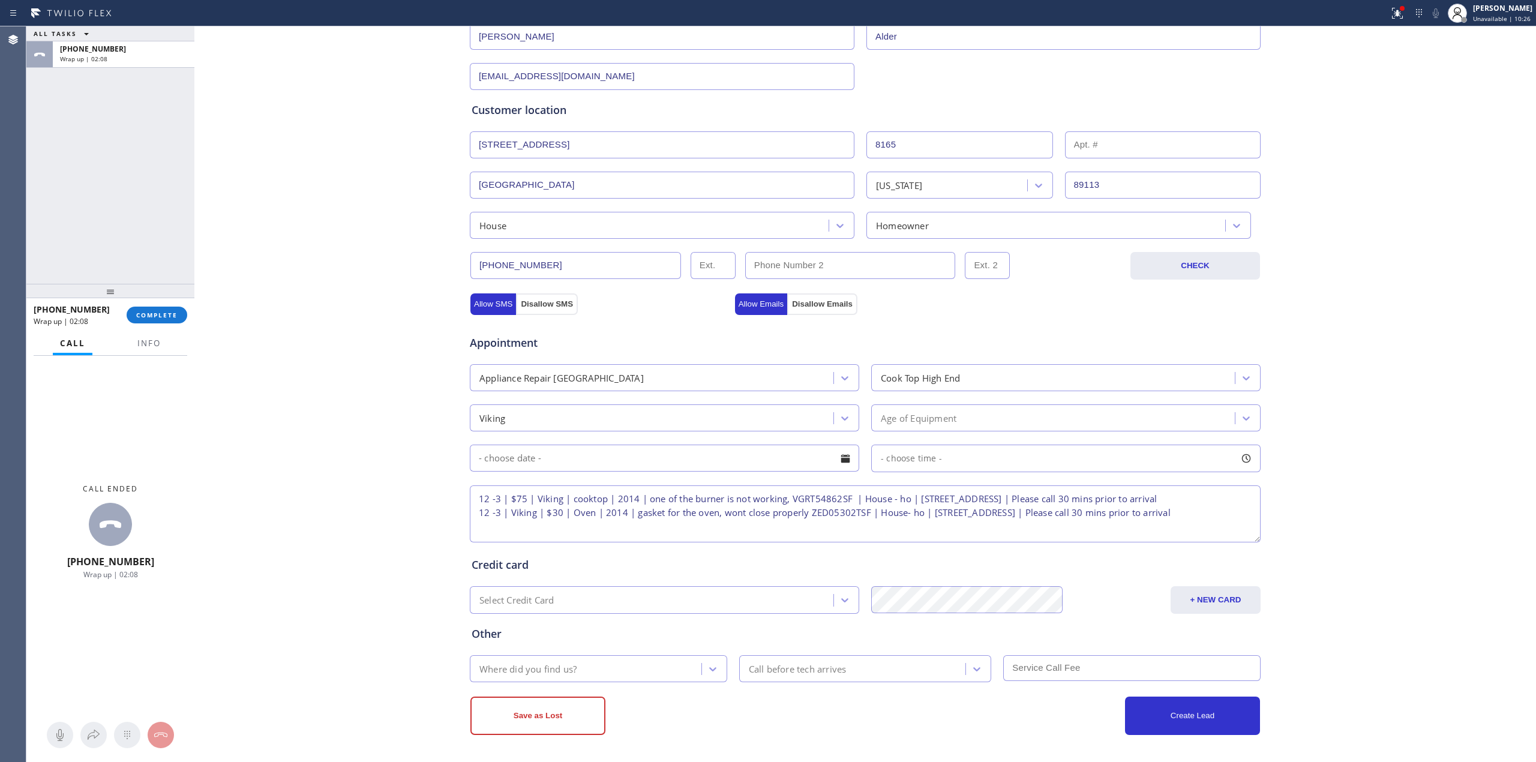
click at [544, 452] on input "text" at bounding box center [664, 458] width 389 height 27
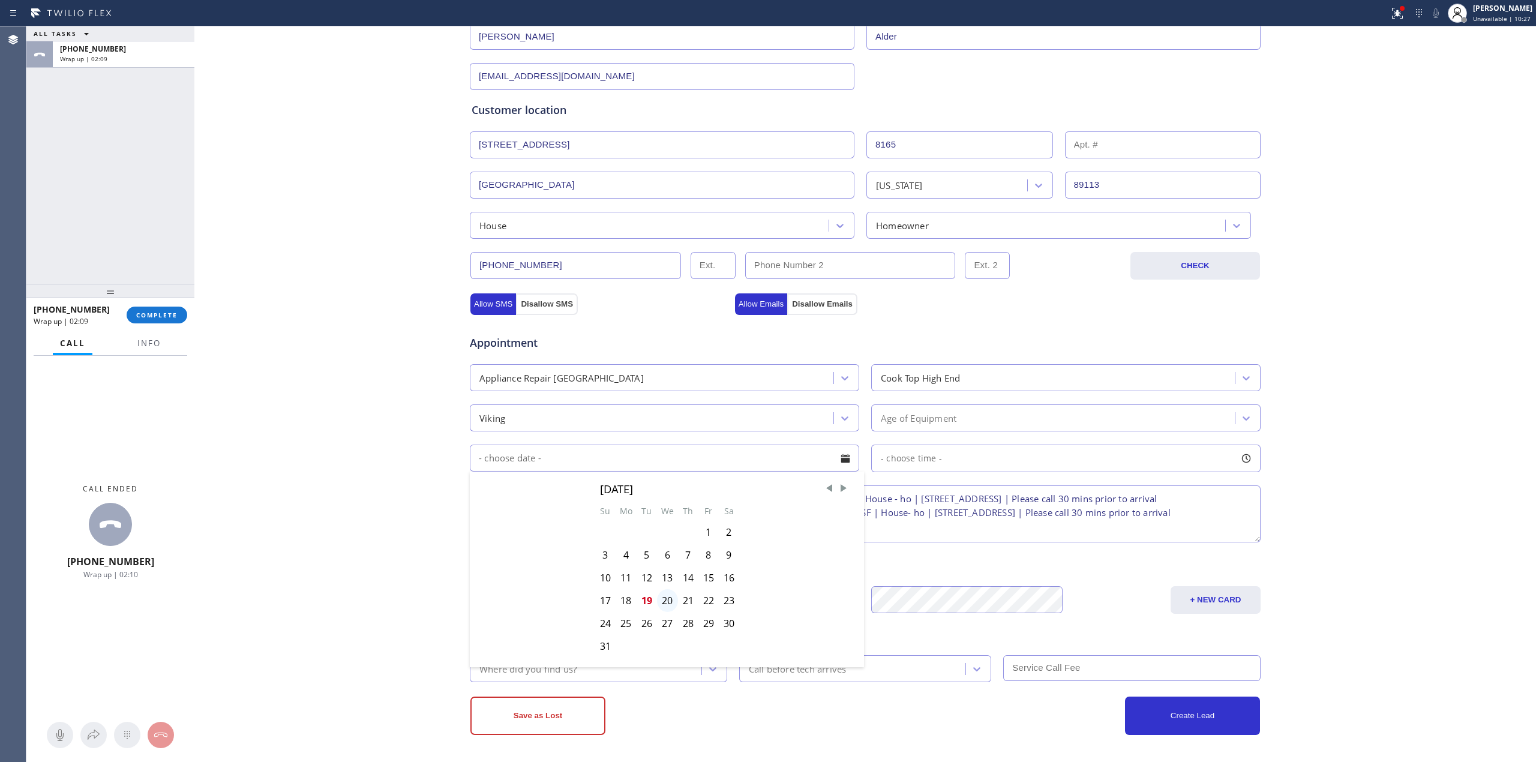
click at [661, 609] on div "20" at bounding box center [667, 600] width 21 height 23
type input "[DATE]"
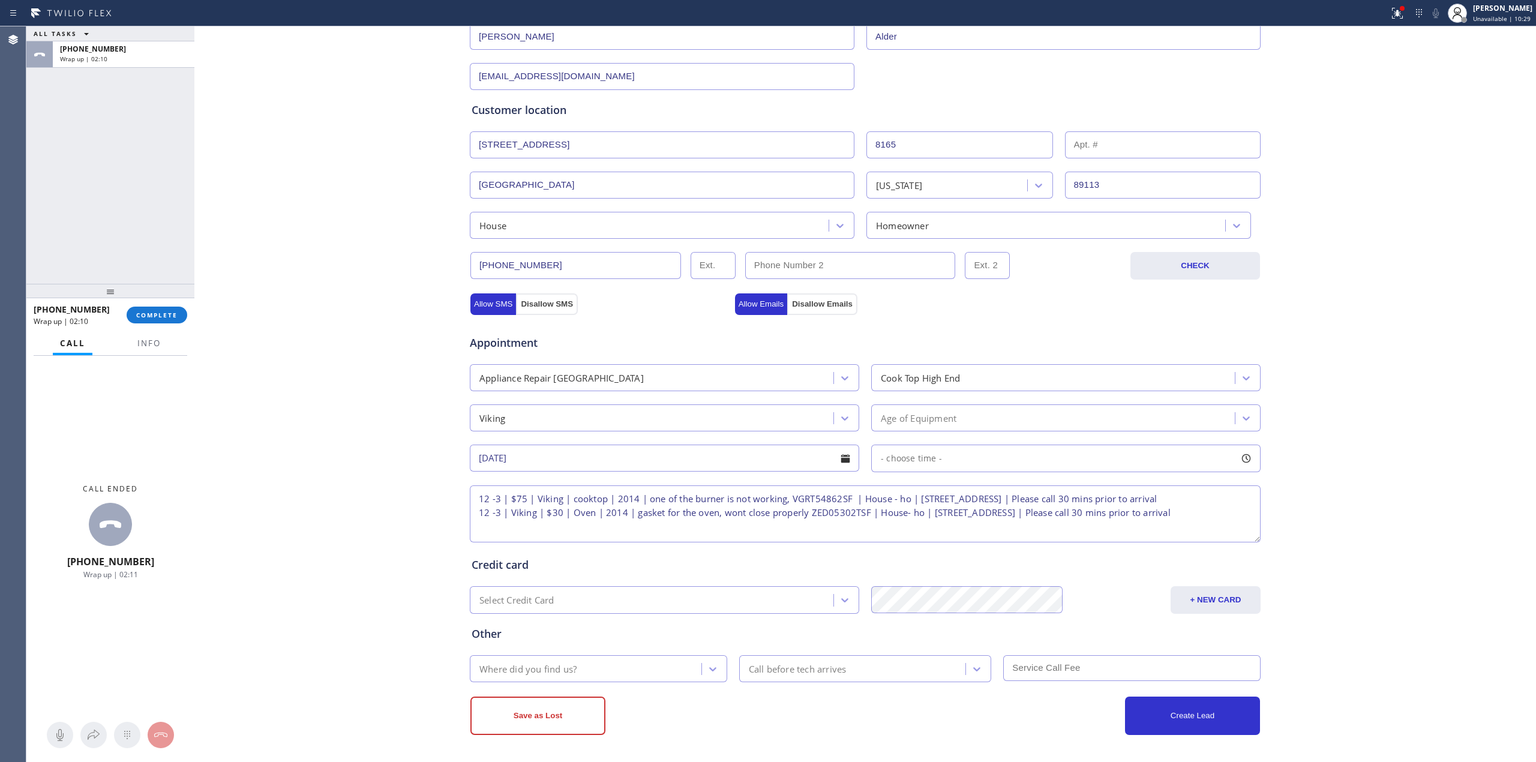
click at [958, 457] on div "- choose time -" at bounding box center [1065, 459] width 389 height 28
drag, startPoint x: 877, startPoint y: 536, endPoint x: 994, endPoint y: 539, distance: 117.0
click at [994, 539] on div at bounding box center [998, 531] width 14 height 25
drag, startPoint x: 886, startPoint y: 536, endPoint x: 1075, endPoint y: 535, distance: 189.0
click at [1447, 473] on div "Business location Viking Repair Pro [GEOGRAPHIC_DATA] [PHONE_NUMBER] Personal i…" at bounding box center [865, 325] width 1336 height 820
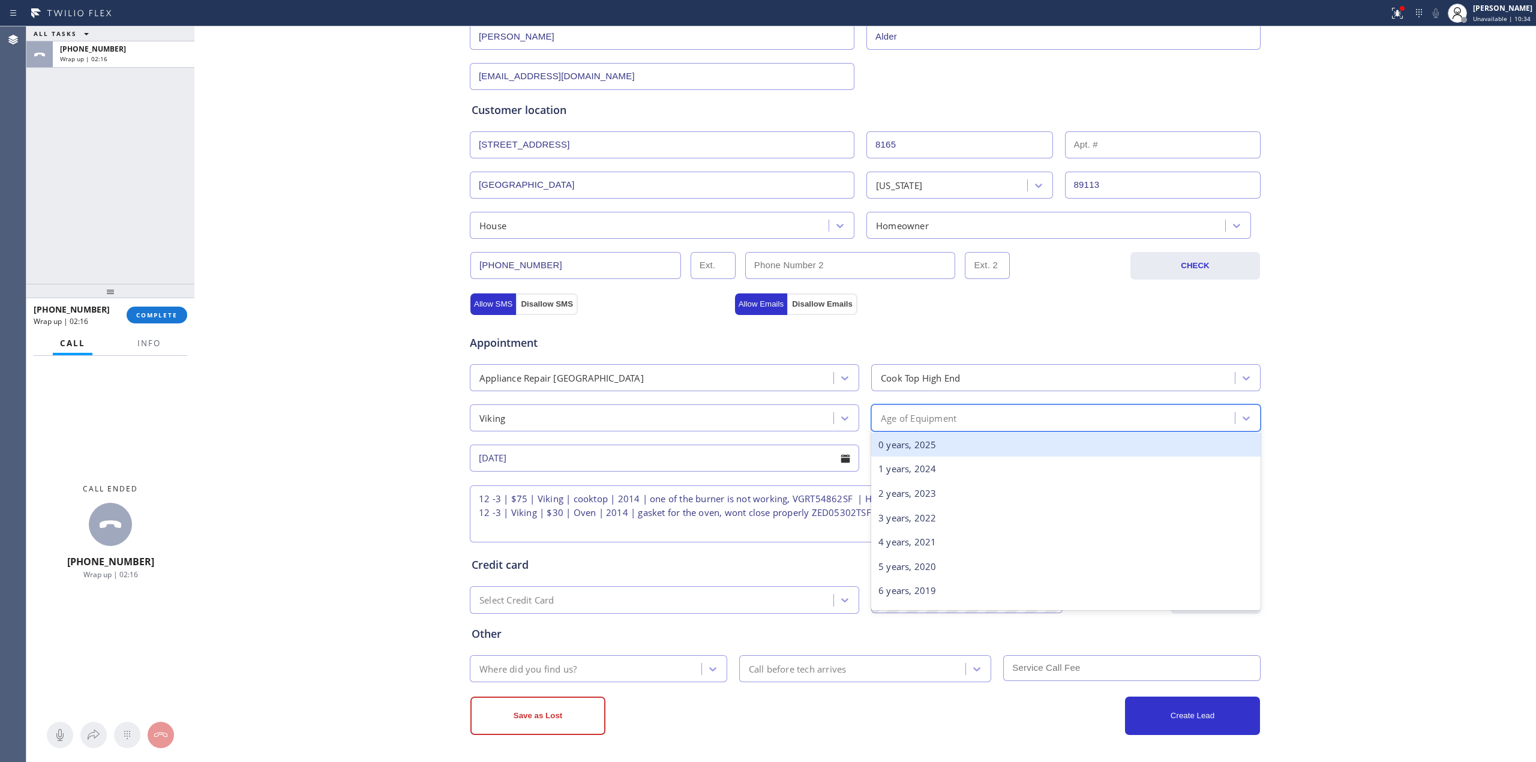
click at [1018, 421] on div "Age of Equipment" at bounding box center [1055, 417] width 360 height 21
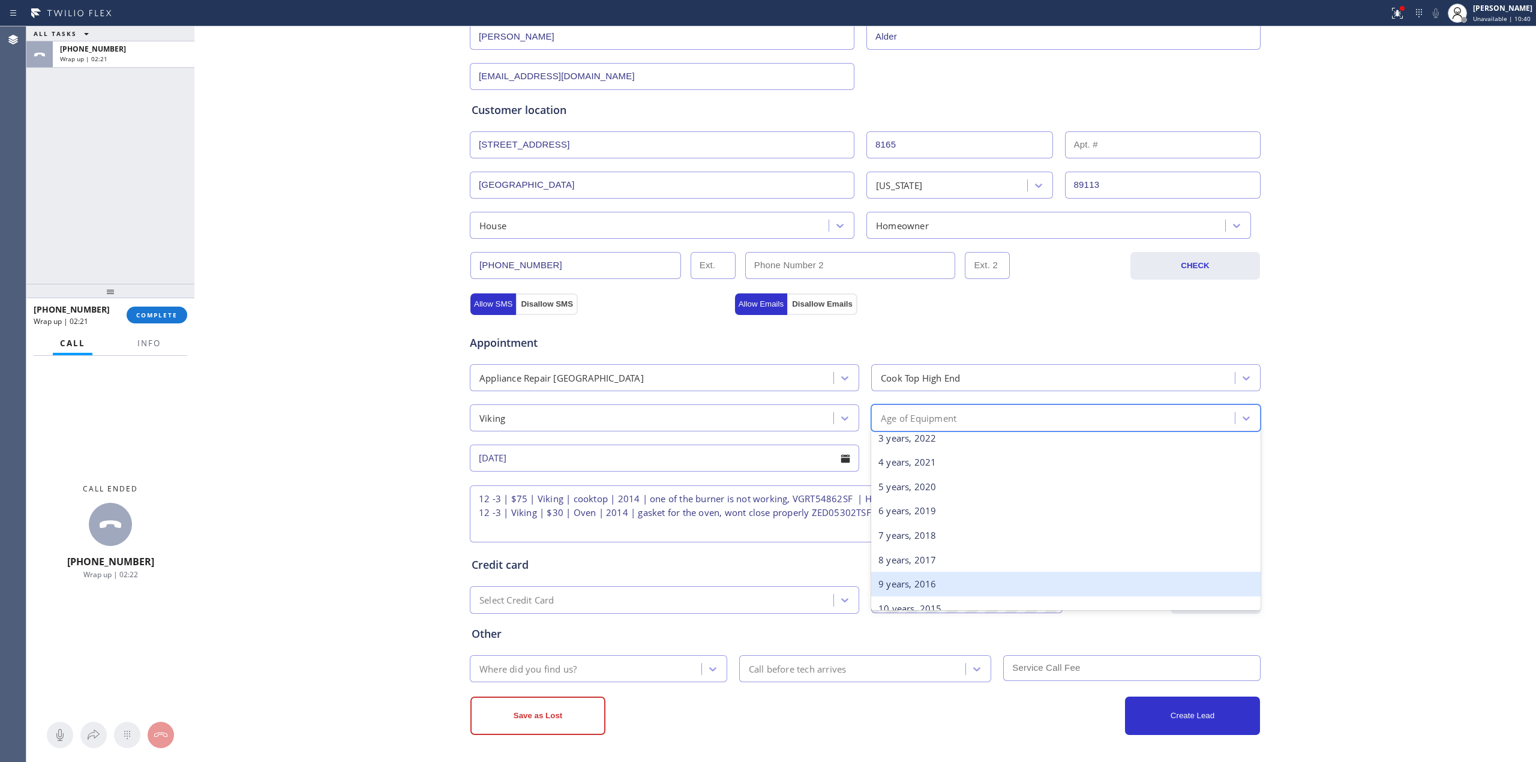
scroll to position [160, 0]
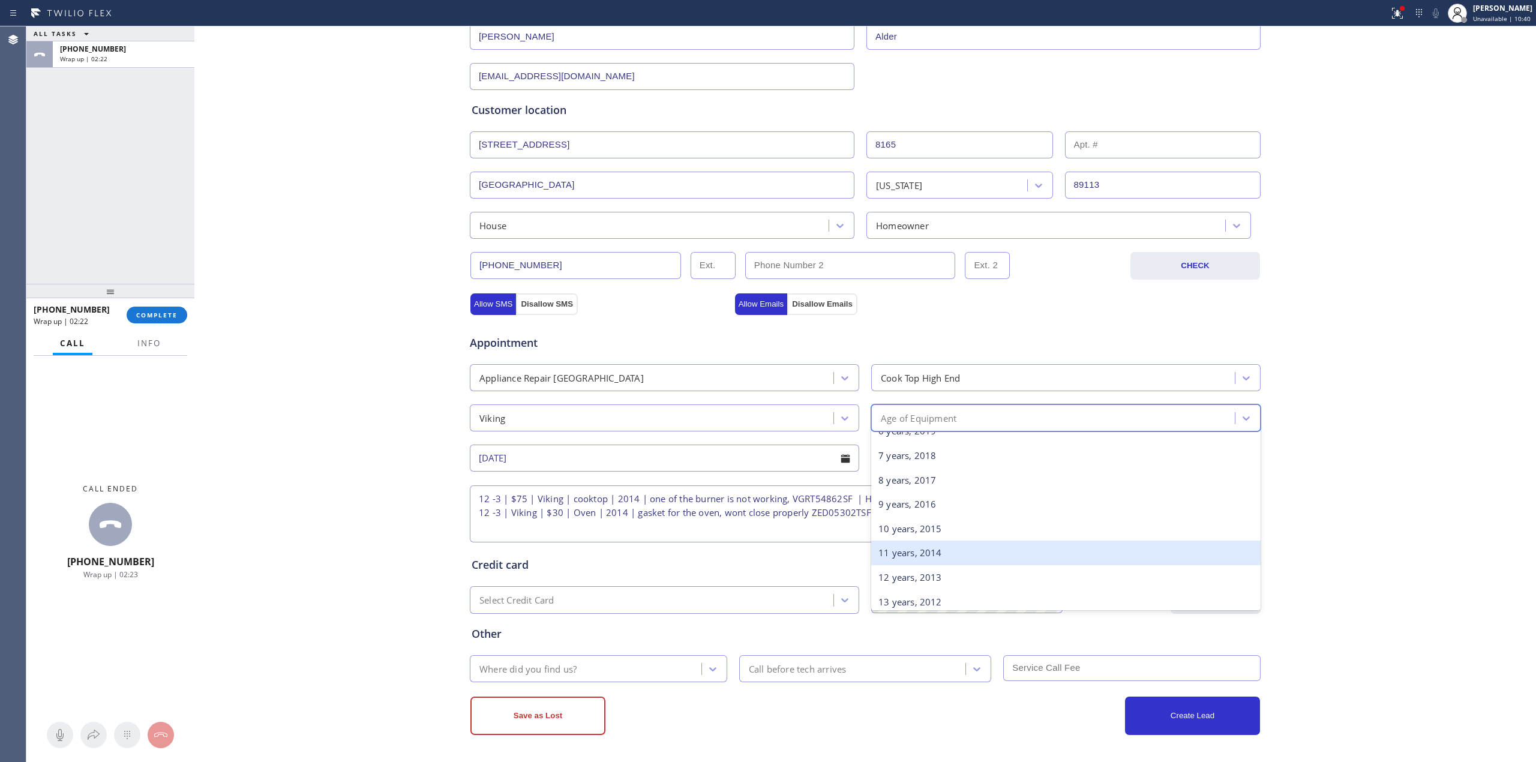
click at [934, 553] on div "11 years, 2014" at bounding box center [1065, 553] width 389 height 25
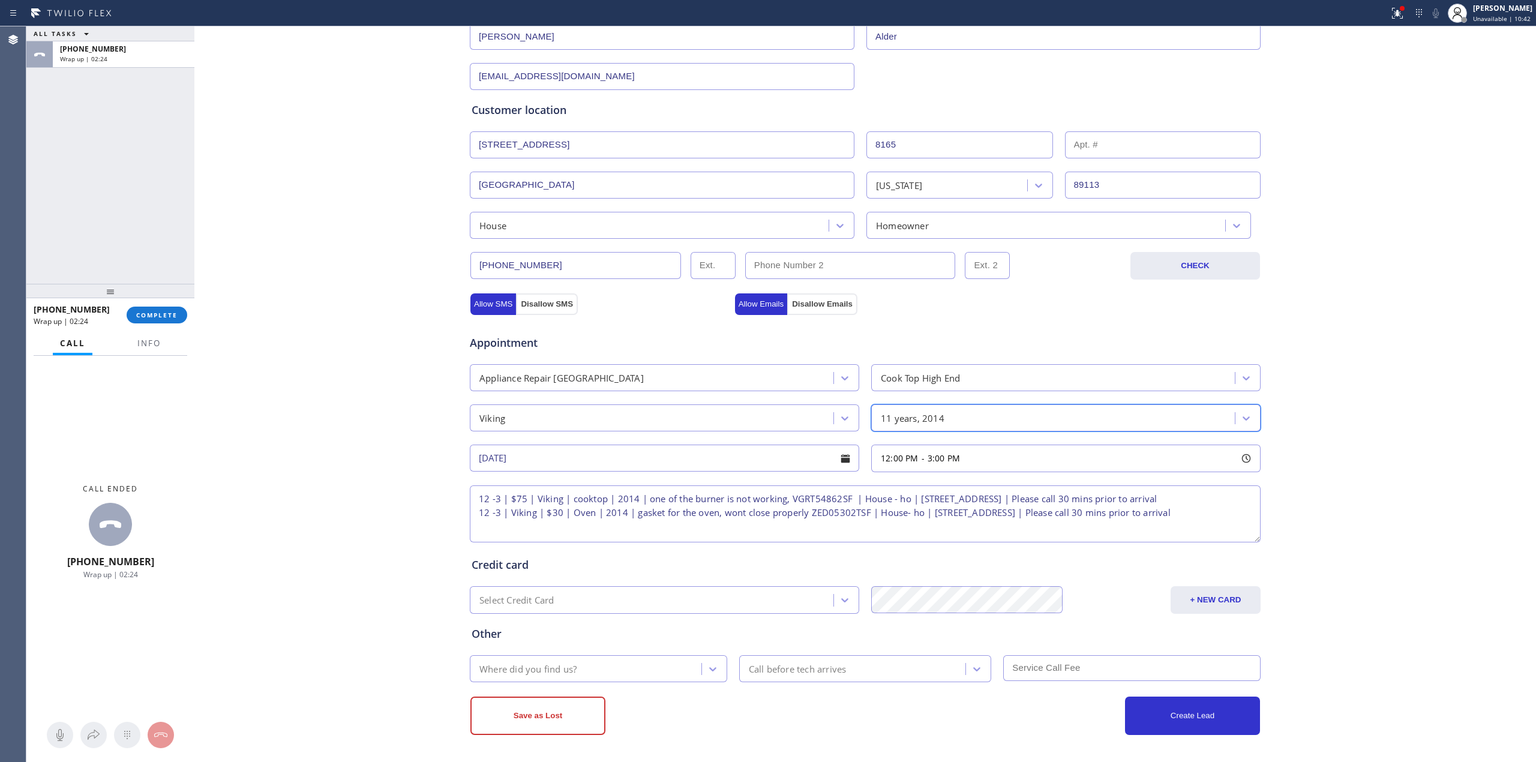
scroll to position [171, 0]
click at [648, 695] on div "Save as Lost Create Lead" at bounding box center [865, 714] width 792 height 41
click at [658, 676] on div "Where did you find us?" at bounding box center [587, 668] width 228 height 21
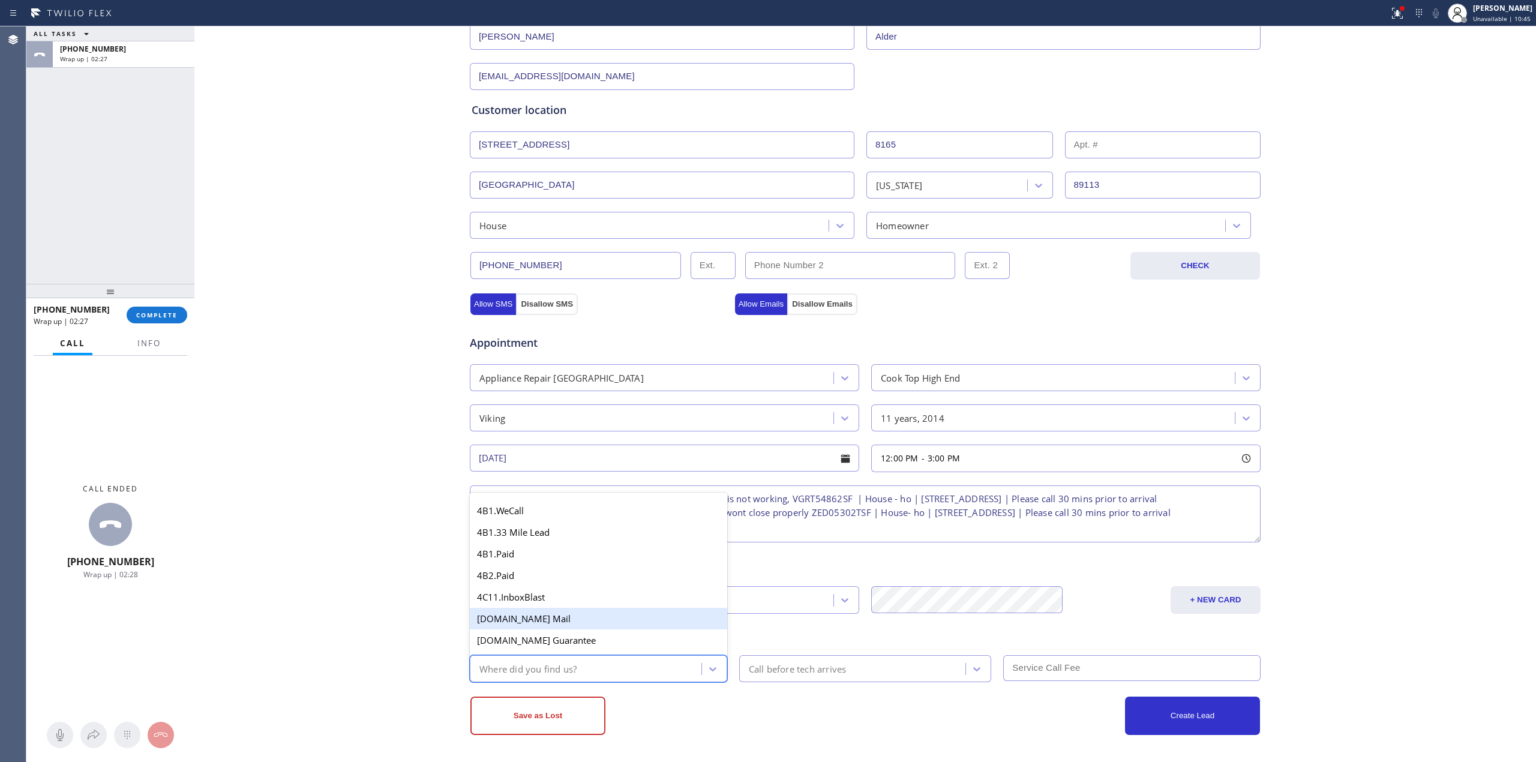
type input "w"
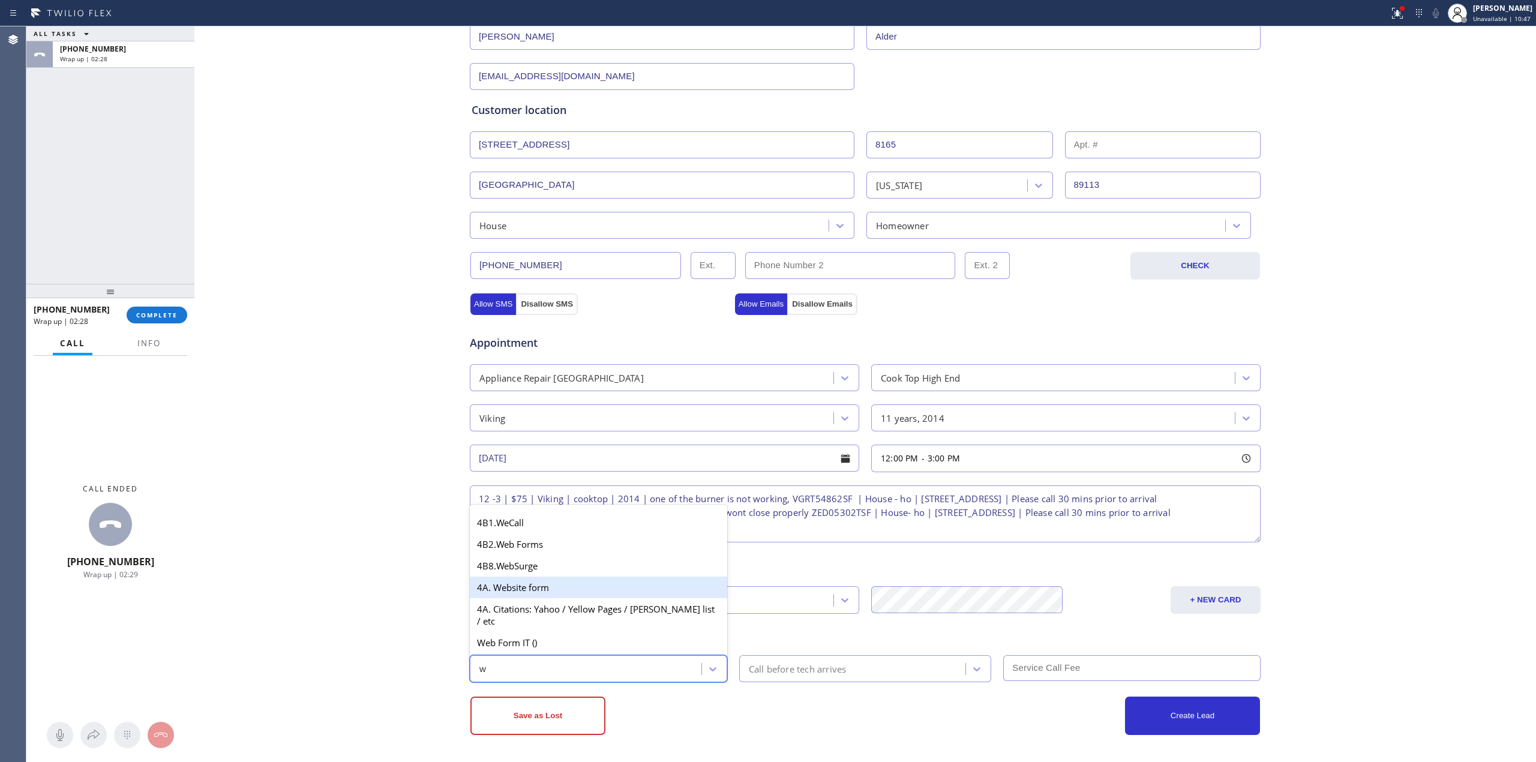
click at [526, 598] on div "4A. Website form" at bounding box center [598, 588] width 257 height 22
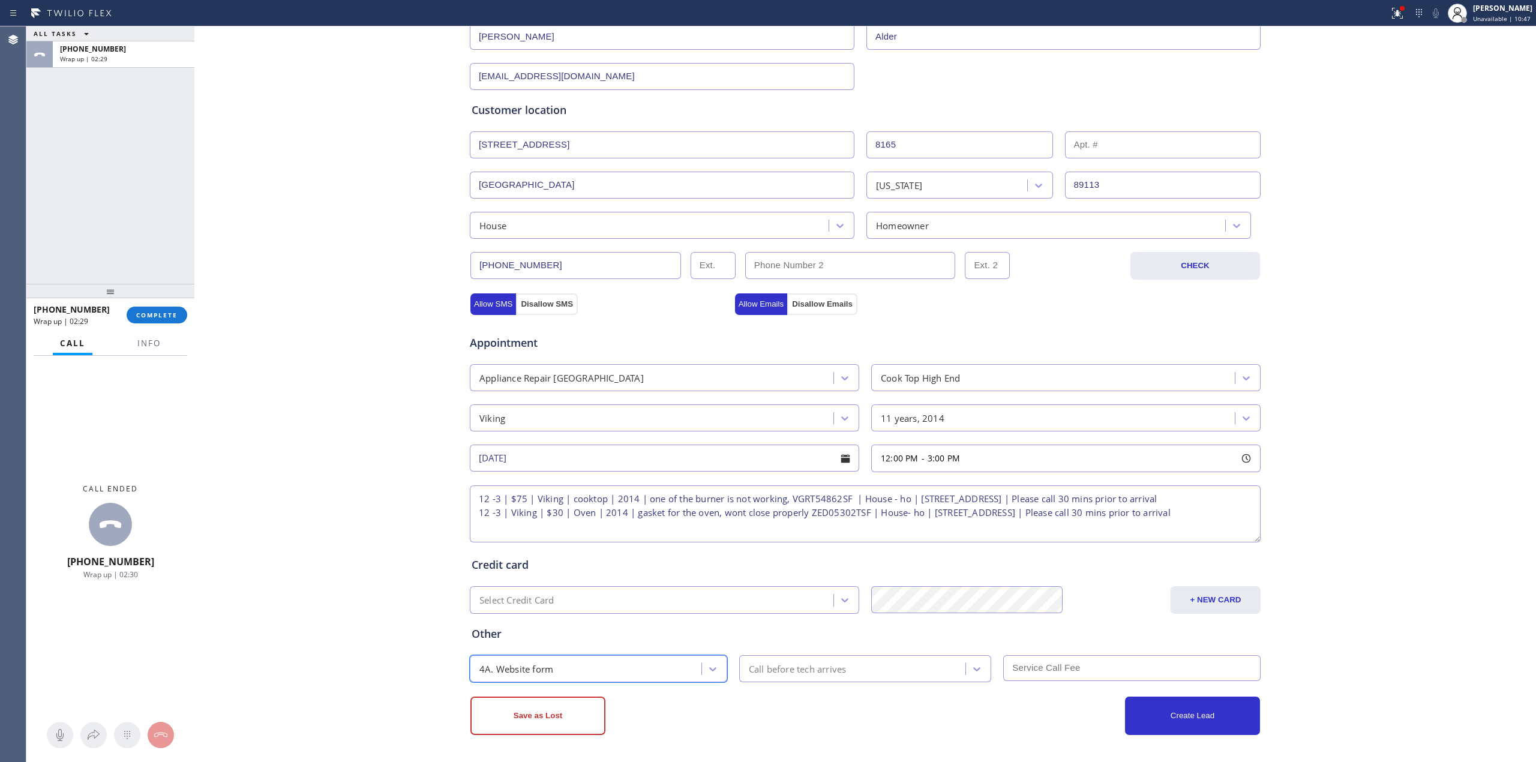
click at [907, 678] on div "Call before tech arrives" at bounding box center [854, 668] width 223 height 21
click at [789, 557] on div "30 min" at bounding box center [865, 556] width 253 height 22
click at [1032, 669] on input "text" at bounding box center [1131, 668] width 257 height 26
type input "105"
click at [1338, 663] on div "Business location Viking Repair Pro [GEOGRAPHIC_DATA] [PHONE_NUMBER] Personal i…" at bounding box center [865, 325] width 1336 height 820
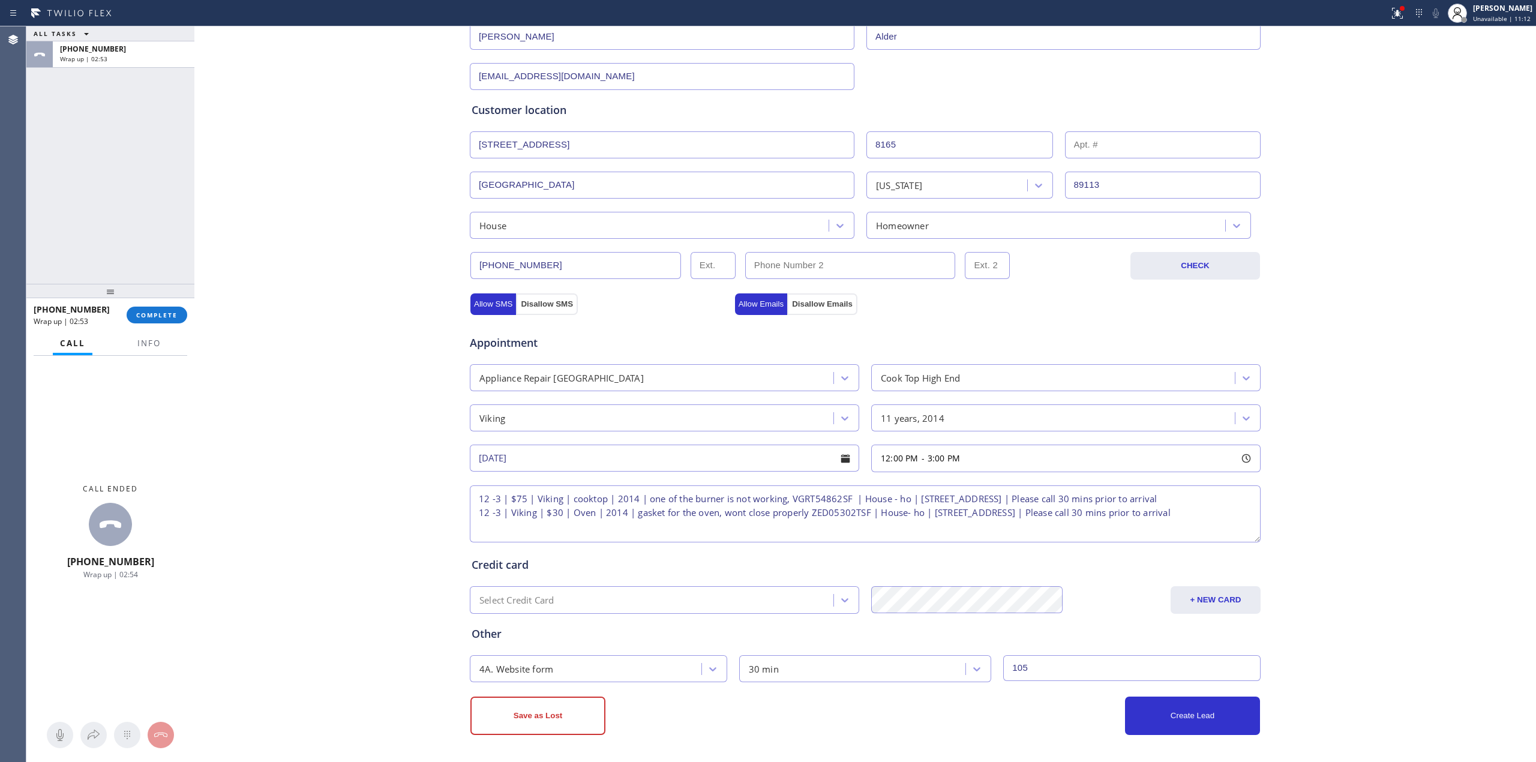
click at [358, 559] on div "Business location Viking Repair Pro [GEOGRAPHIC_DATA] [PHONE_NUMBER] Personal i…" at bounding box center [865, 325] width 1336 height 820
click at [1213, 728] on button "Create Lead" at bounding box center [1192, 716] width 135 height 38
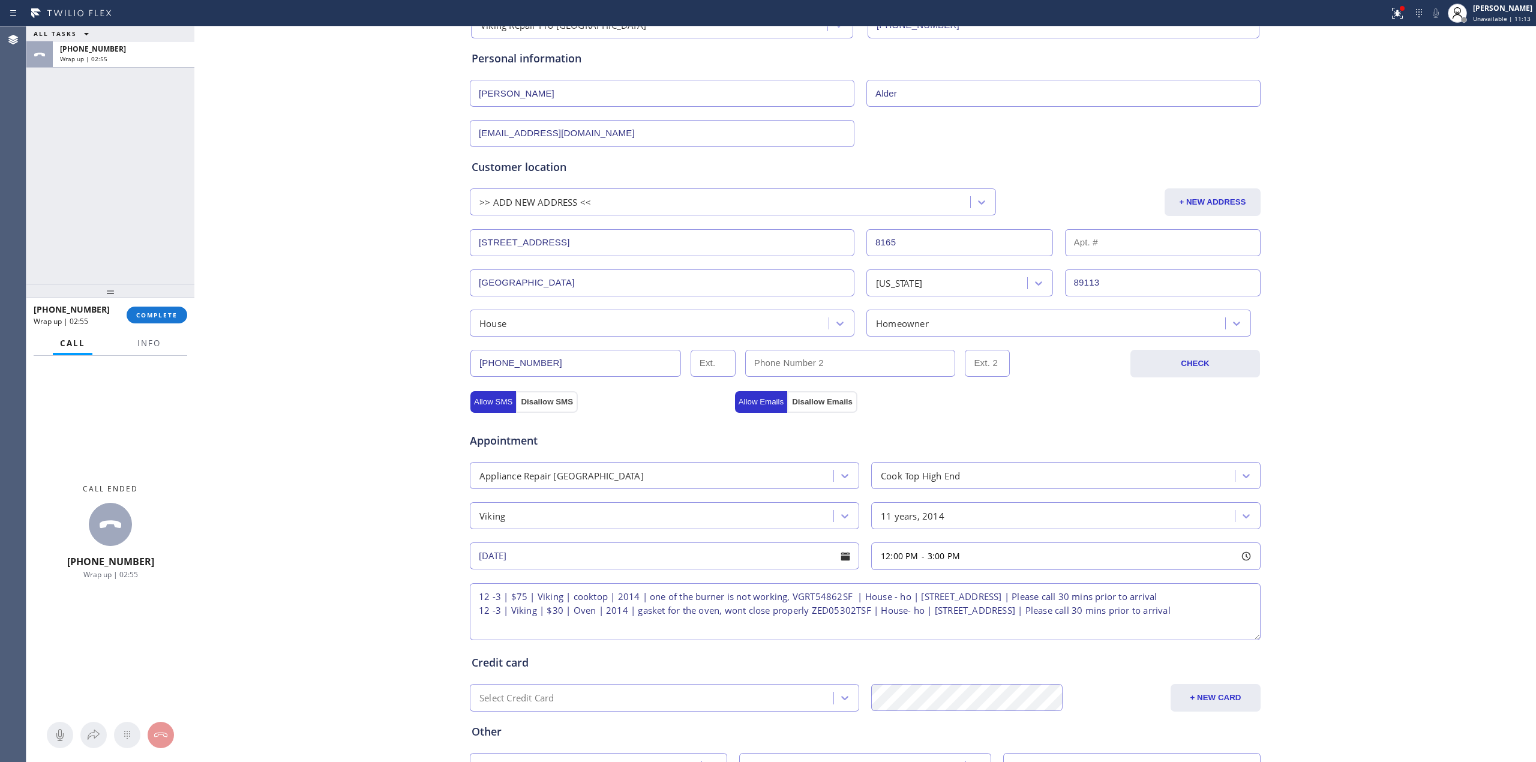
scroll to position [0, 0]
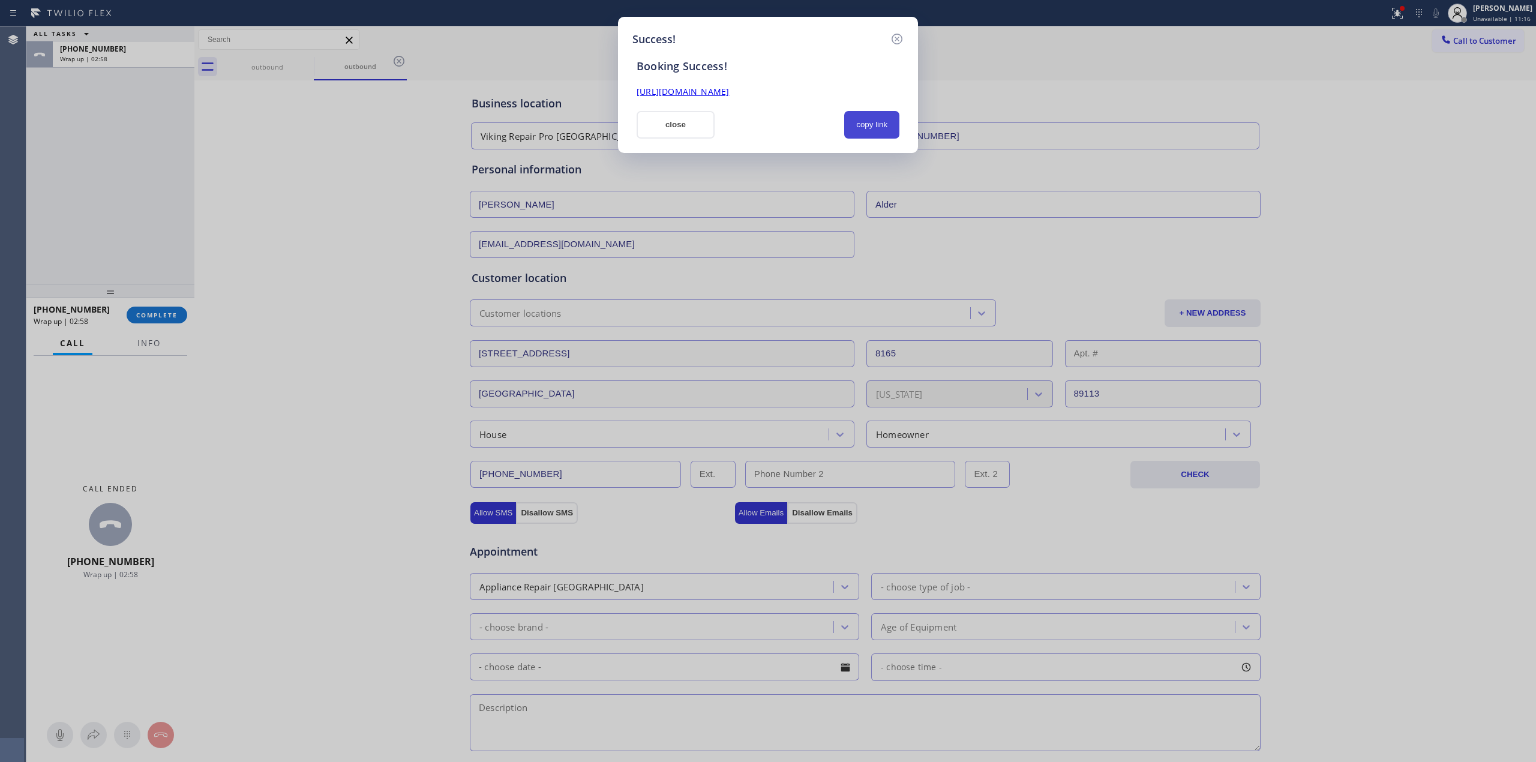
click at [894, 133] on button "copy link" at bounding box center [871, 125] width 55 height 28
click at [673, 124] on button "close" at bounding box center [676, 125] width 78 height 28
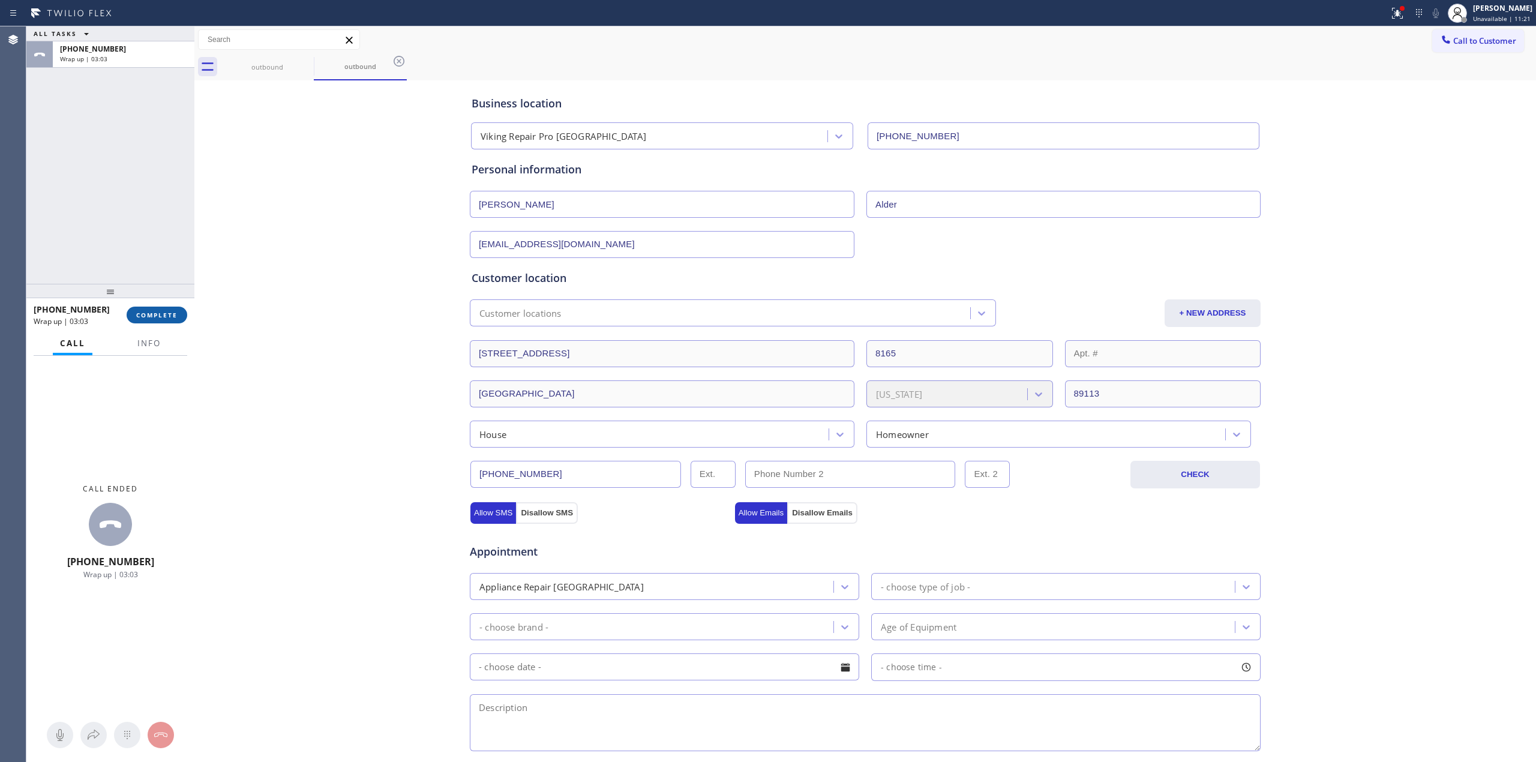
click at [164, 319] on button "COMPLETE" at bounding box center [157, 315] width 61 height 17
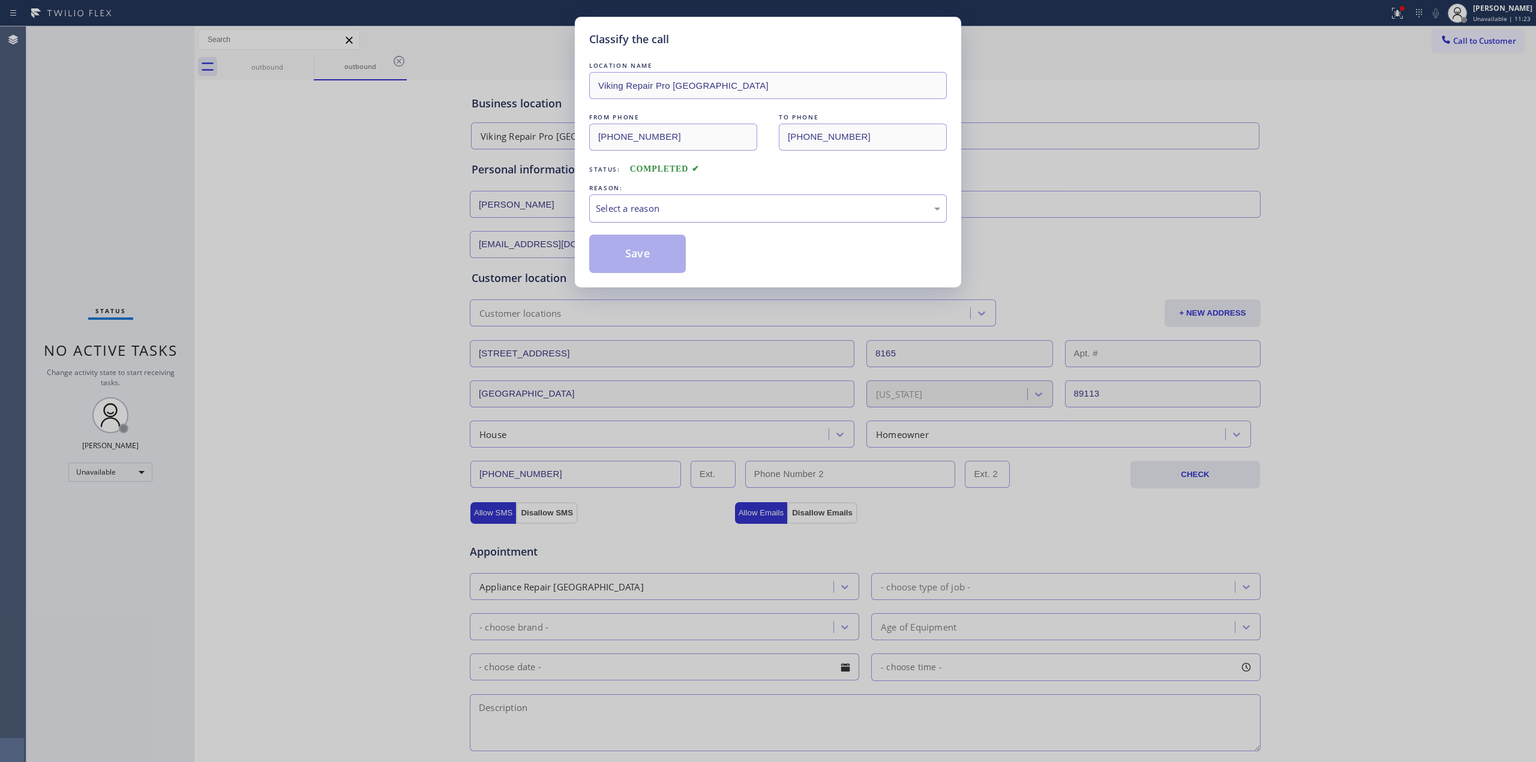
click at [795, 204] on div "Select a reason" at bounding box center [768, 209] width 344 height 14
click at [654, 255] on button "Save" at bounding box center [637, 254] width 97 height 38
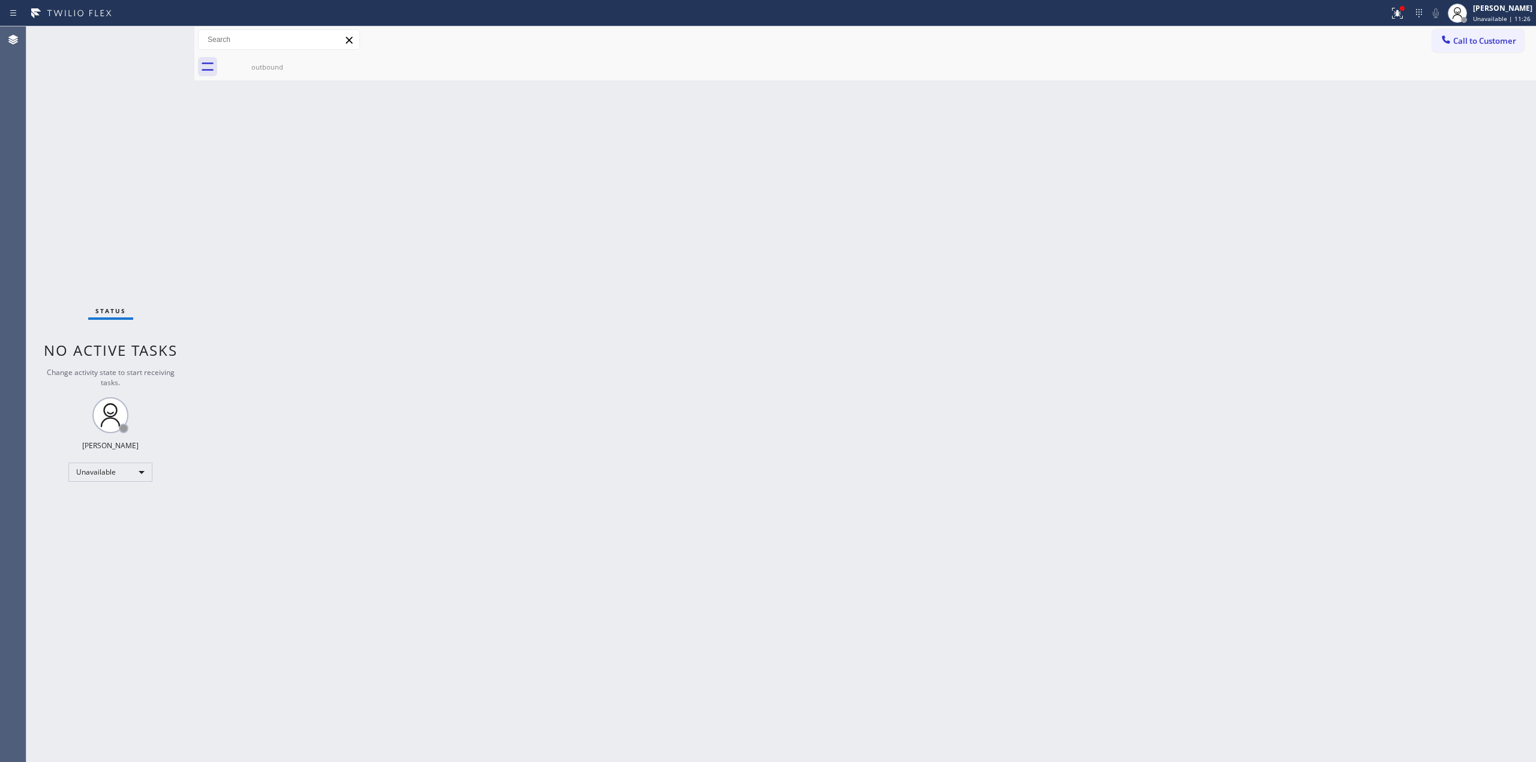
drag, startPoint x: 939, startPoint y: 240, endPoint x: 978, endPoint y: 235, distance: 39.3
click at [956, 238] on div "Back to Dashboard Change Sender ID Customers Technicians Select a contact Outbo…" at bounding box center [865, 394] width 1342 height 736
drag, startPoint x: 1510, startPoint y: 34, endPoint x: 1500, endPoint y: 48, distance: 16.8
click at [1509, 35] on button "Call to Customer" at bounding box center [1478, 40] width 92 height 23
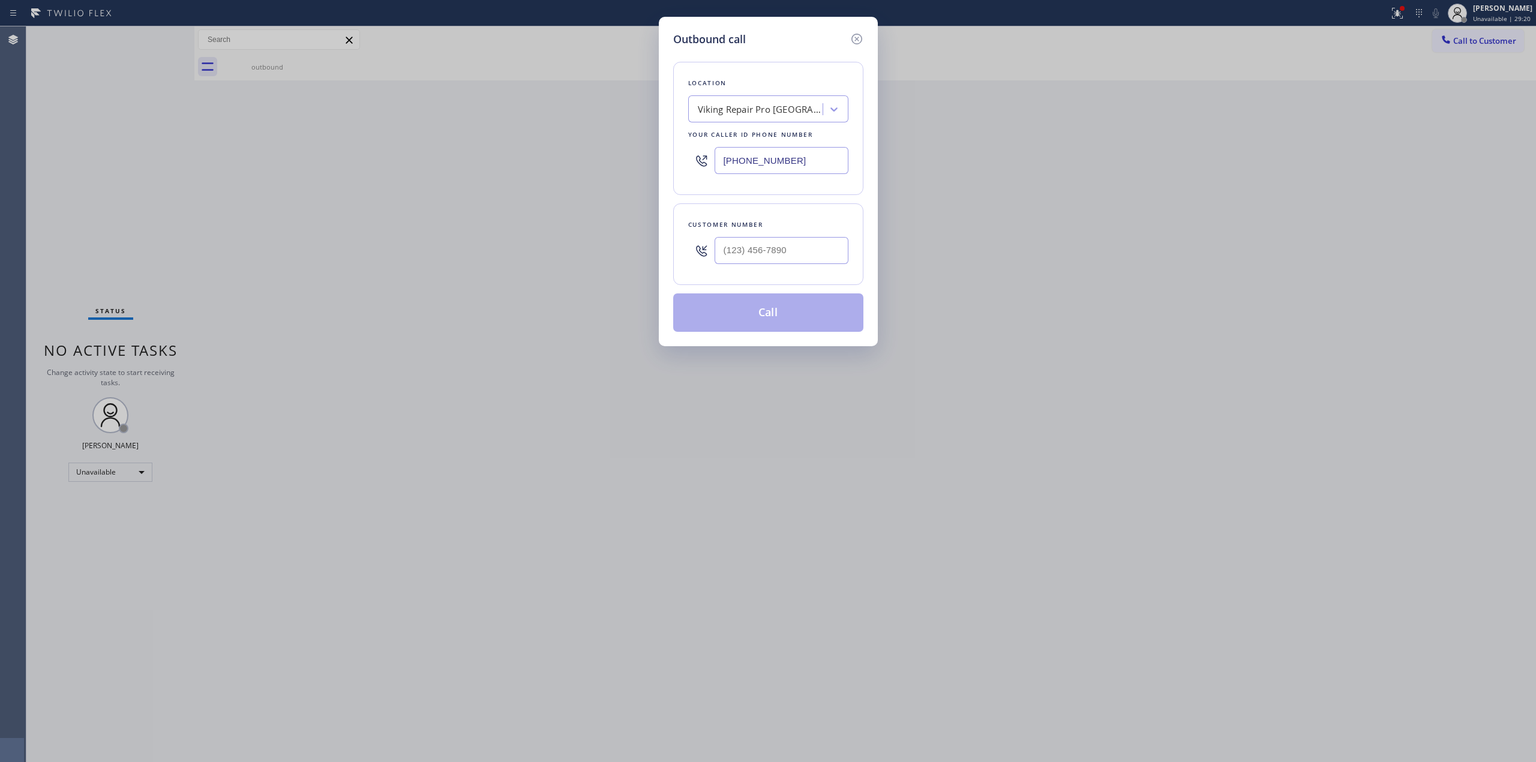
click at [786, 137] on div "Your caller id phone number" at bounding box center [768, 134] width 160 height 13
paste input "Bestway Appliance Repair"
click at [775, 118] on div "Viking Repair Pro [GEOGRAPHIC_DATA]" at bounding box center [757, 109] width 131 height 21
type input "Bestway Appliance Repair"
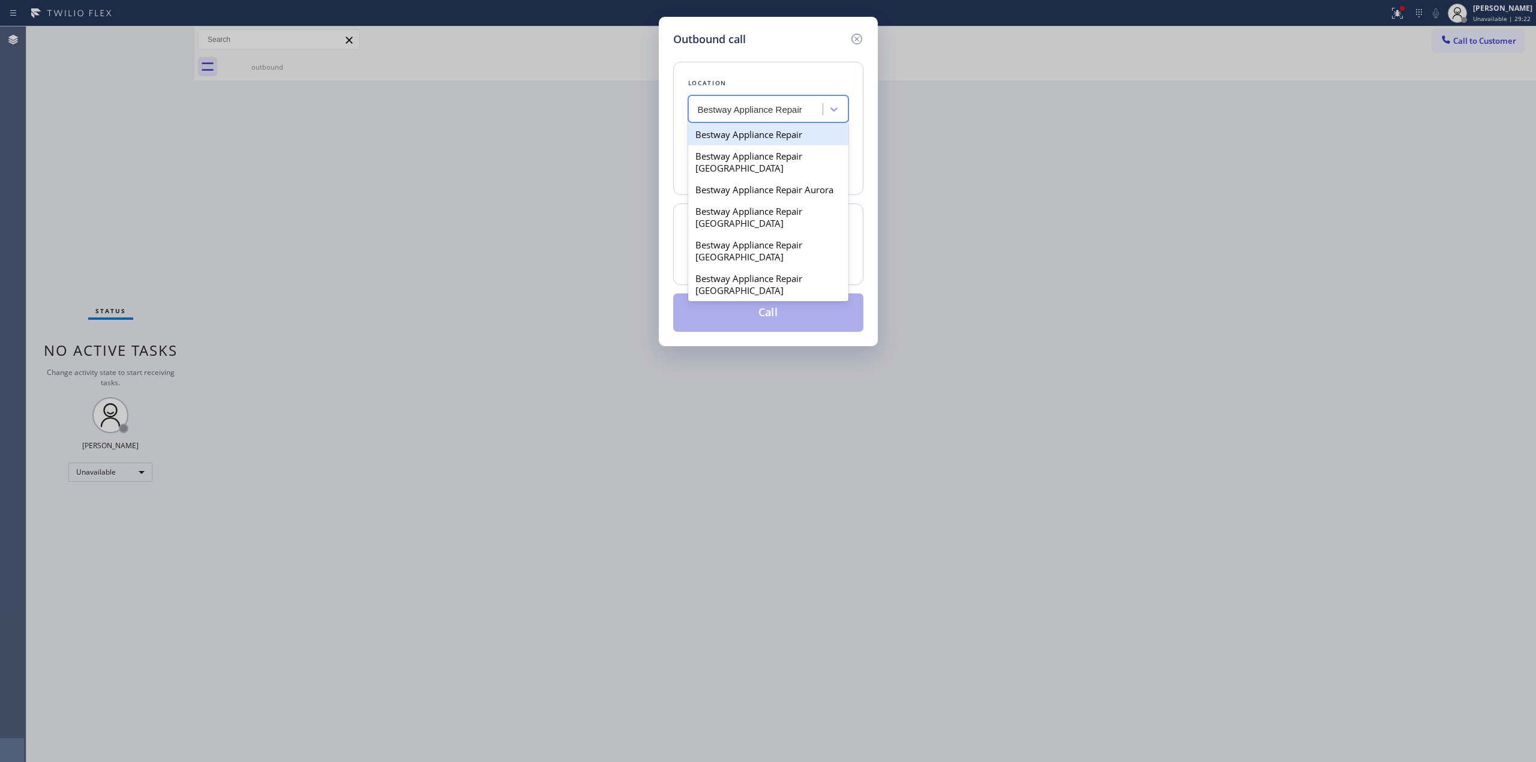
click at [760, 137] on div "Bestway Appliance Repair" at bounding box center [768, 135] width 160 height 22
type input "[PHONE_NUMBER]"
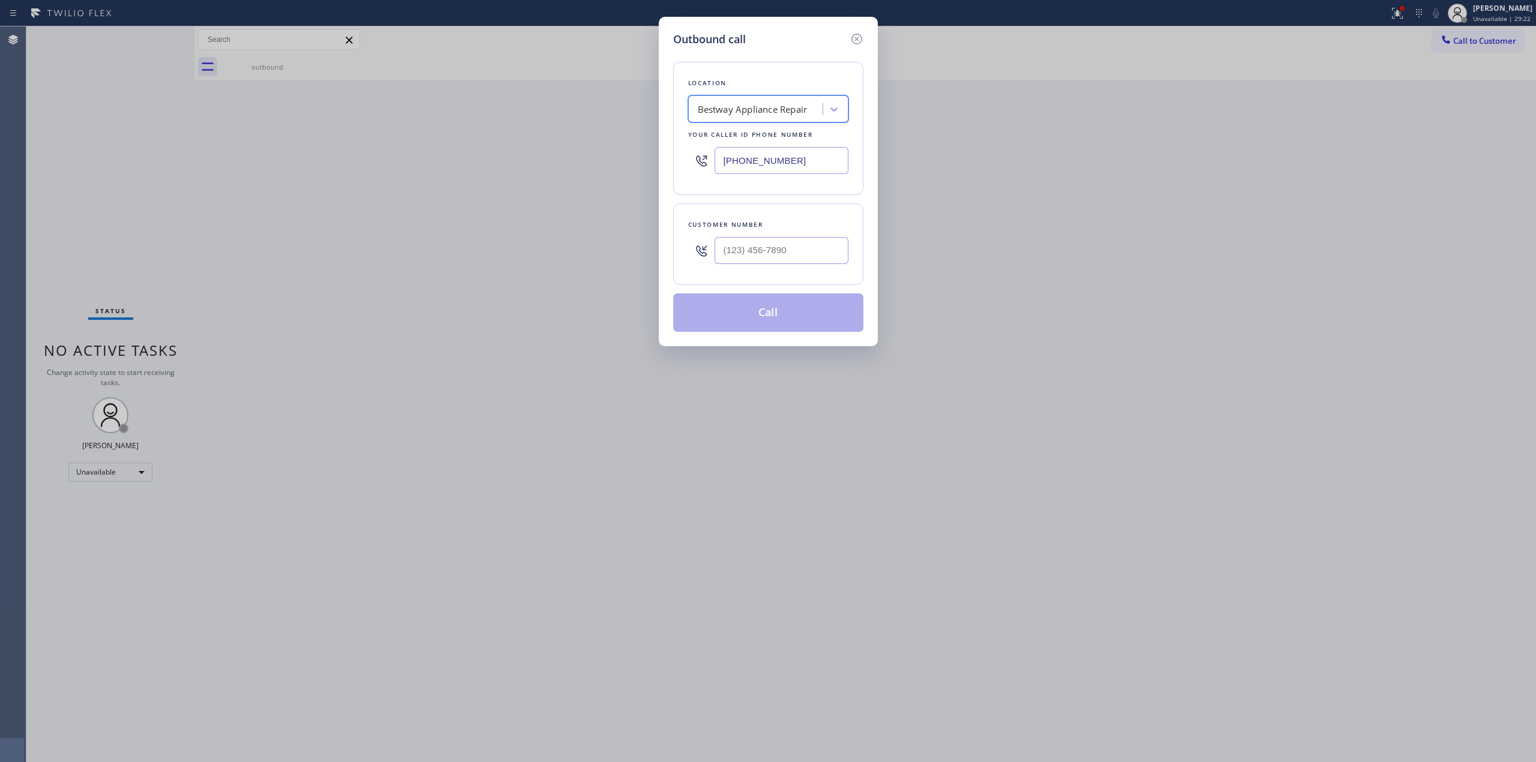
click at [787, 166] on input "[PHONE_NUMBER]" at bounding box center [782, 160] width 134 height 27
click at [862, 40] on icon at bounding box center [857, 39] width 14 height 14
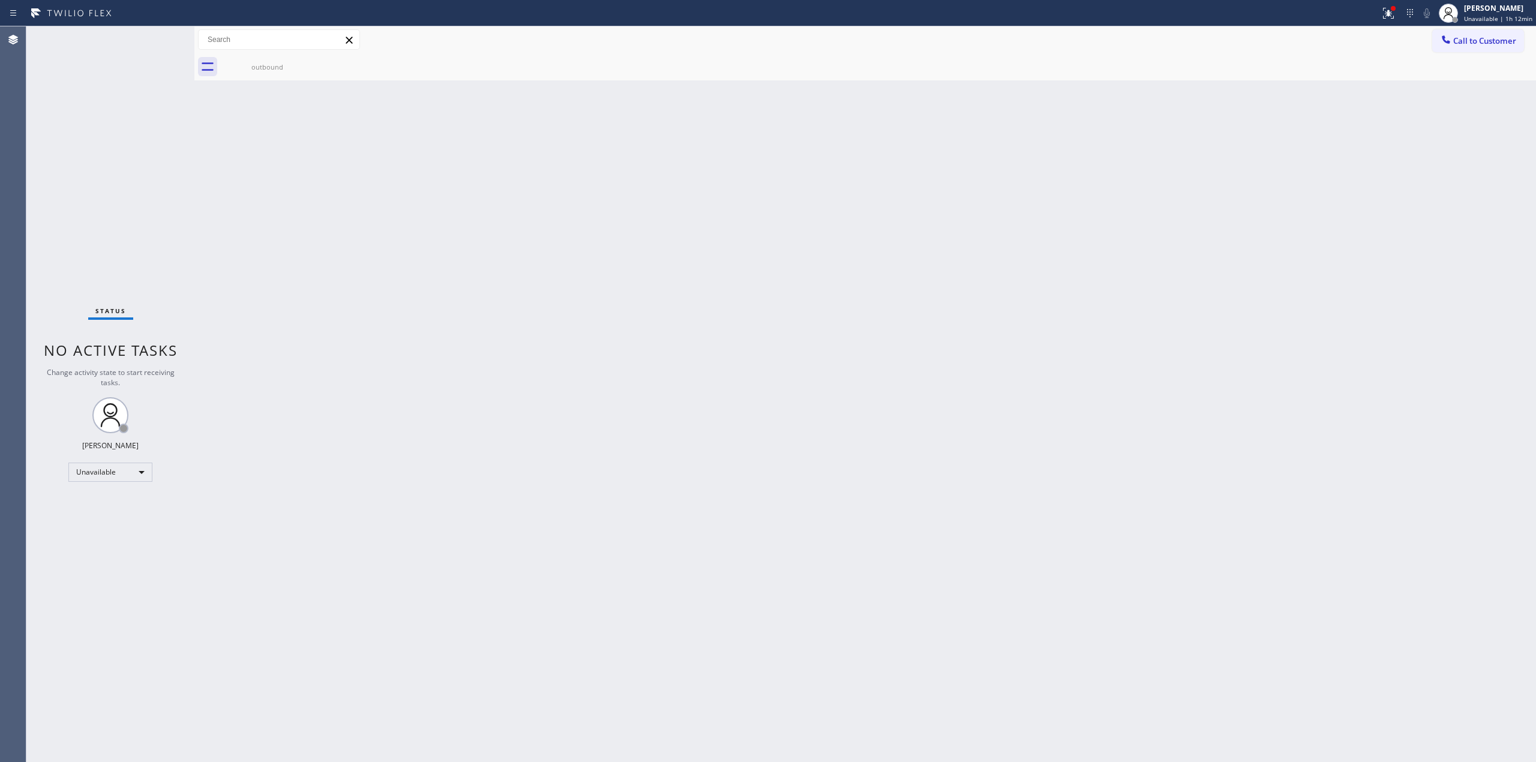
click at [1441, 176] on div "Back to Dashboard Change Sender ID Customers Technicians Select a contact Outbo…" at bounding box center [865, 394] width 1342 height 736
click at [1494, 10] on div "[PERSON_NAME]" at bounding box center [1498, 8] width 68 height 10
drag, startPoint x: 1458, startPoint y: 92, endPoint x: 1510, endPoint y: 137, distance: 68.5
click at [1458, 94] on button "Break" at bounding box center [1476, 95] width 120 height 16
click at [1405, 73] on div "outbound" at bounding box center [878, 66] width 1315 height 27
